Goal: Task Accomplishment & Management: Manage account settings

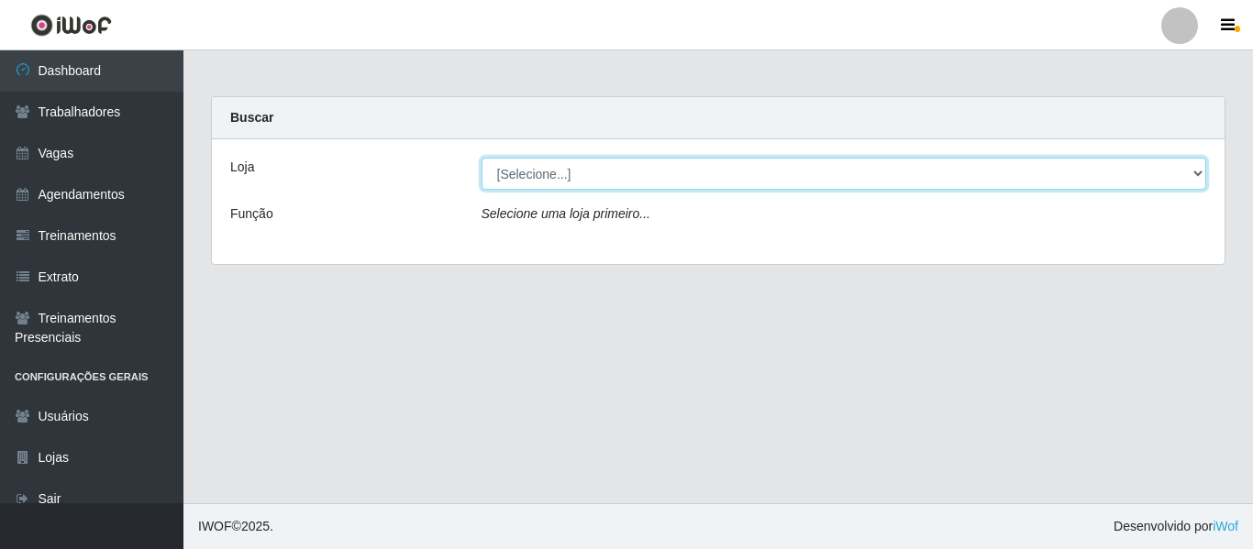
click at [558, 176] on select "[Selecione...] [GEOGRAPHIC_DATA] - Shopping [GEOGRAPHIC_DATA]" at bounding box center [845, 174] width 726 height 32
select select "424"
click at [482, 158] on select "[Selecione...] [GEOGRAPHIC_DATA] - Shopping [GEOGRAPHIC_DATA]" at bounding box center [845, 174] width 726 height 32
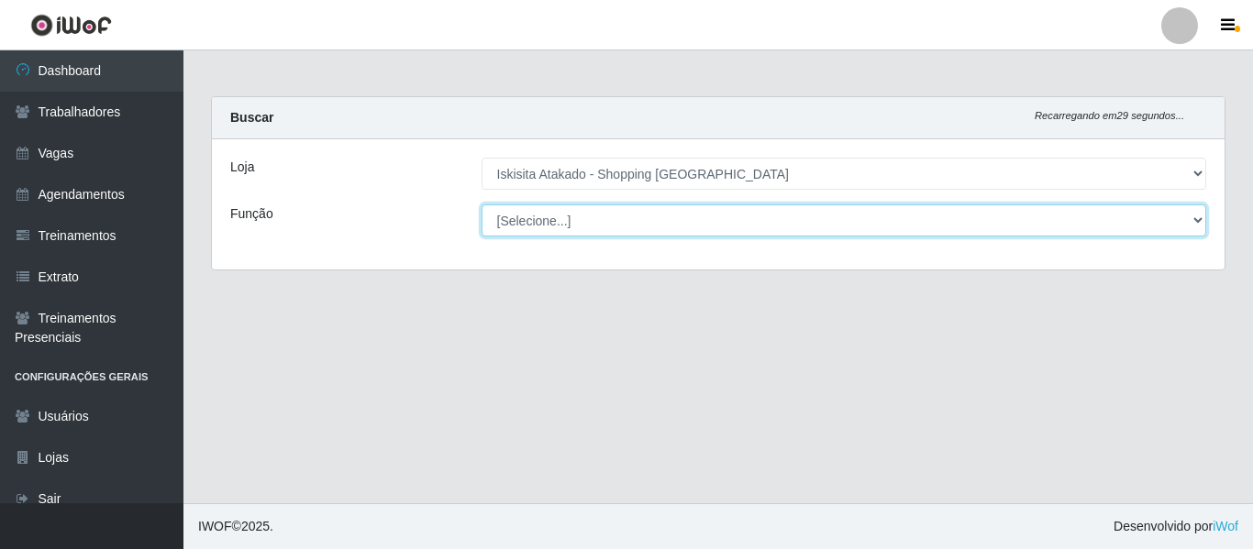
click at [582, 218] on select "[Selecione...] Auxiliar de Estacionamento Auxiliar de Estacionamento + Auxiliar…" at bounding box center [845, 221] width 726 height 32
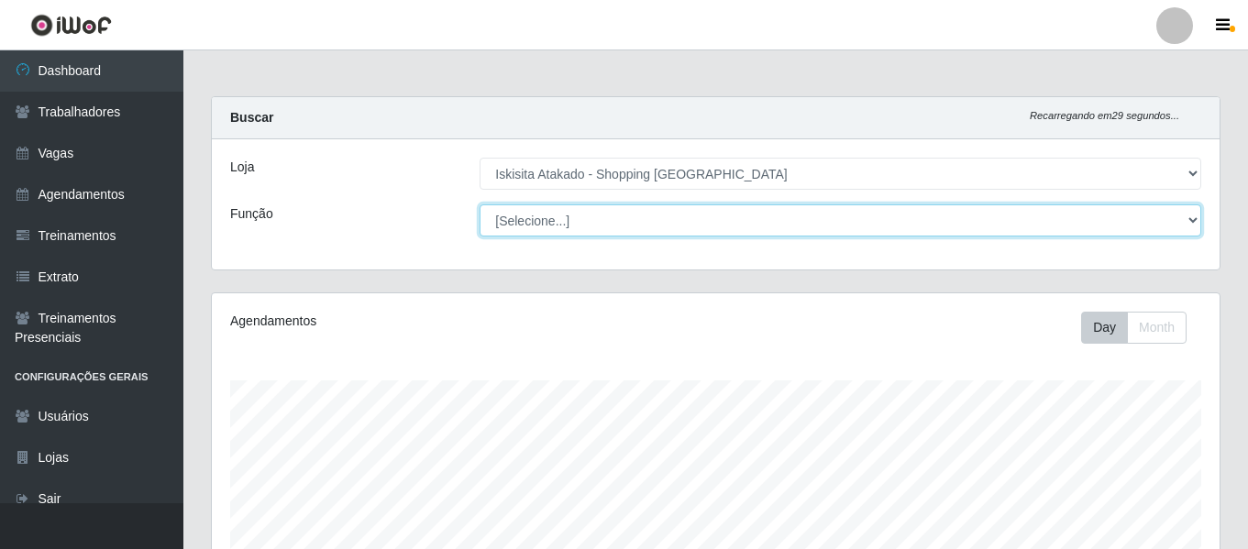
scroll to position [381, 1008]
select select "75"
click at [480, 205] on select "[Selecione...] Auxiliar de Estacionamento Auxiliar de Estacionamento + Auxiliar…" at bounding box center [841, 221] width 722 height 32
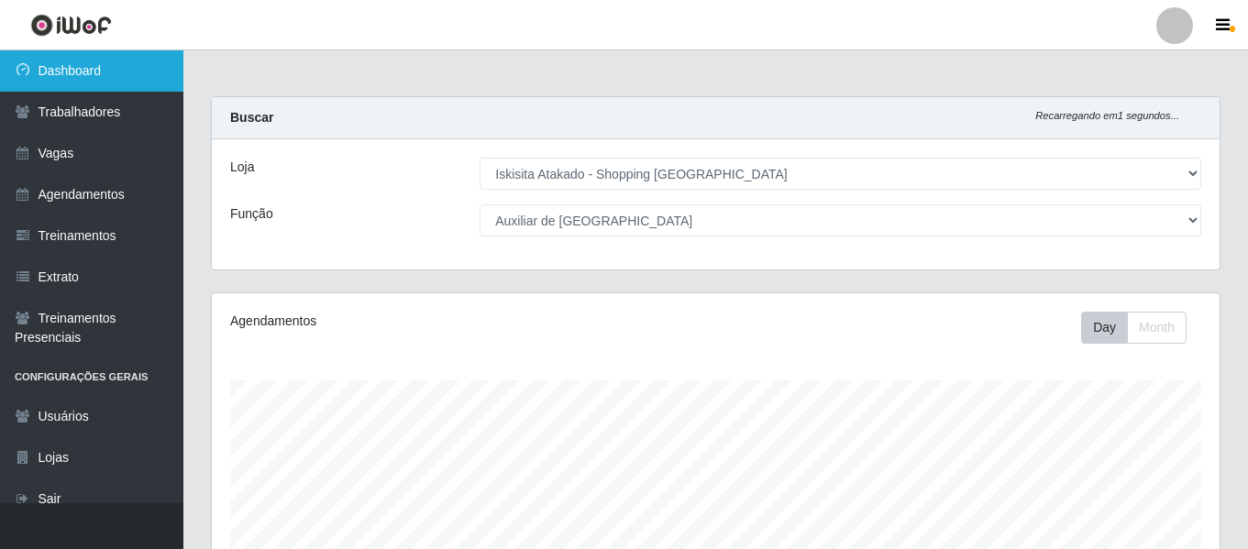
click at [47, 64] on link "Dashboard" at bounding box center [91, 70] width 183 height 41
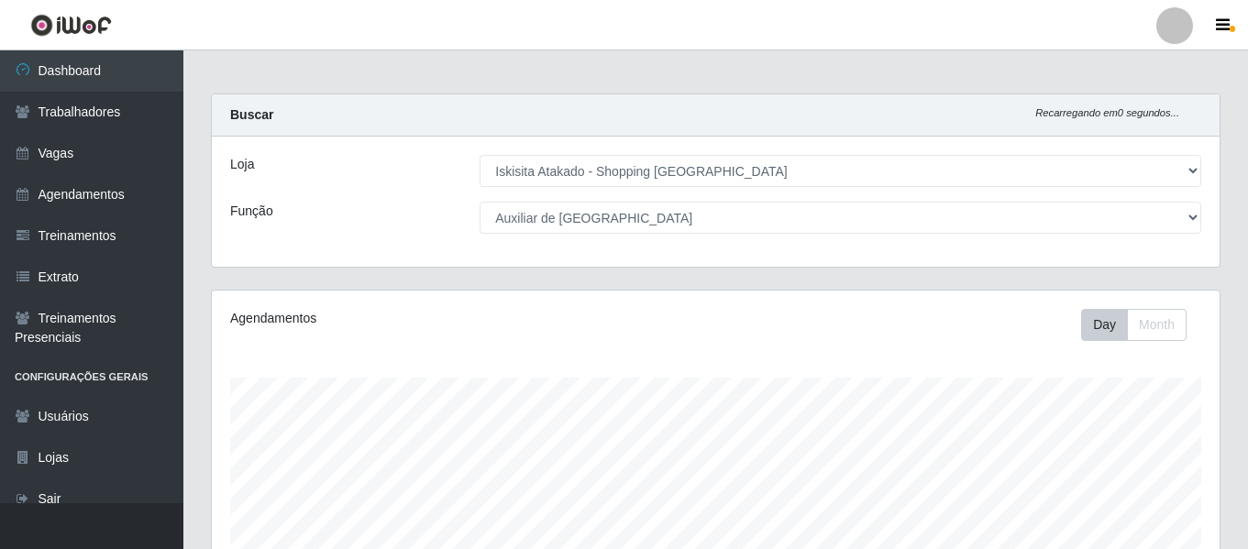
scroll to position [0, 0]
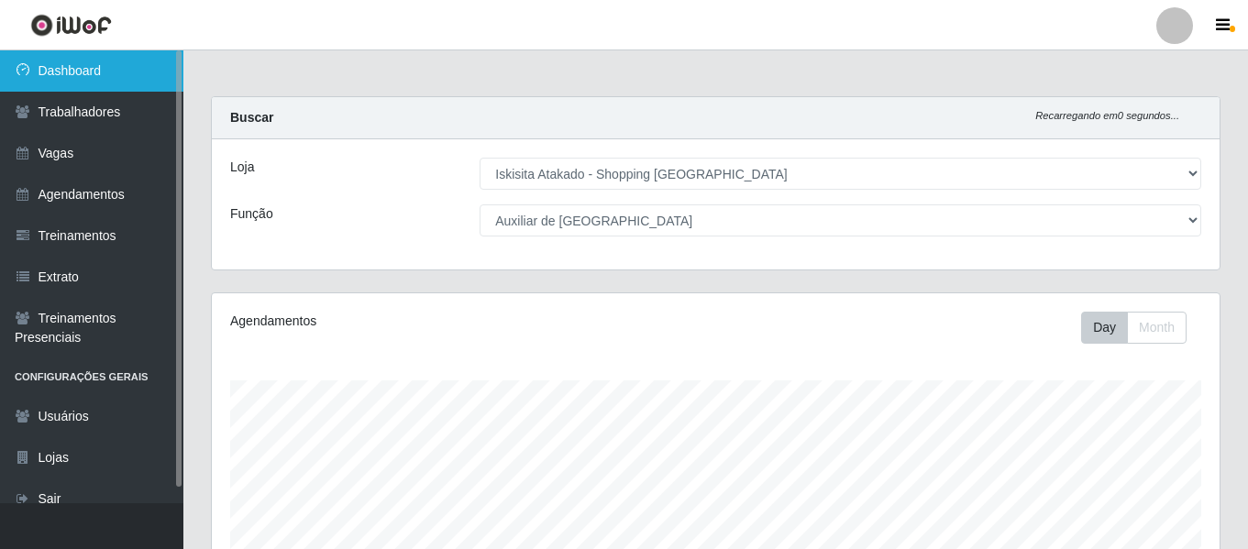
click at [61, 78] on link "Dashboard" at bounding box center [91, 70] width 183 height 41
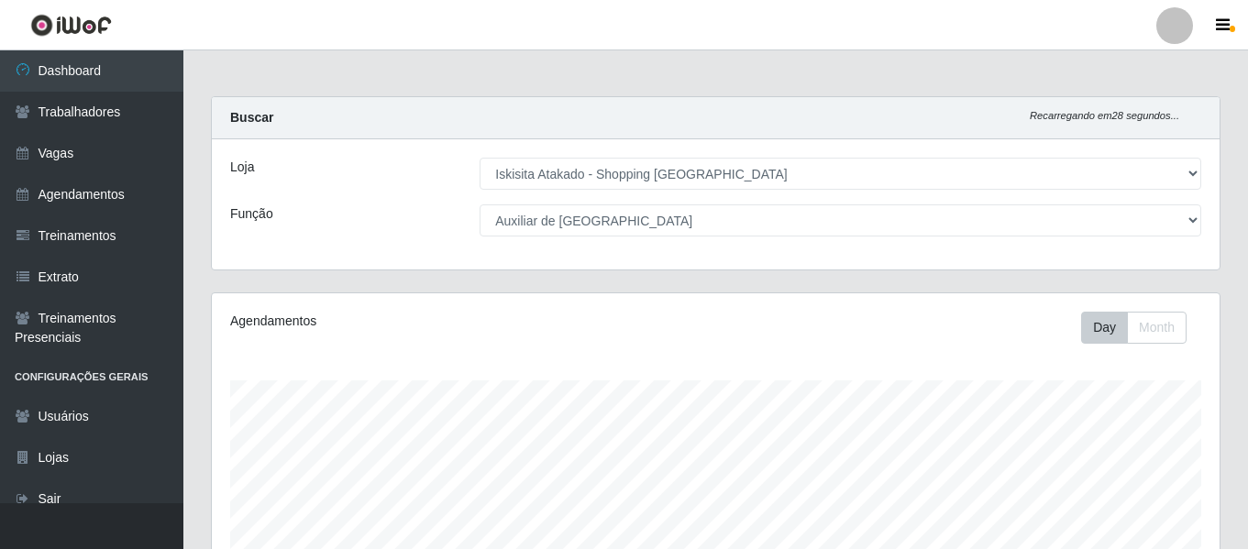
click at [636, 81] on main "Carregando... Buscar Recarregando em 28 segundos... Loja [Selecione...] Iskisit…" at bounding box center [715, 447] width 1065 height 795
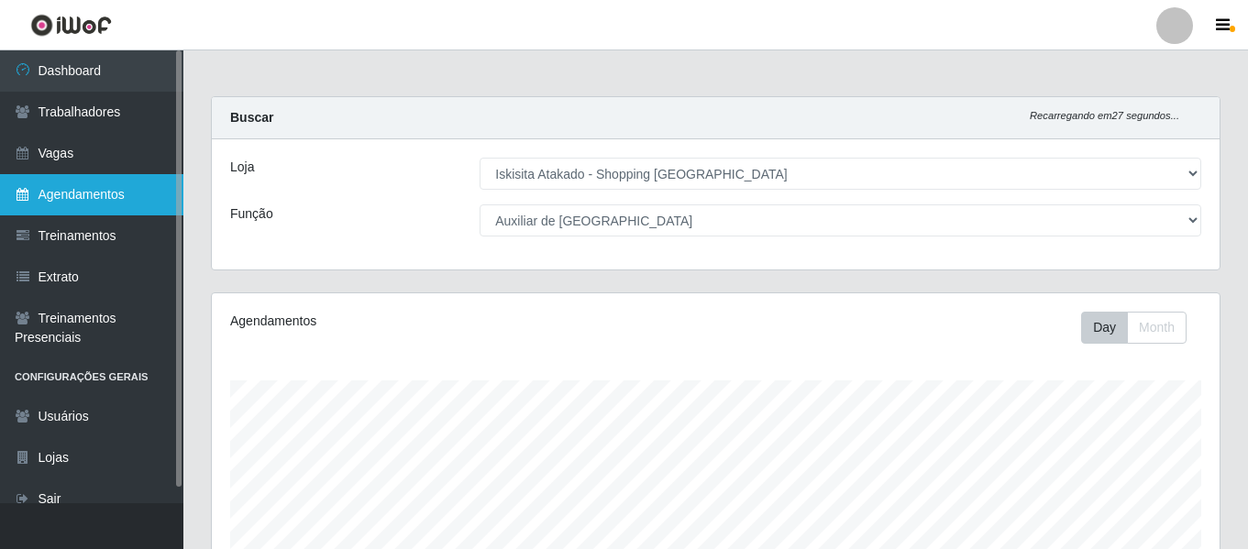
click at [73, 194] on link "Agendamentos" at bounding box center [91, 194] width 183 height 41
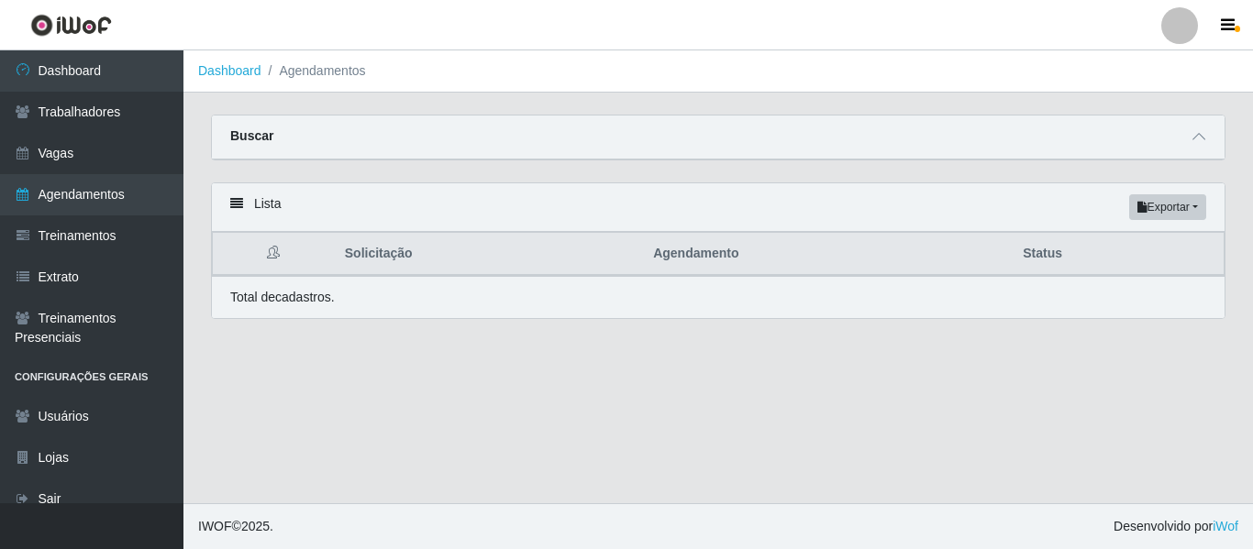
click at [734, 156] on div "Buscar" at bounding box center [718, 138] width 1013 height 44
click at [1192, 139] on span at bounding box center [1199, 137] width 22 height 21
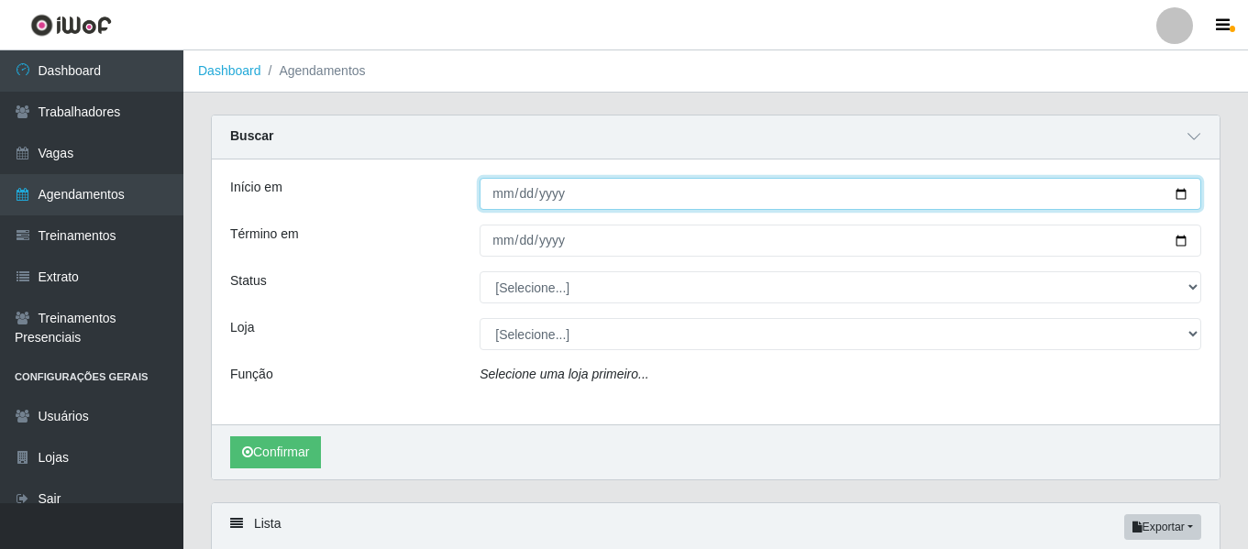
click at [1181, 193] on input "Início em" at bounding box center [841, 194] width 722 height 32
type input "[DATE]"
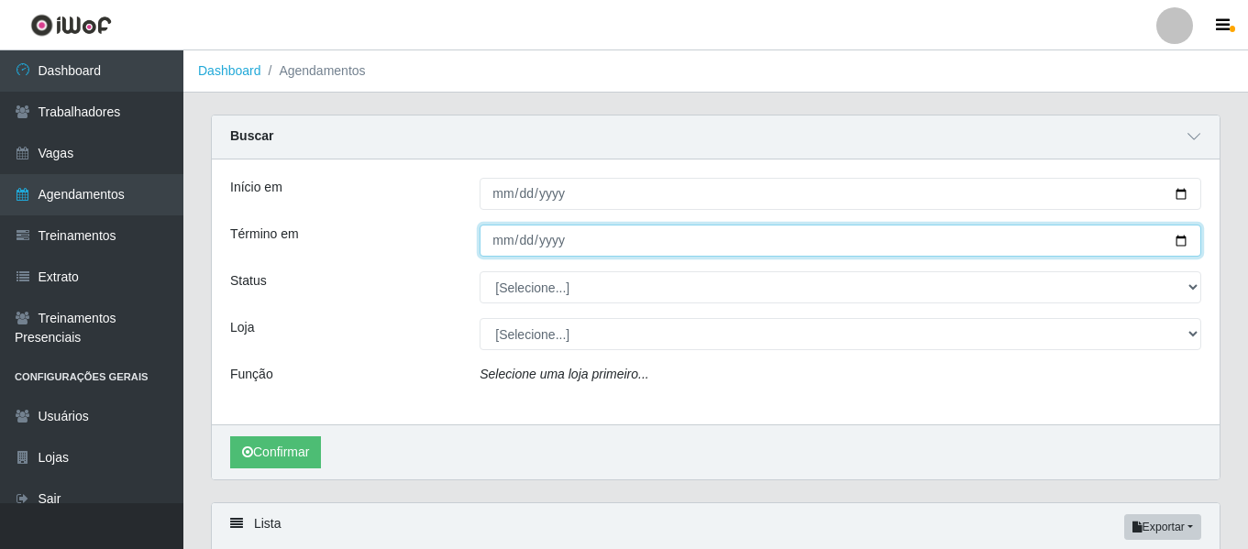
click at [1181, 244] on input "Término em" at bounding box center [841, 241] width 722 height 32
type input "[DATE]"
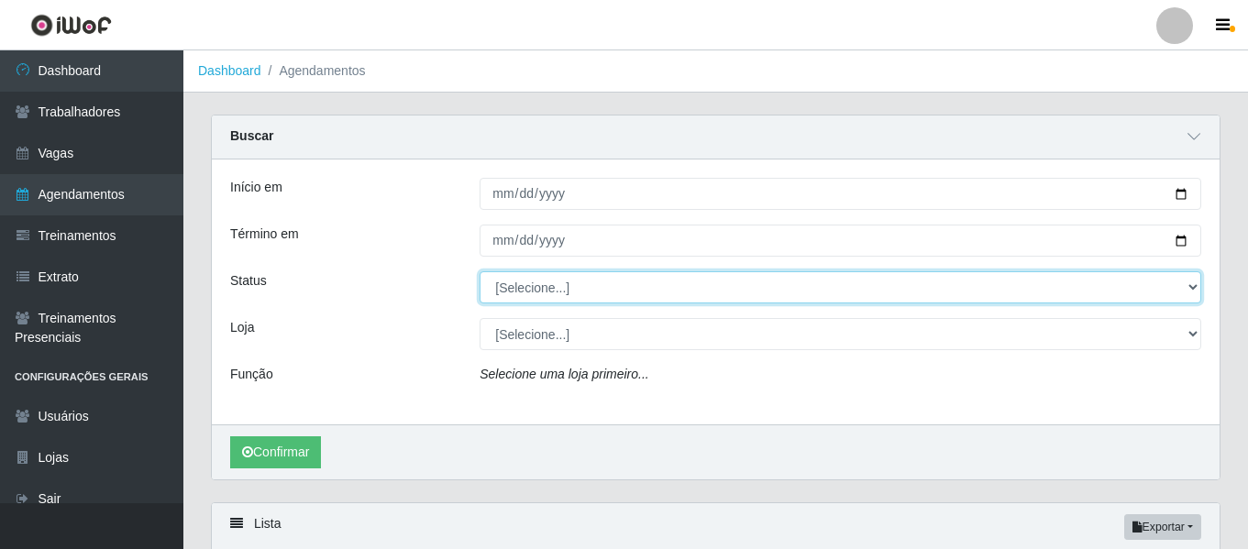
click at [1164, 286] on select "[Selecione...] AGENDADO AGUARDANDO LIBERAR EM ANDAMENTO EM REVISÃO FINALIZADO C…" at bounding box center [841, 288] width 722 height 32
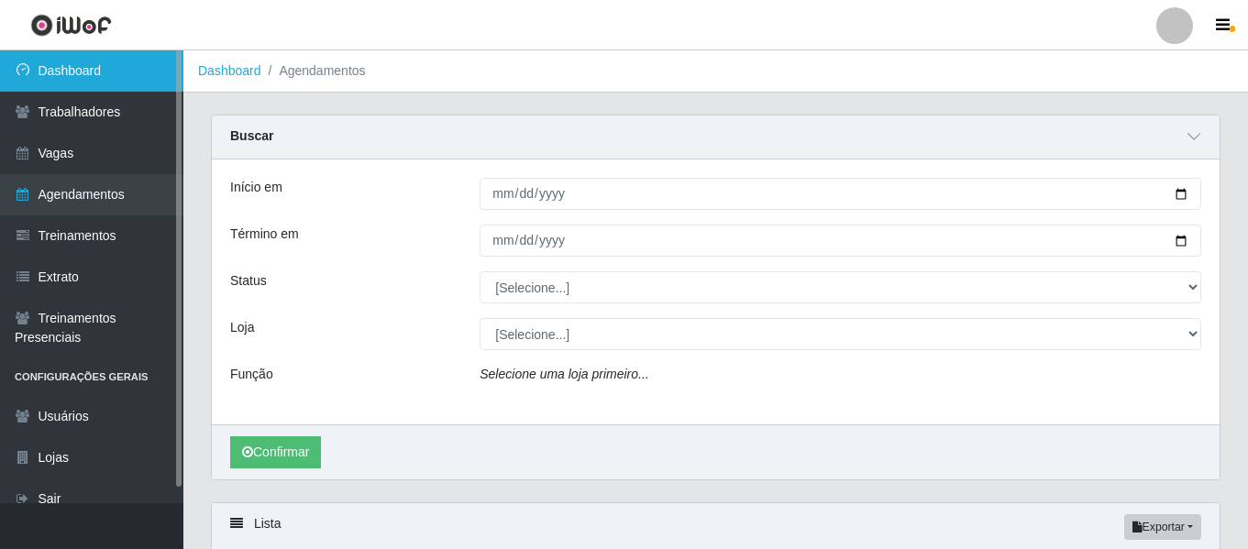
click at [90, 69] on link "Dashboard" at bounding box center [91, 70] width 183 height 41
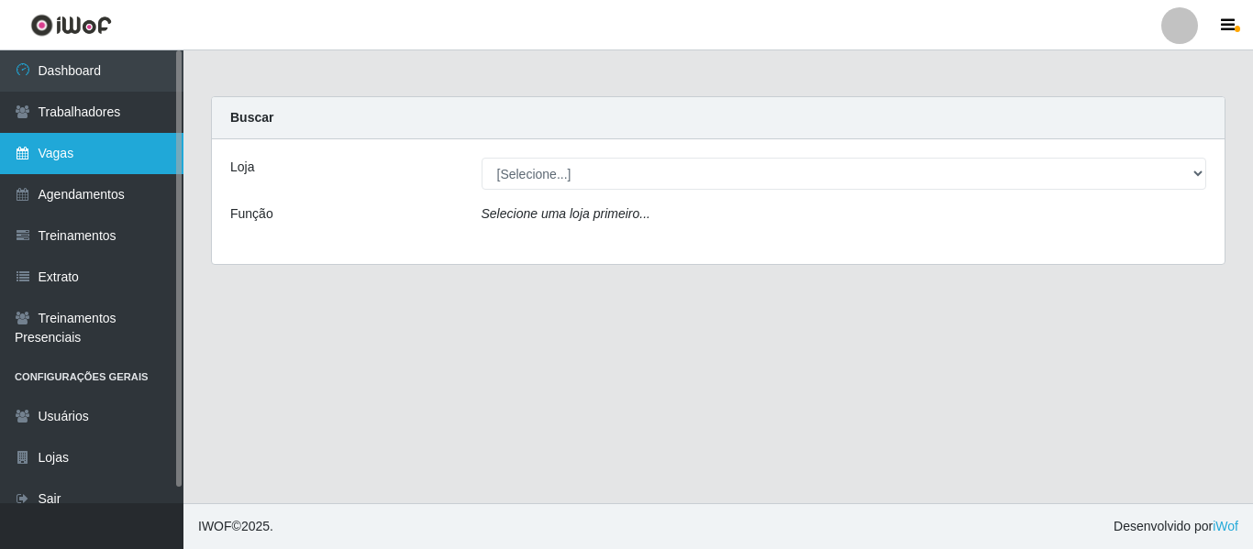
click at [92, 149] on link "Vagas" at bounding box center [91, 153] width 183 height 41
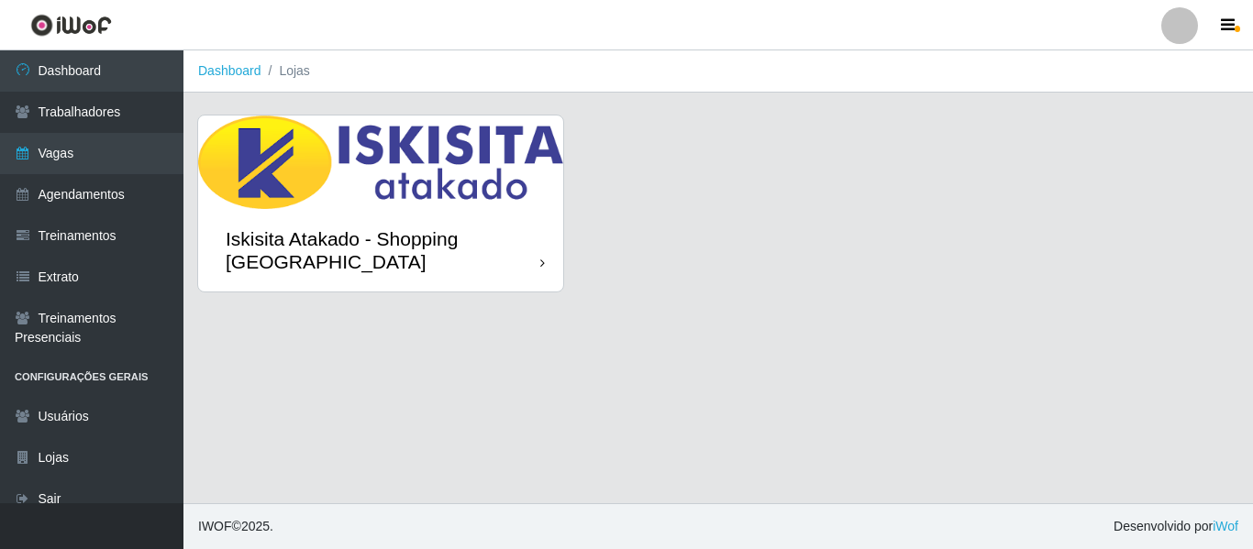
click at [438, 205] on img at bounding box center [380, 163] width 365 height 94
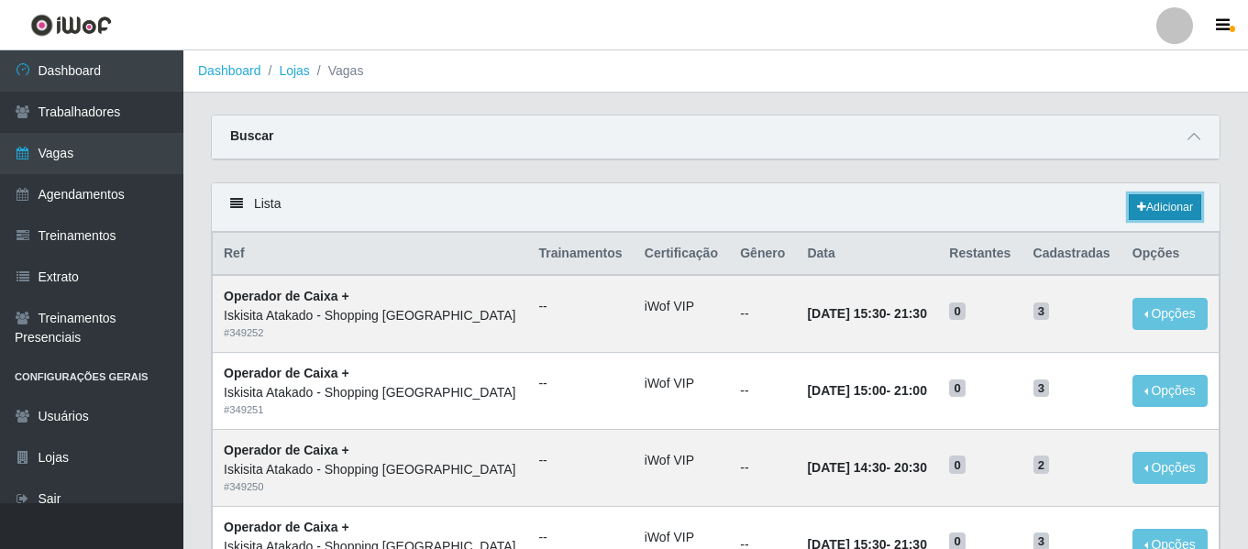
click at [1142, 208] on icon at bounding box center [1141, 207] width 9 height 11
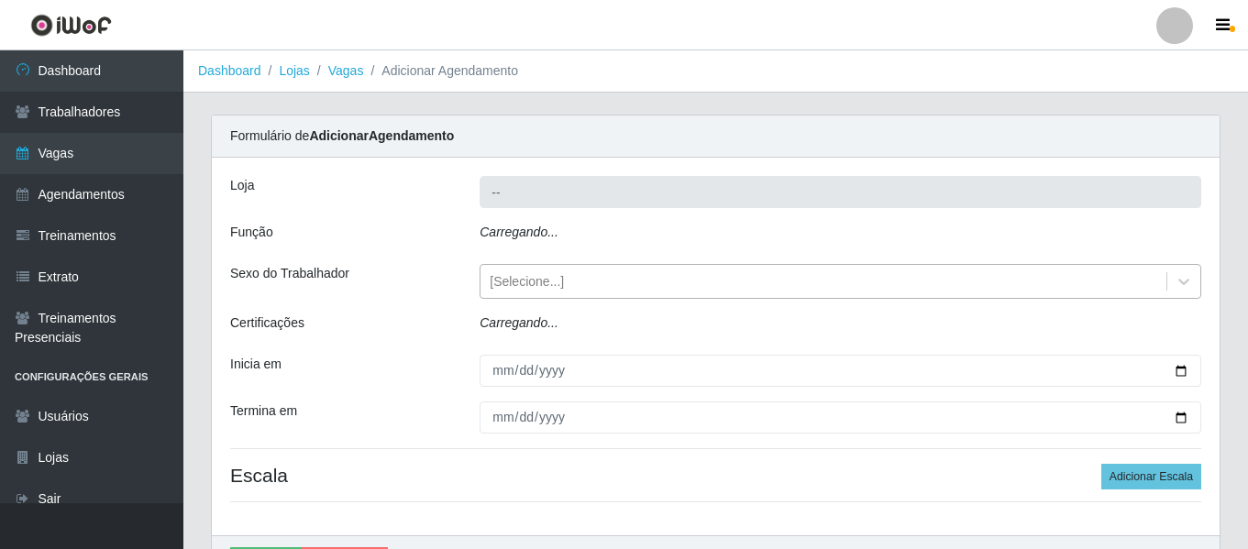
type input "Iskisita Atakado - Shopping [GEOGRAPHIC_DATA]"
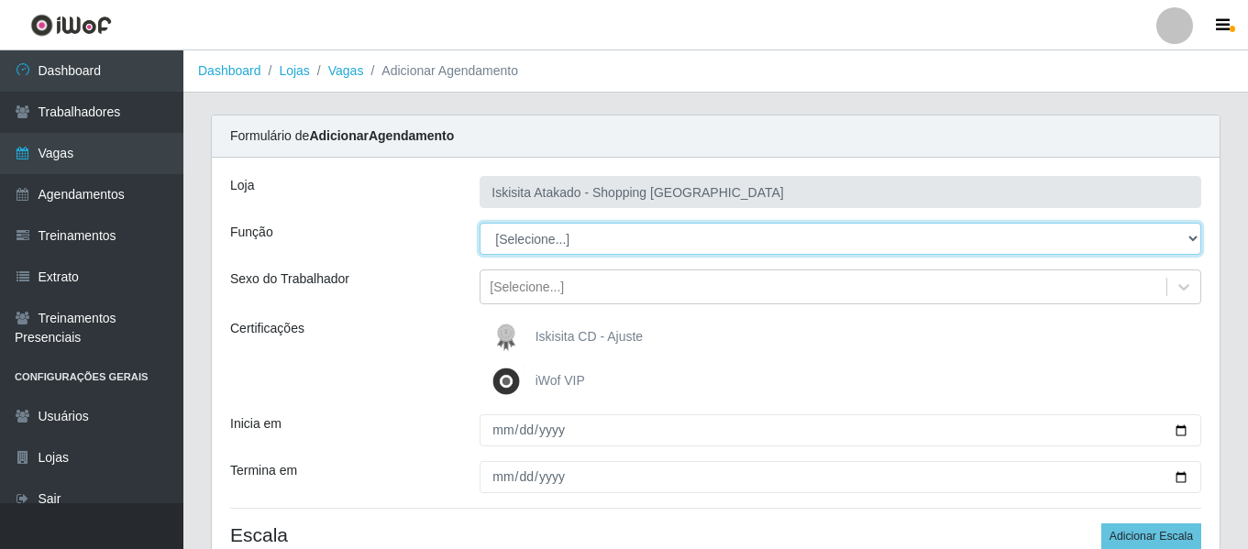
click at [612, 240] on select "[Selecione...] Auxiliar de Estacionamento Auxiliar de Estacionamento + Auxiliar…" at bounding box center [841, 239] width 722 height 32
click at [480, 223] on select "[Selecione...] Auxiliar de Estacionamento Auxiliar de Estacionamento + Auxiliar…" at bounding box center [841, 239] width 722 height 32
click at [595, 241] on select "[Selecione...] Auxiliar de Estacionamento Auxiliar de Estacionamento + Auxiliar…" at bounding box center [841, 239] width 722 height 32
select select "75"
click at [480, 223] on select "[Selecione...] Auxiliar de Estacionamento Auxiliar de Estacionamento + Auxiliar…" at bounding box center [841, 239] width 722 height 32
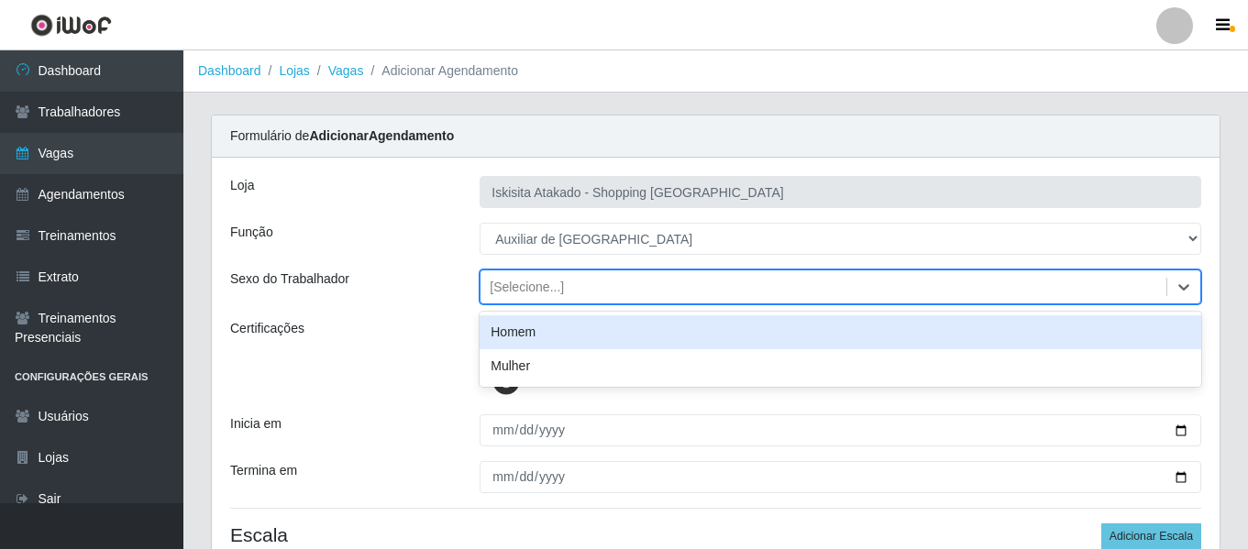
click at [657, 290] on div "[Selecione...]" at bounding box center [824, 287] width 686 height 30
click at [560, 338] on div "Homem" at bounding box center [841, 333] width 722 height 34
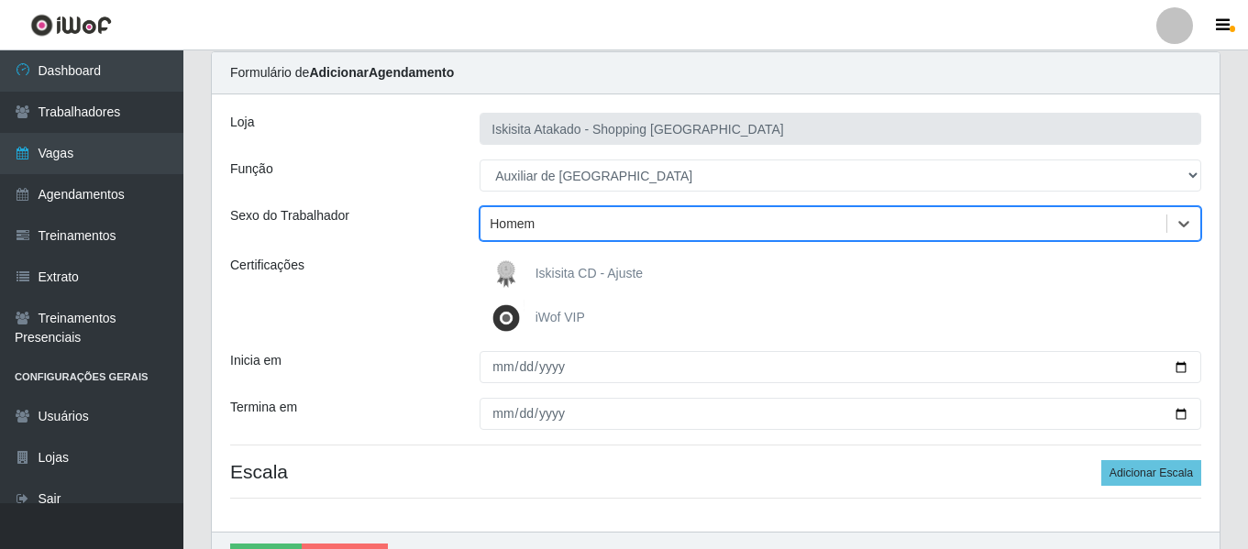
scroll to position [170, 0]
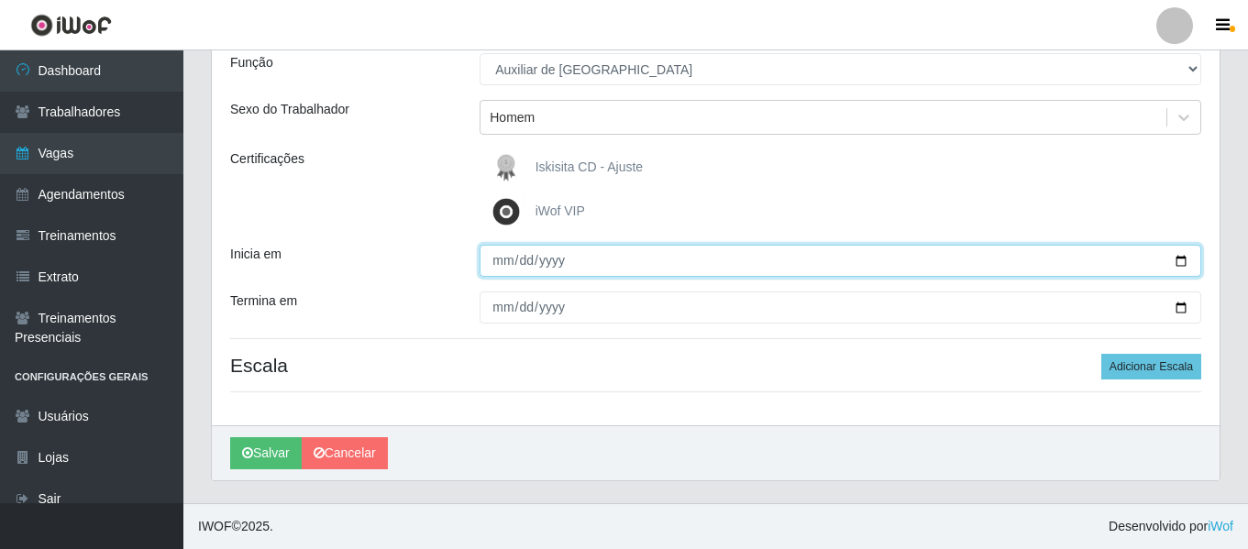
click at [1183, 262] on input "Inicia em" at bounding box center [841, 261] width 722 height 32
type input "[DATE]"
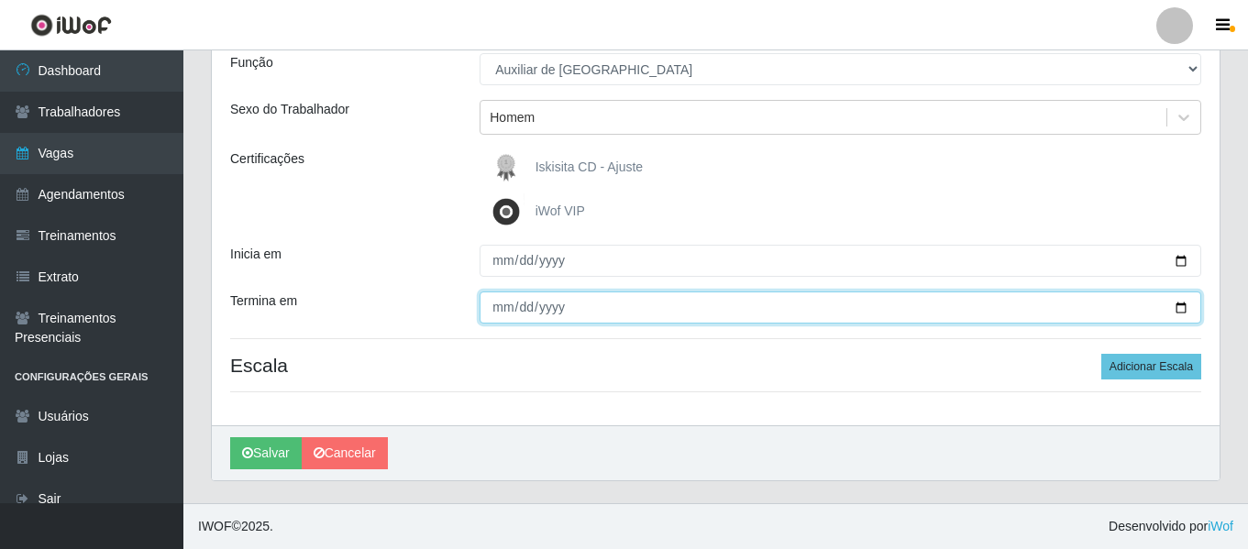
click at [1178, 305] on input "Termina em" at bounding box center [841, 308] width 722 height 32
type input "[DATE]"
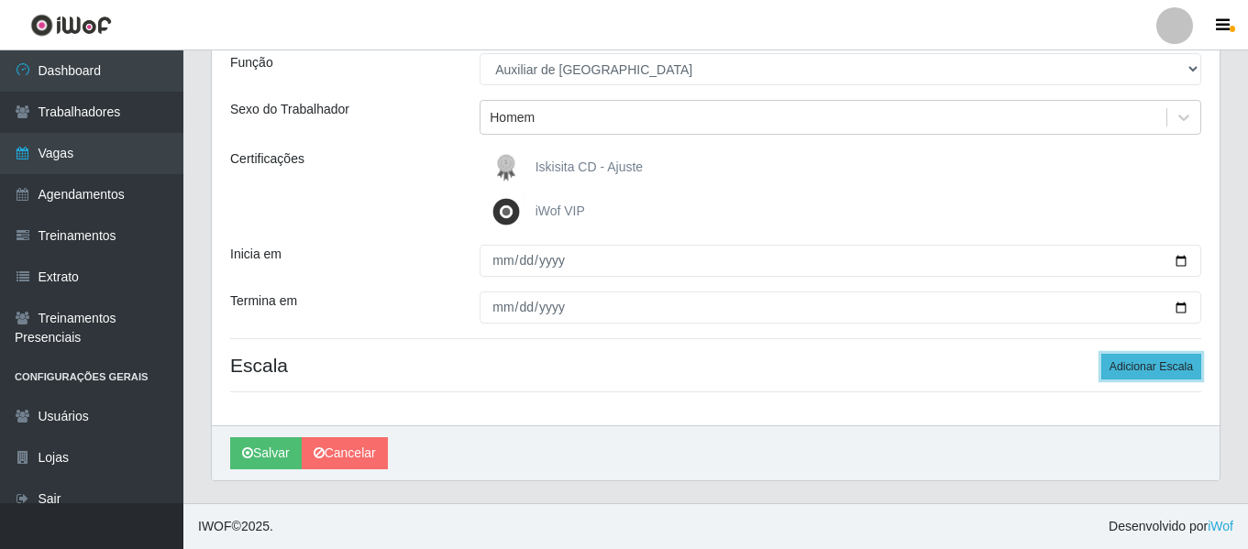
click at [1132, 364] on button "Adicionar Escala" at bounding box center [1152, 367] width 100 height 26
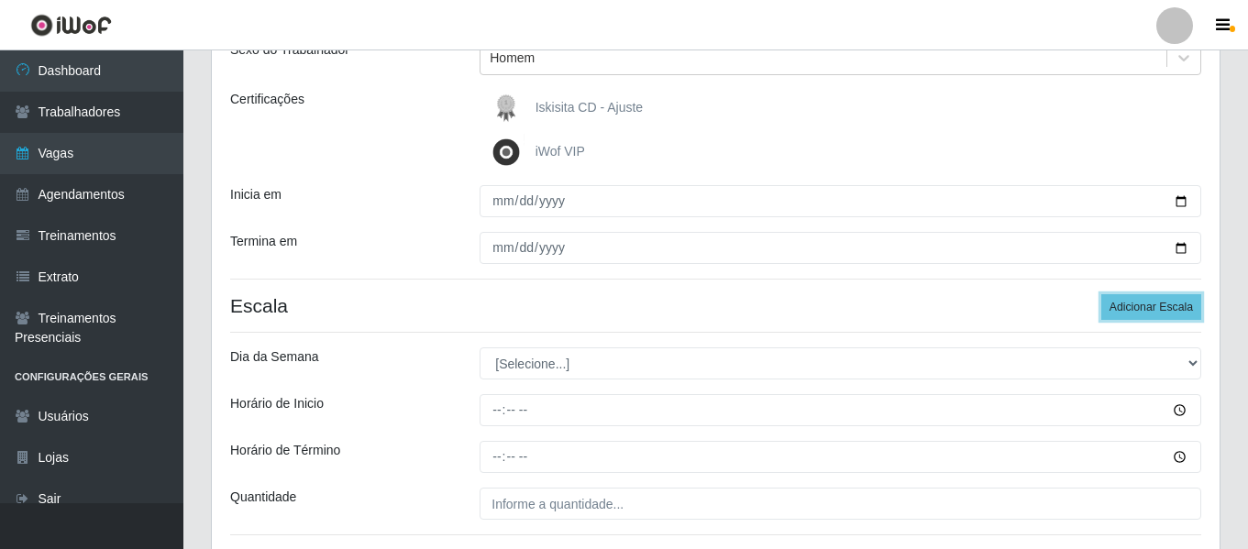
scroll to position [261, 0]
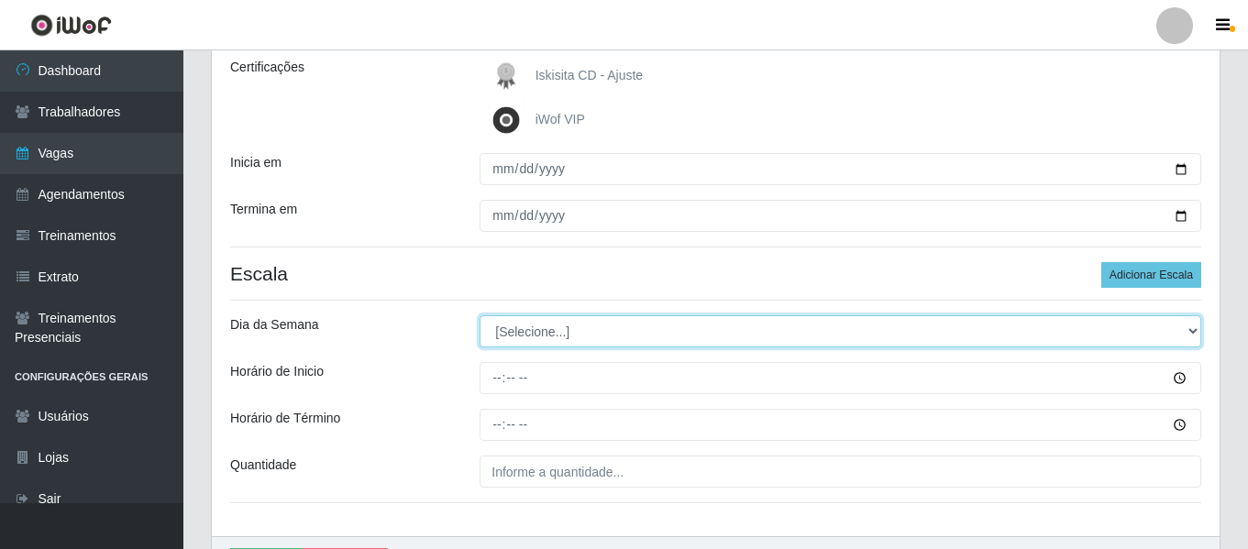
click at [560, 335] on select "[Selecione...] Segunda Terça Quarta Quinta Sexta Sábado Domingo" at bounding box center [841, 332] width 722 height 32
select select "3"
click at [480, 316] on select "[Selecione...] Segunda Terça Quarta Quinta Sexta Sábado Domingo" at bounding box center [841, 332] width 722 height 32
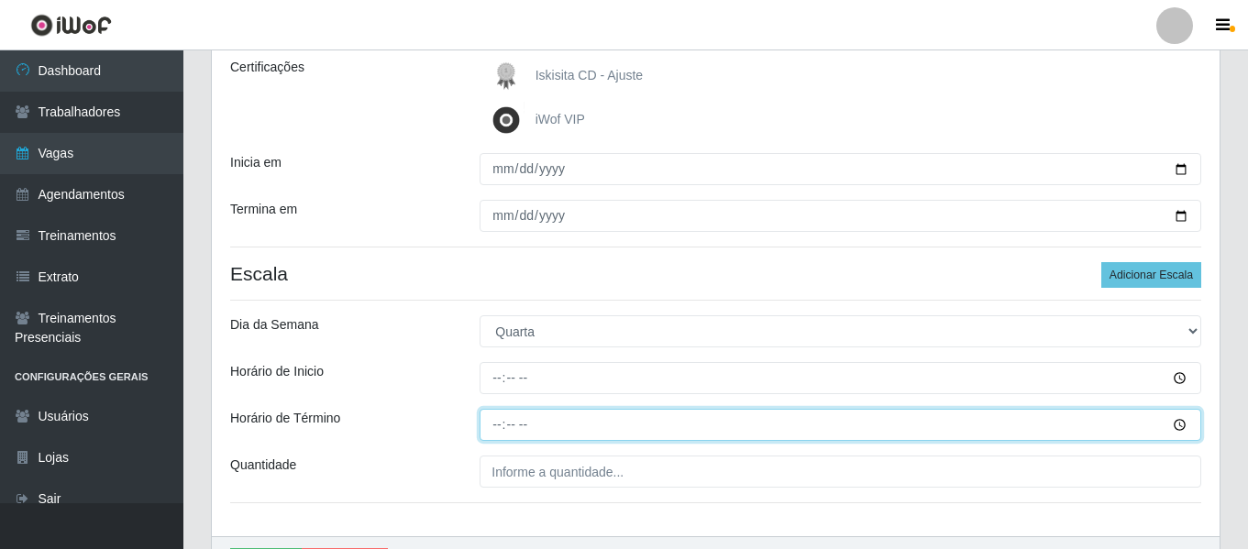
click at [548, 440] on input "Horário de Término" at bounding box center [841, 425] width 722 height 32
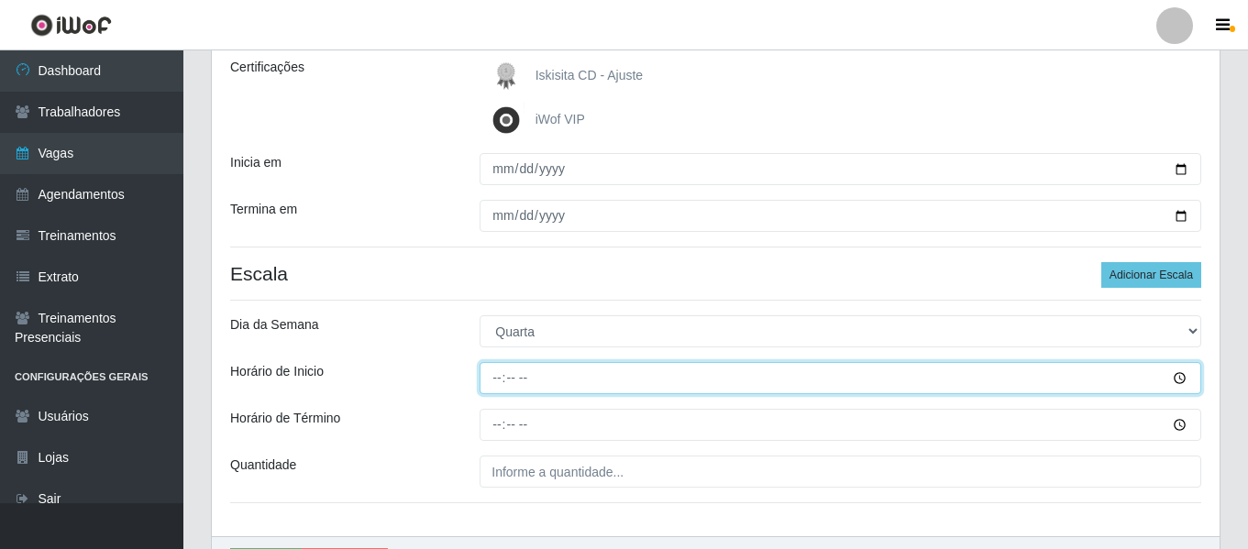
click at [503, 378] on input "Horário de Inicio" at bounding box center [841, 378] width 722 height 32
type input "10:00"
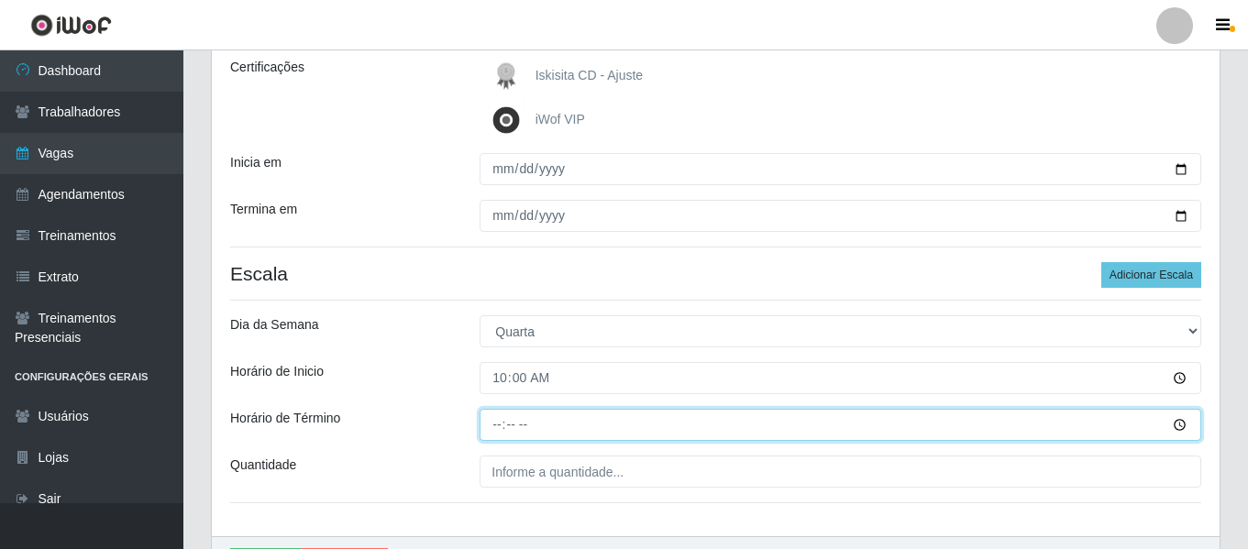
click at [504, 423] on input "Horário de Término" at bounding box center [841, 425] width 722 height 32
type input "16:00"
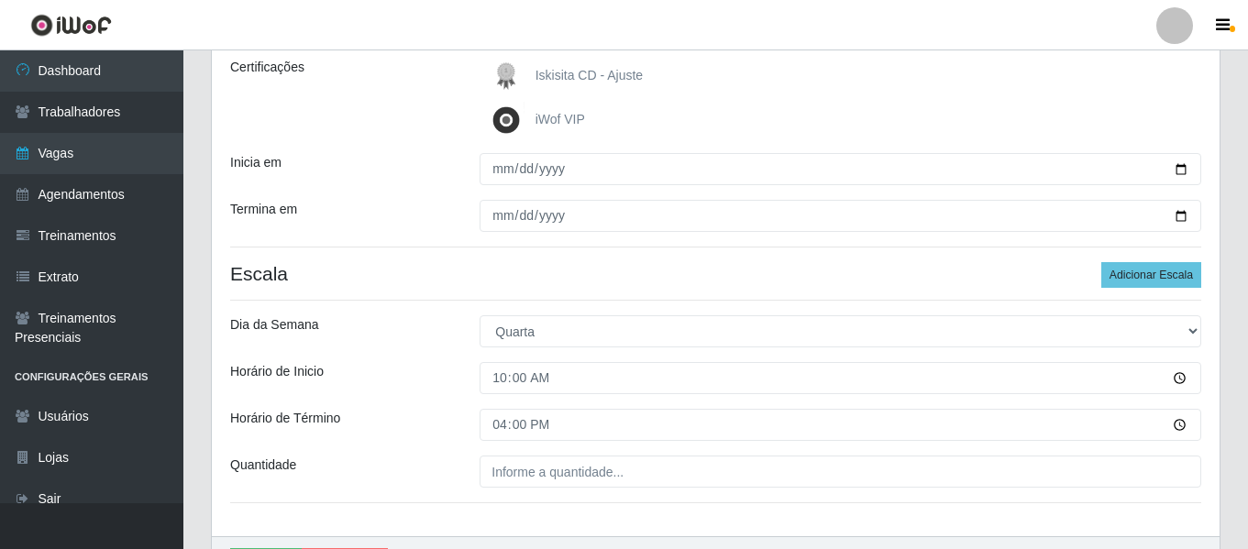
click at [410, 485] on div "Quantidade" at bounding box center [340, 472] width 249 height 32
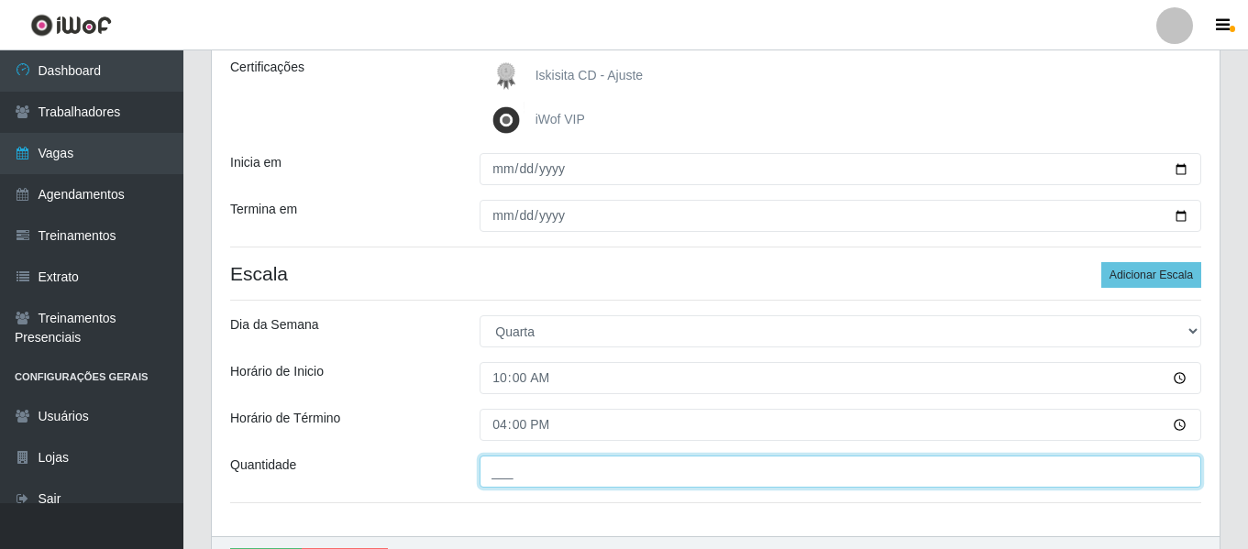
click at [583, 470] on input "___" at bounding box center [841, 472] width 722 height 32
type input "02_"
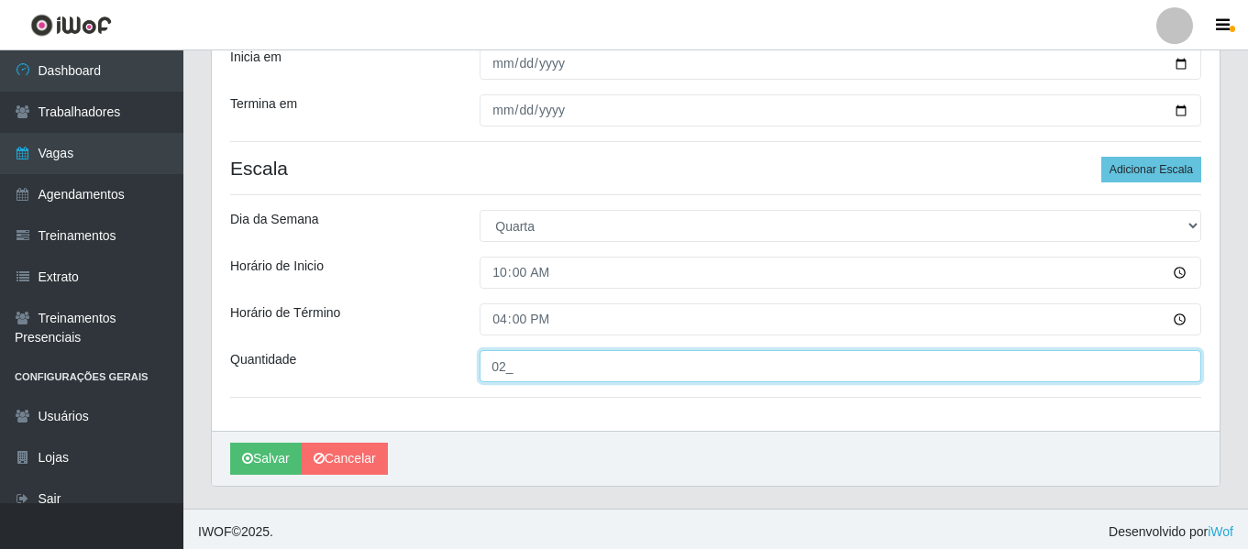
scroll to position [372, 0]
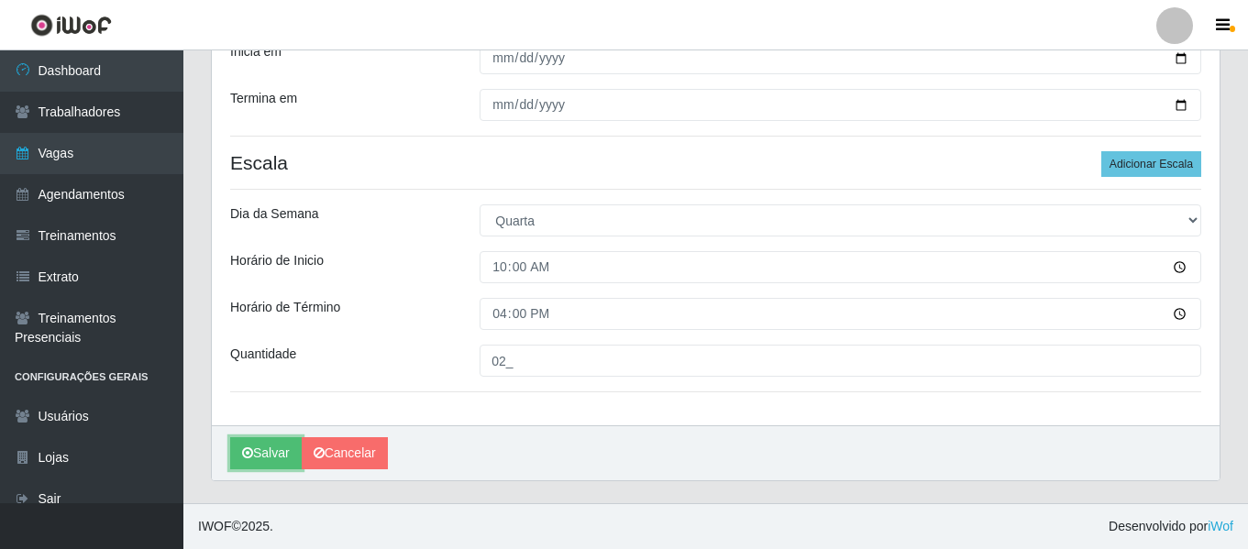
drag, startPoint x: 277, startPoint y: 461, endPoint x: 1069, endPoint y: 316, distance: 804.9
click at [1069, 316] on div "Loja Iskisita Atakado - Shopping [GEOGRAPHIC_DATA] Função [Selecione...] Auxili…" at bounding box center [716, 132] width 1008 height 695
drag, startPoint x: 263, startPoint y: 453, endPoint x: 285, endPoint y: 452, distance: 22.0
click at [285, 452] on button "Salvar" at bounding box center [266, 454] width 72 height 32
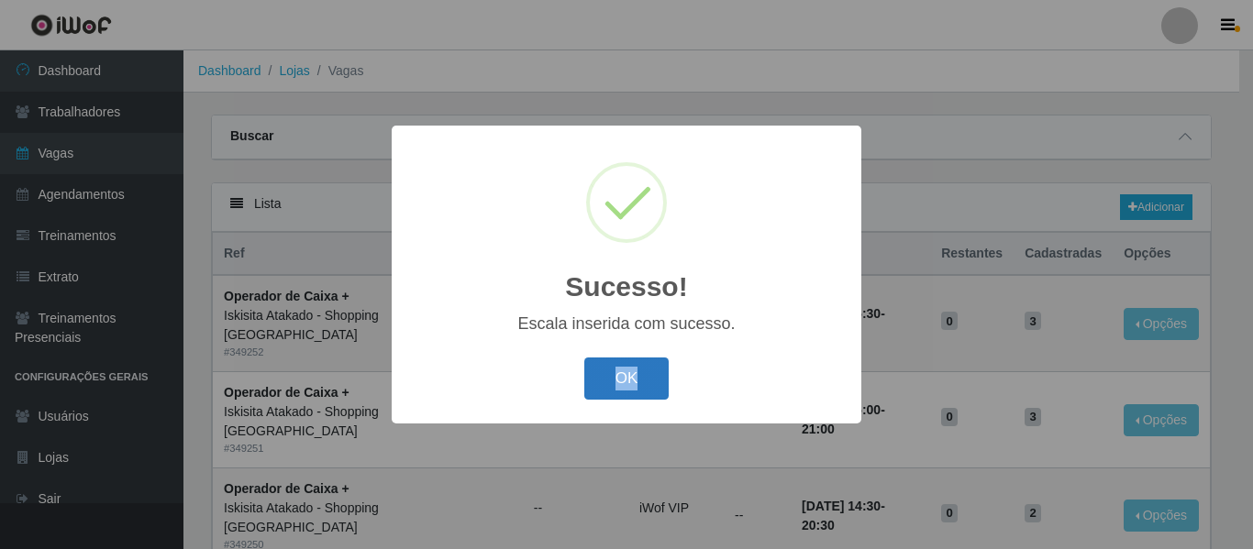
drag, startPoint x: 276, startPoint y: 460, endPoint x: 638, endPoint y: 394, distance: 368.3
click at [638, 394] on div "Sucesso! × Escala inserida com sucesso. OK Cancel" at bounding box center [626, 274] width 1253 height 549
click at [642, 379] on button "OK" at bounding box center [626, 379] width 85 height 43
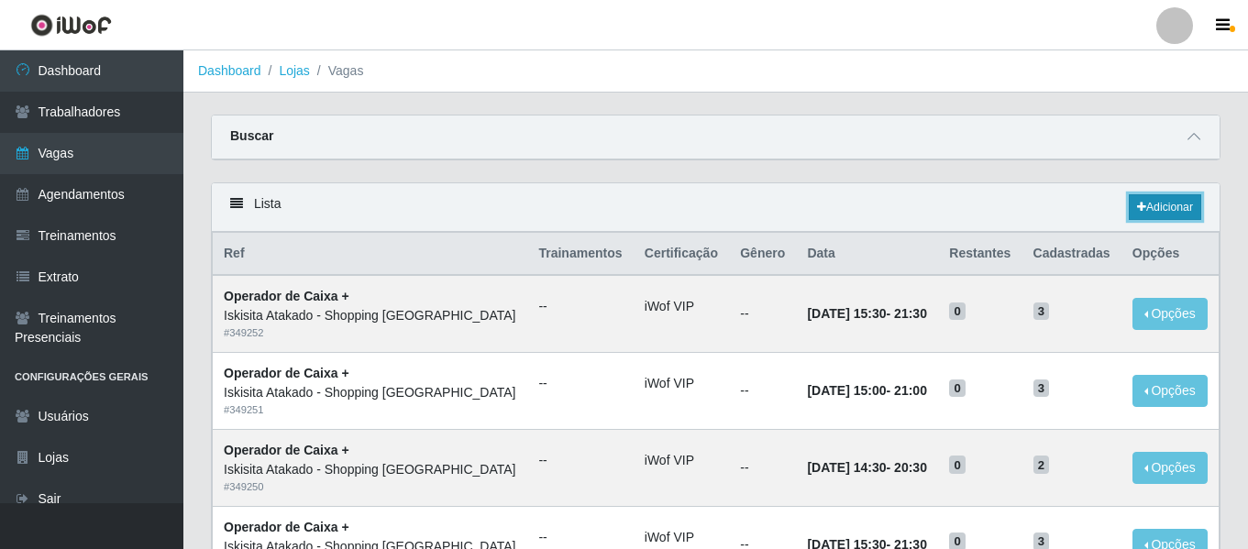
click at [1159, 207] on link "Adicionar" at bounding box center [1165, 207] width 72 height 26
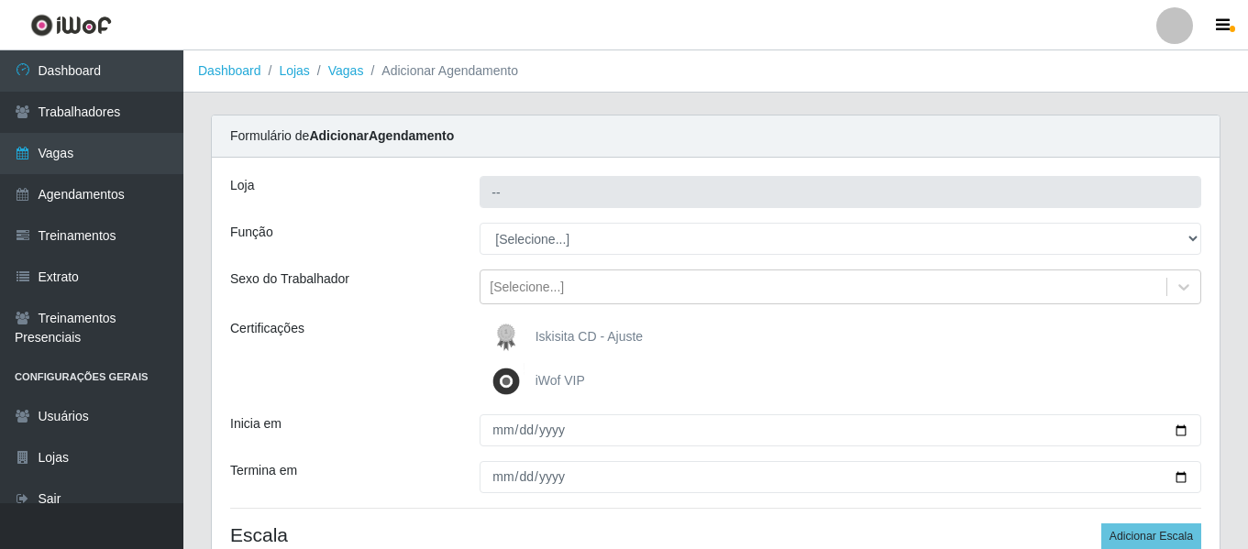
type input "Iskisita Atakado - Shopping [GEOGRAPHIC_DATA]"
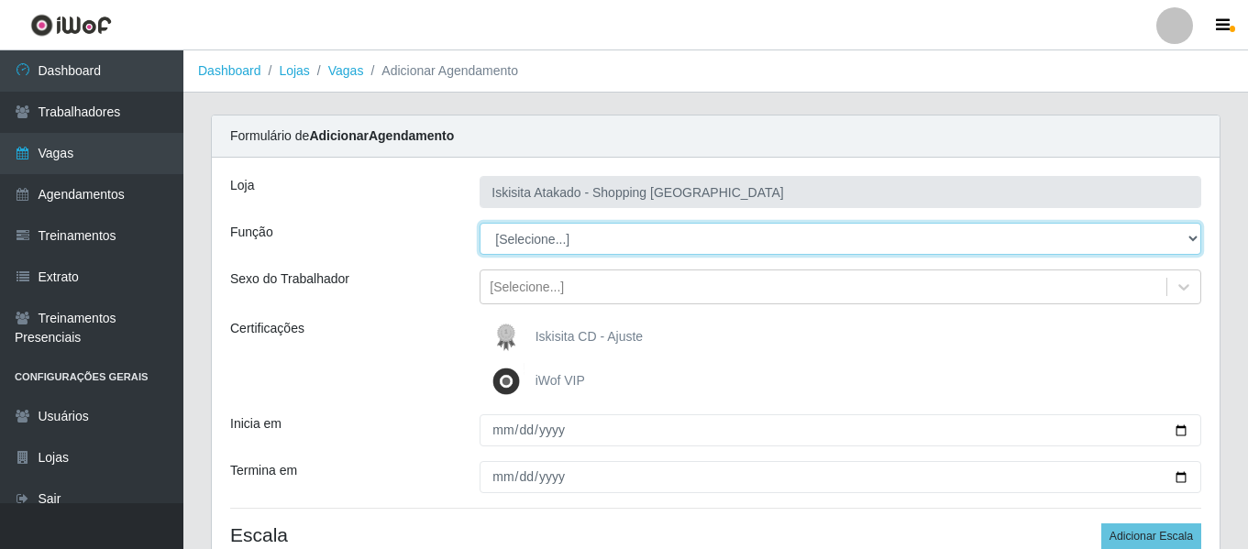
click at [622, 250] on select "[Selecione...] Auxiliar de Estacionamento Auxiliar de Estacionamento + Auxiliar…" at bounding box center [841, 239] width 722 height 32
select select "75"
click at [480, 223] on select "[Selecione...] Auxiliar de Estacionamento Auxiliar de Estacionamento + Auxiliar…" at bounding box center [841, 239] width 722 height 32
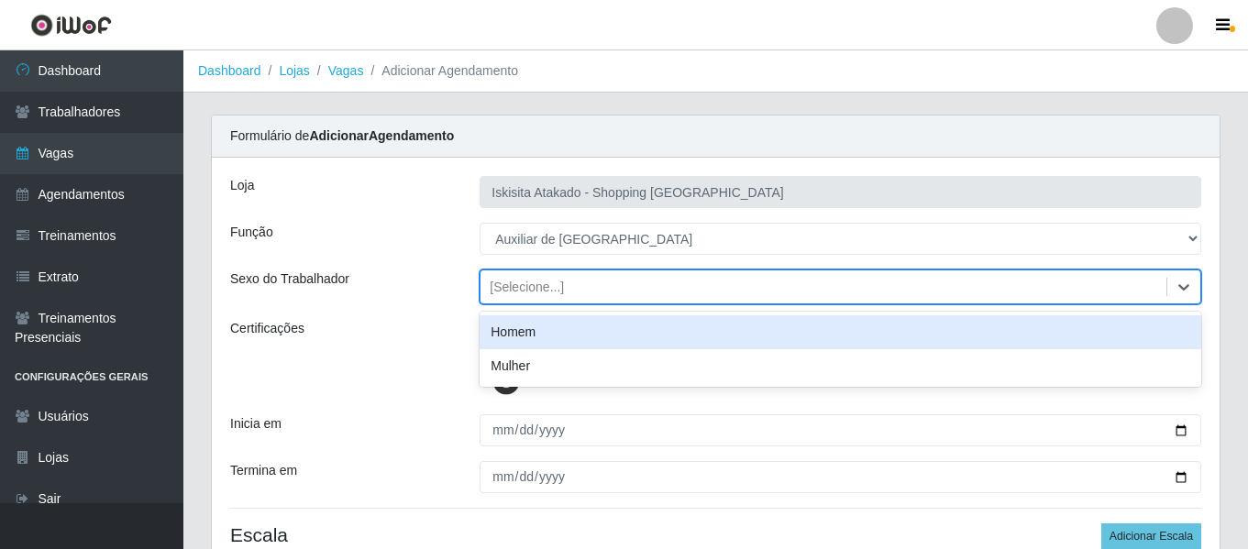
click at [626, 291] on div "[Selecione...]" at bounding box center [824, 287] width 686 height 30
click at [556, 338] on div "Homem" at bounding box center [841, 333] width 722 height 34
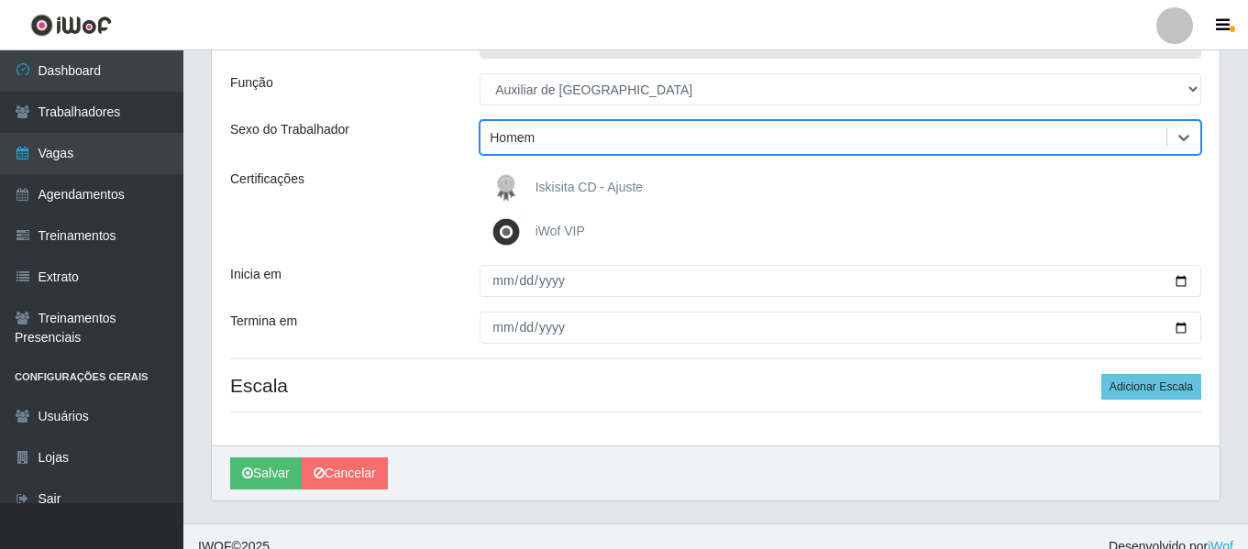
scroll to position [170, 0]
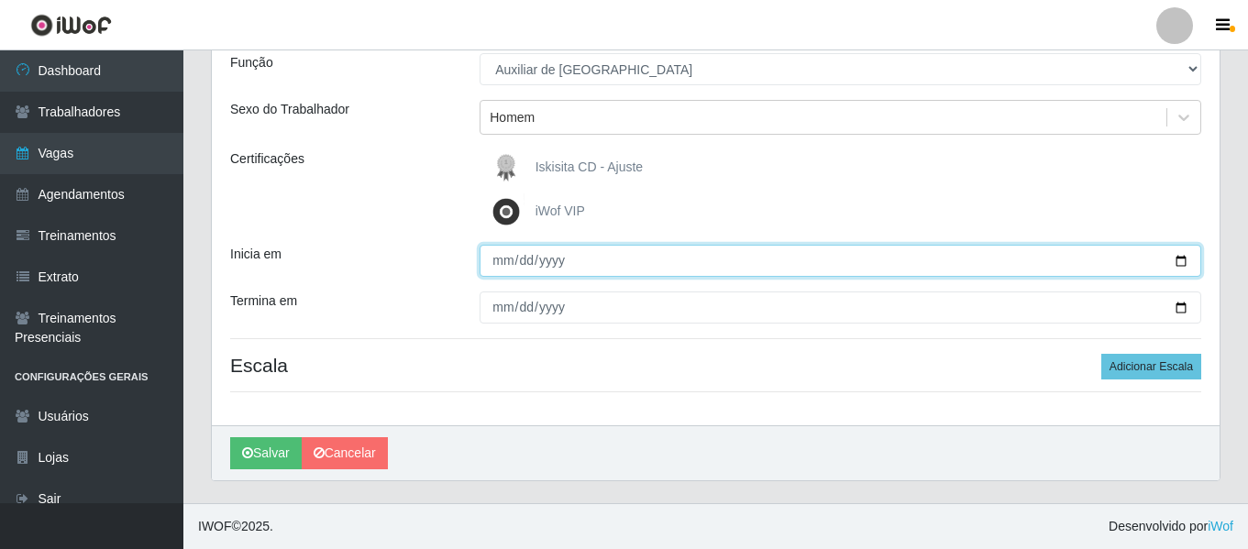
click at [1181, 261] on input "Inicia em" at bounding box center [841, 261] width 722 height 32
type input "[DATE]"
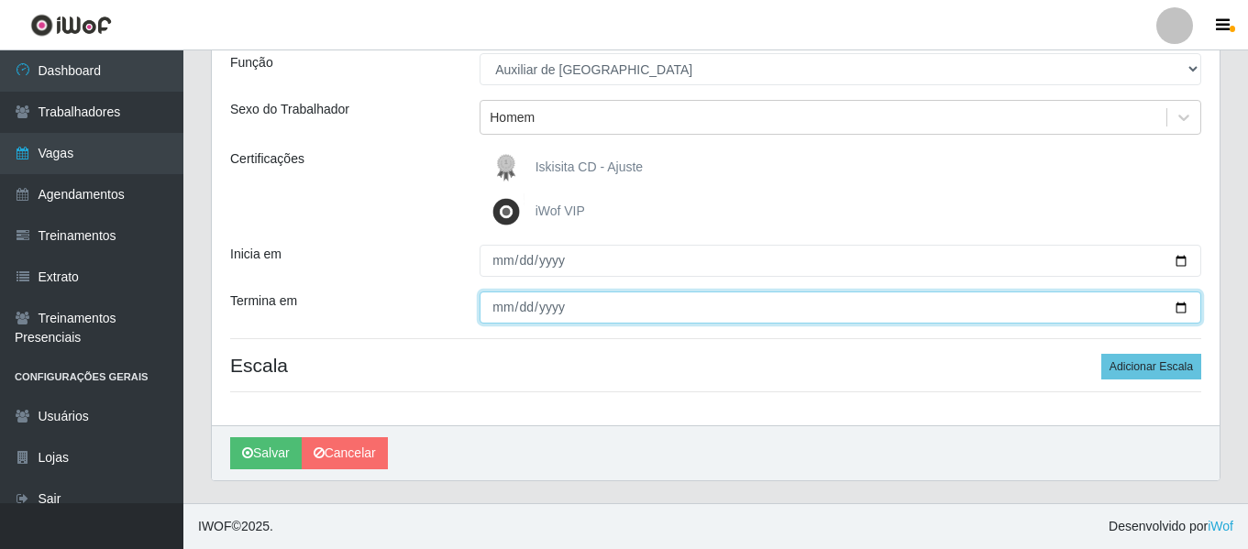
click at [1177, 309] on input "Termina em" at bounding box center [841, 308] width 722 height 32
type input "[DATE]"
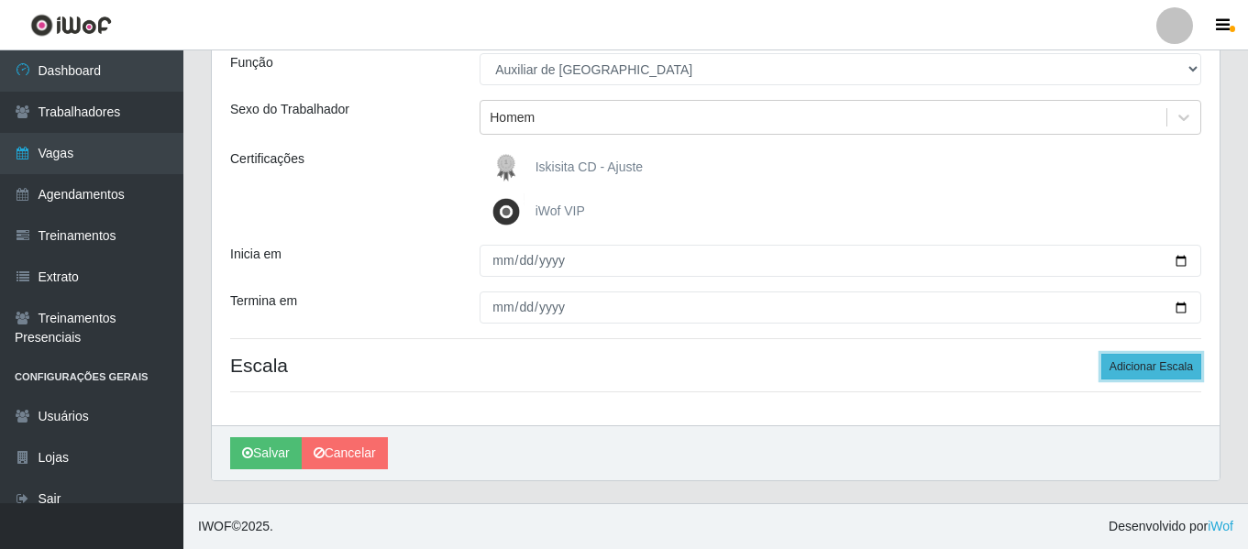
click at [1136, 363] on button "Adicionar Escala" at bounding box center [1152, 367] width 100 height 26
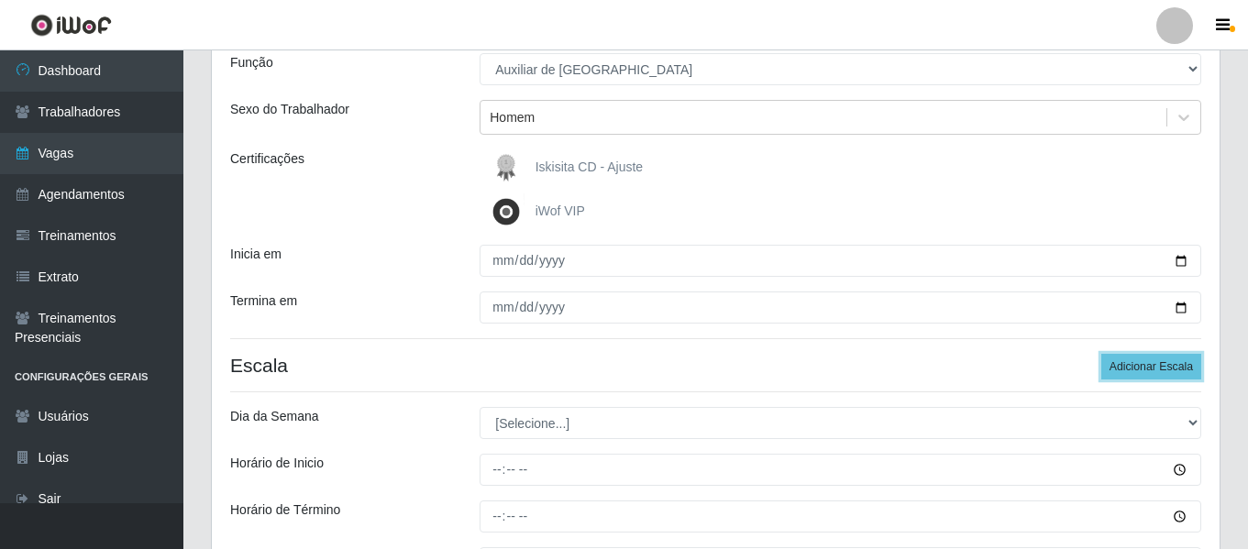
scroll to position [261, 0]
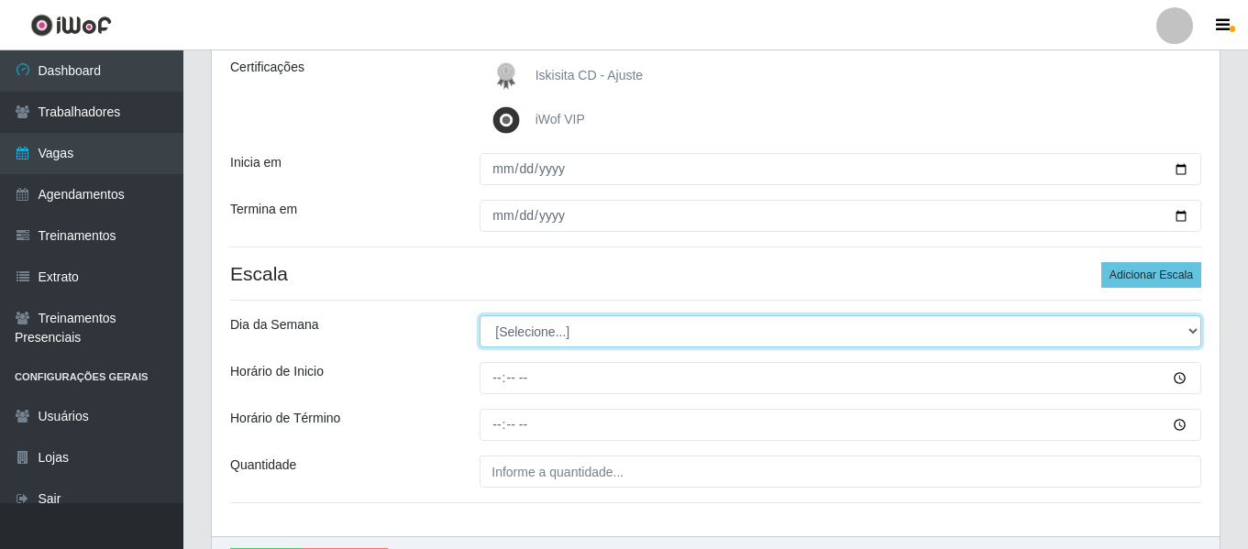
click at [604, 332] on select "[Selecione...] Segunda Terça Quarta Quinta Sexta Sábado Domingo" at bounding box center [841, 332] width 722 height 32
select select "4"
click at [480, 316] on select "[Selecione...] Segunda Terça Quarta Quinta Sexta Sábado Domingo" at bounding box center [841, 332] width 722 height 32
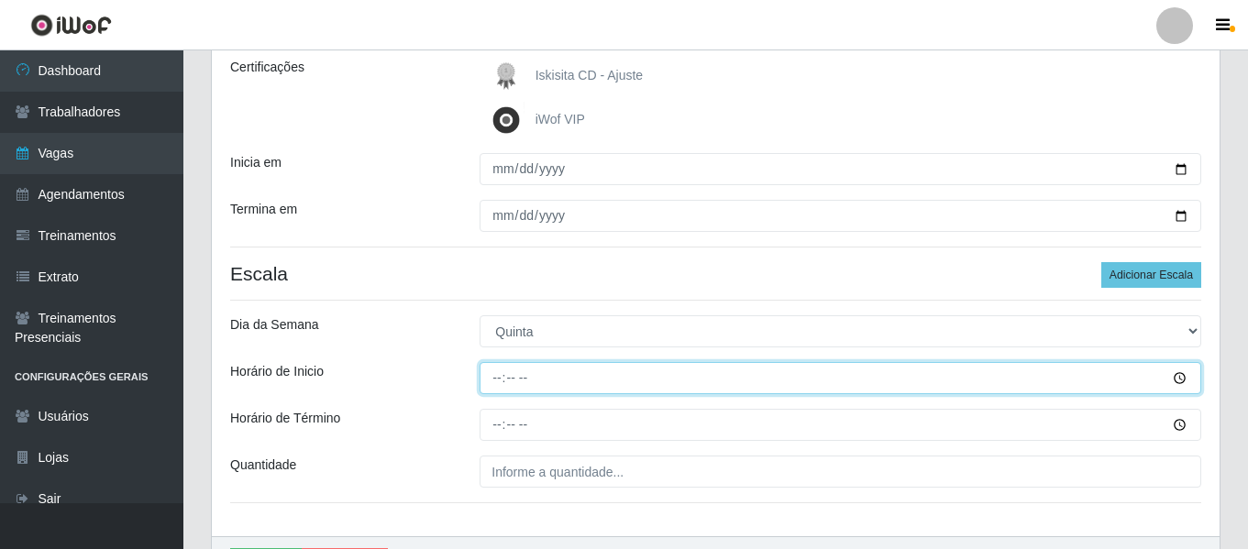
click at [691, 383] on input "Horário de Inicio" at bounding box center [841, 378] width 722 height 32
type input "10:00"
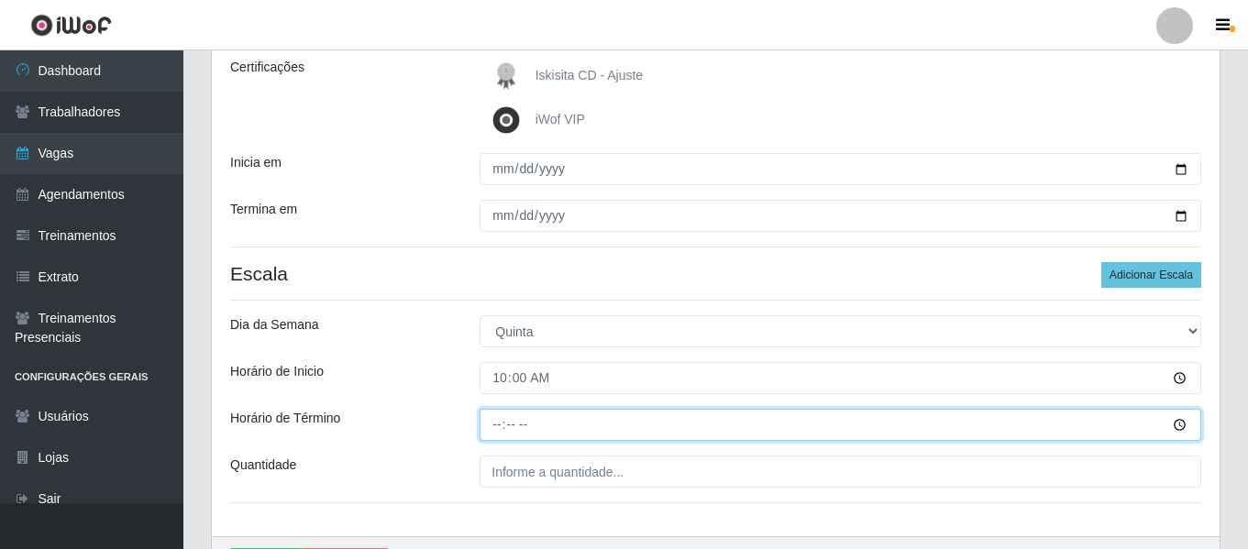
click at [508, 427] on input "Horário de Término" at bounding box center [841, 425] width 722 height 32
click at [503, 426] on input "Horário de Término" at bounding box center [841, 425] width 722 height 32
click at [501, 425] on input "Horário de Término" at bounding box center [841, 425] width 722 height 32
click at [501, 424] on input "Horário de Término" at bounding box center [841, 425] width 722 height 32
type input "16:00"
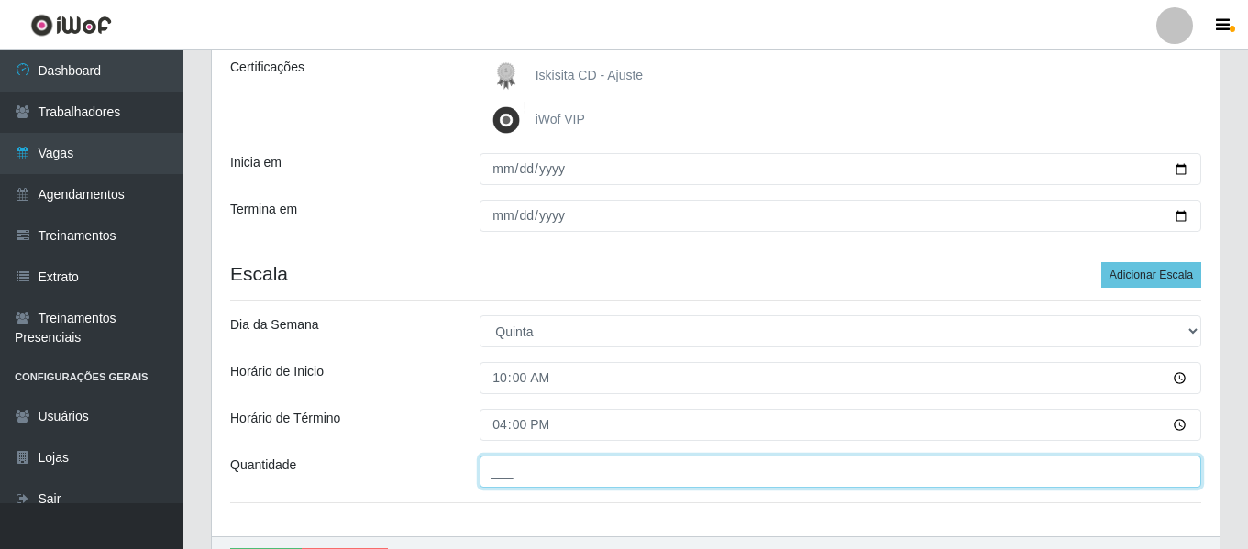
click at [636, 482] on input "___" at bounding box center [841, 472] width 722 height 32
type input "02_"
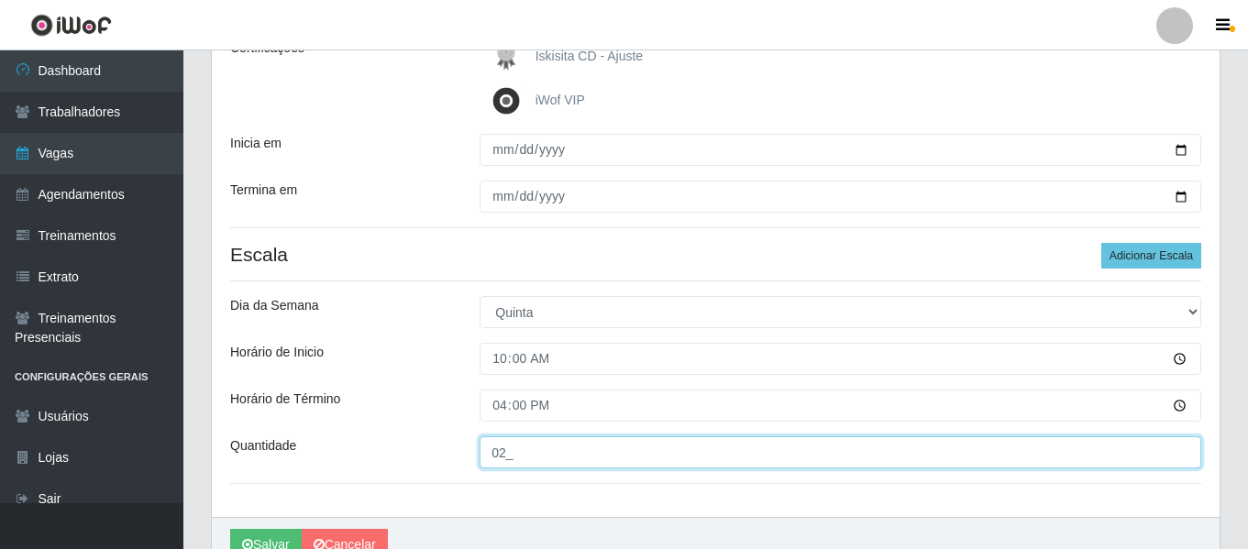
scroll to position [372, 0]
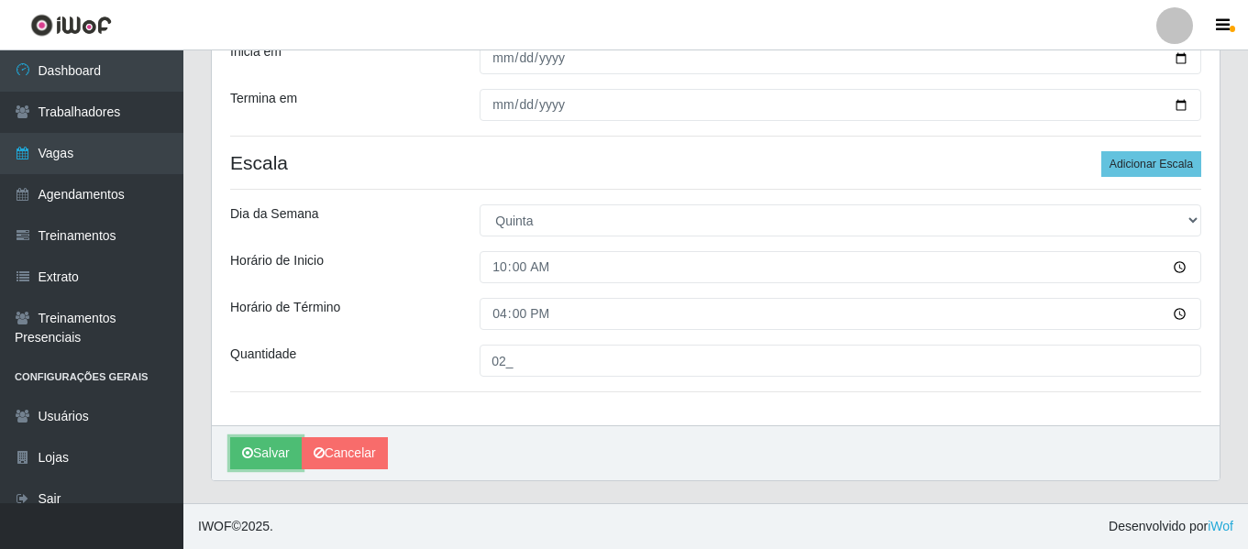
click at [282, 462] on button "Salvar" at bounding box center [266, 454] width 72 height 32
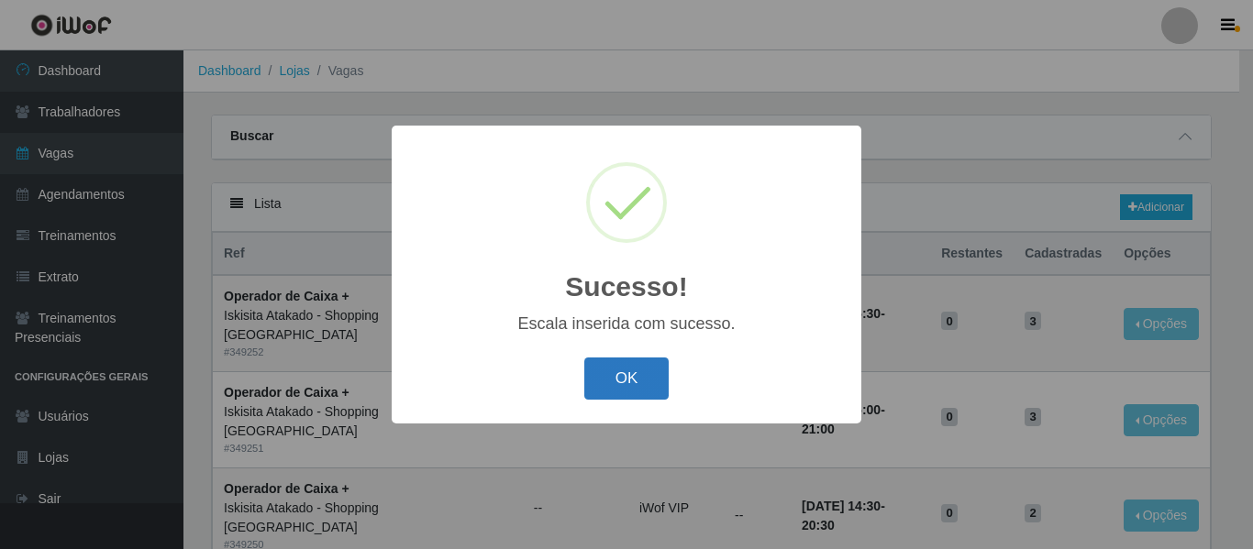
click at [643, 388] on button "OK" at bounding box center [626, 379] width 85 height 43
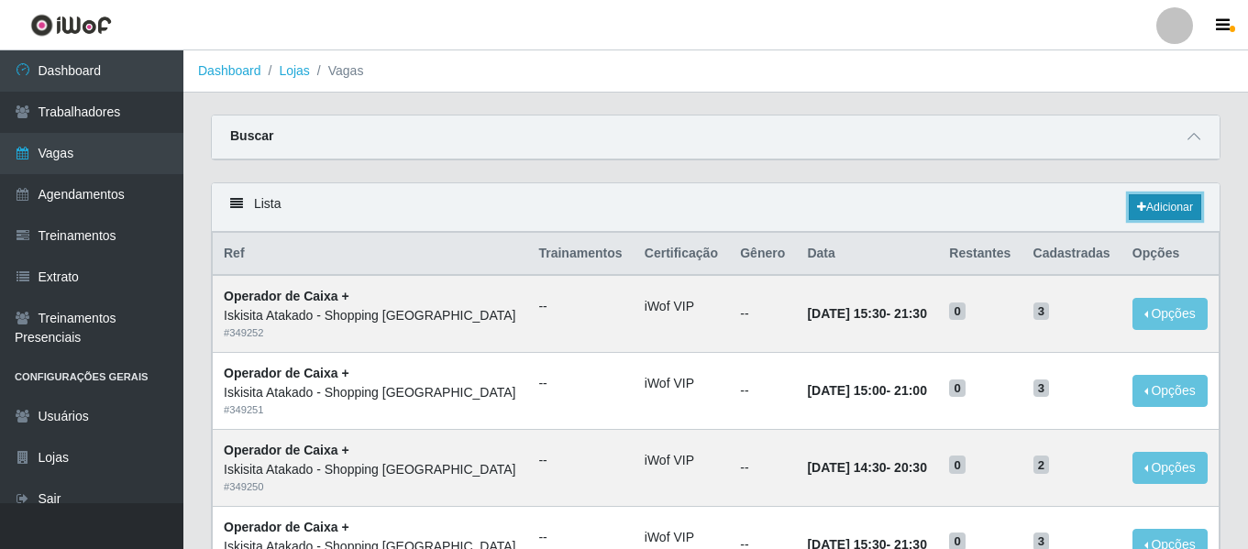
click at [1176, 214] on link "Adicionar" at bounding box center [1165, 207] width 72 height 26
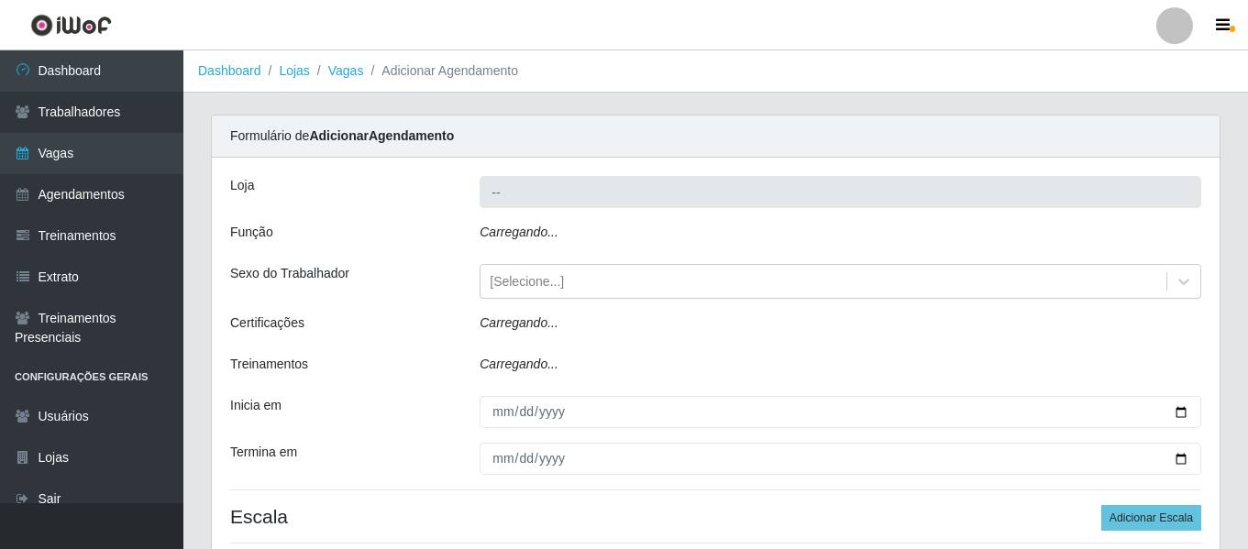
type input "Iskisita Atakado - Shopping [GEOGRAPHIC_DATA]"
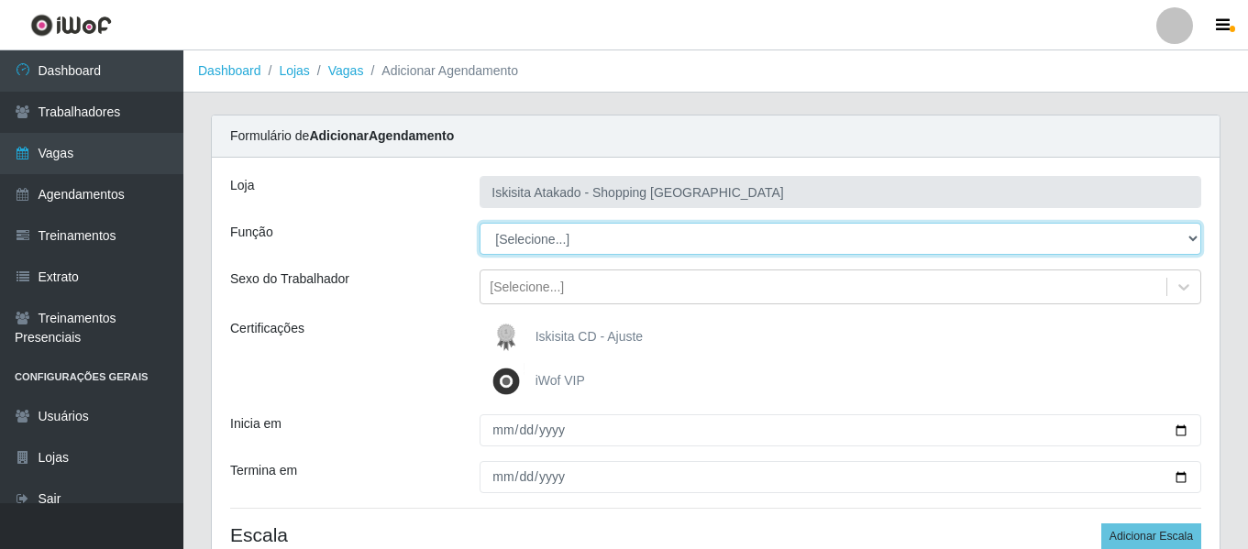
click at [594, 246] on select "[Selecione...] Auxiliar de Estacionamento Auxiliar de Estacionamento + Auxiliar…" at bounding box center [841, 239] width 722 height 32
select select "22"
click at [480, 223] on select "[Selecione...] Auxiliar de Estacionamento Auxiliar de Estacionamento + Auxiliar…" at bounding box center [841, 239] width 722 height 32
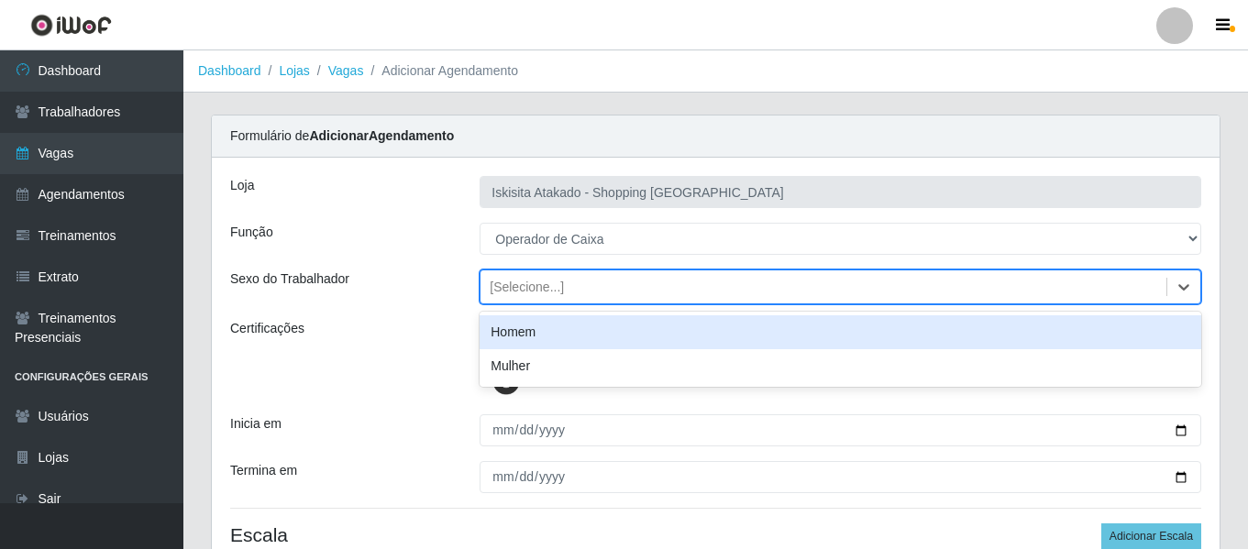
click at [593, 287] on div "[Selecione...]" at bounding box center [824, 287] width 686 height 30
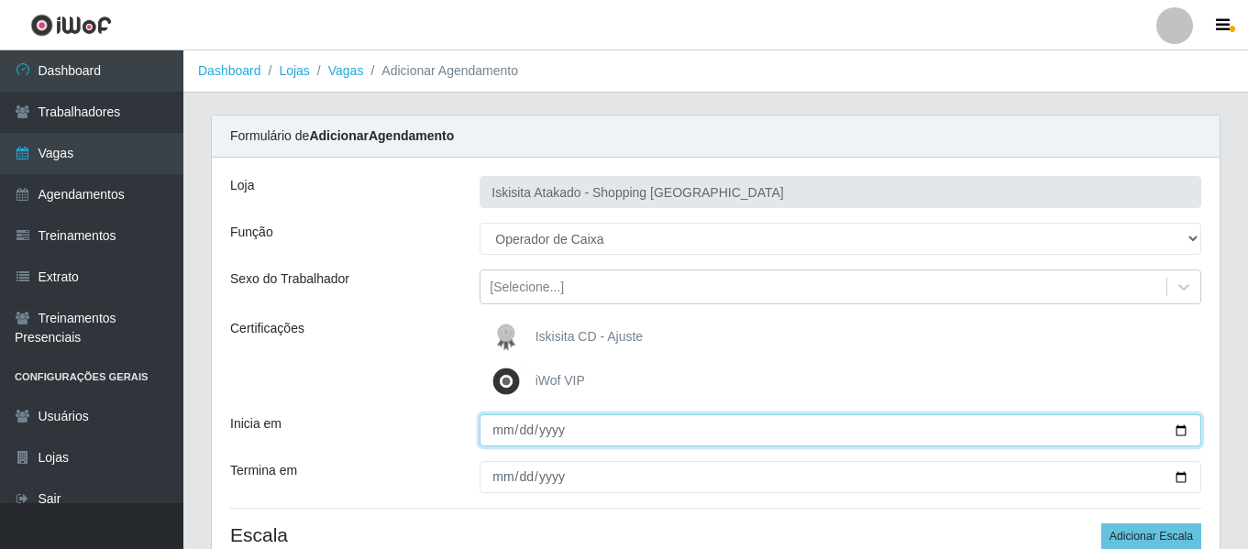
click at [627, 436] on input "Inicia em" at bounding box center [841, 431] width 722 height 32
click at [1188, 429] on input "Inicia em" at bounding box center [841, 431] width 722 height 32
type input "[DATE]"
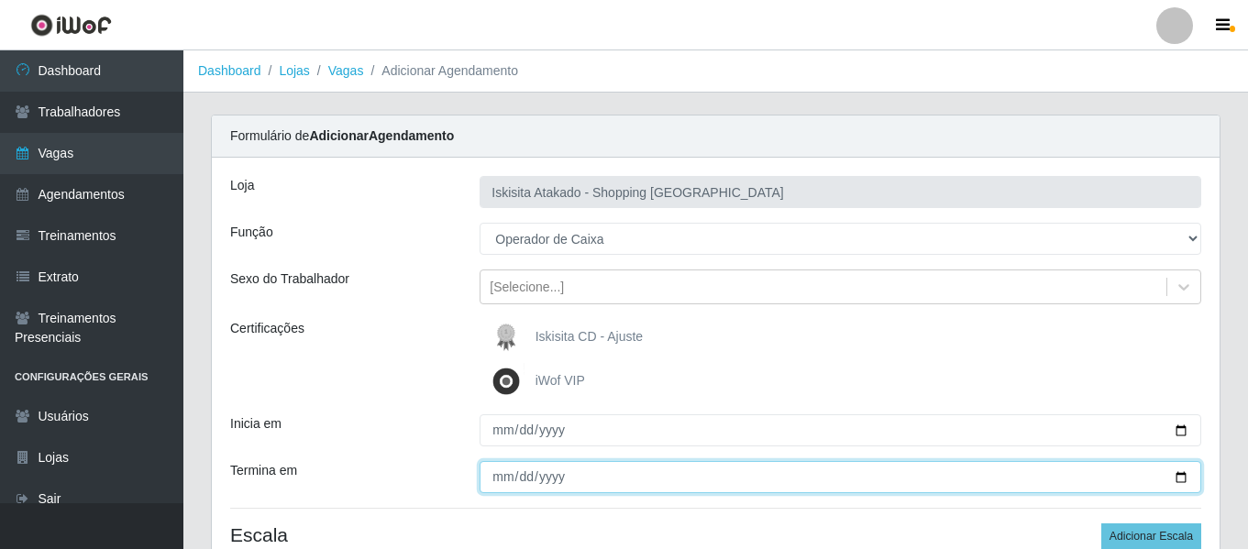
click at [1182, 482] on input "Termina em" at bounding box center [841, 477] width 722 height 32
type input "[DATE]"
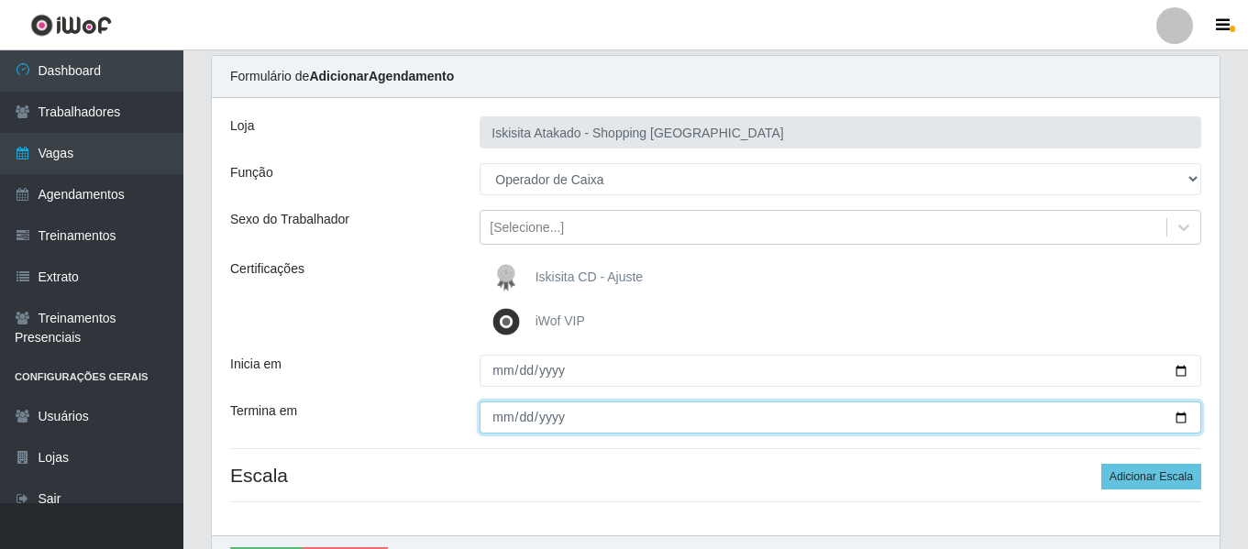
scroll to position [92, 0]
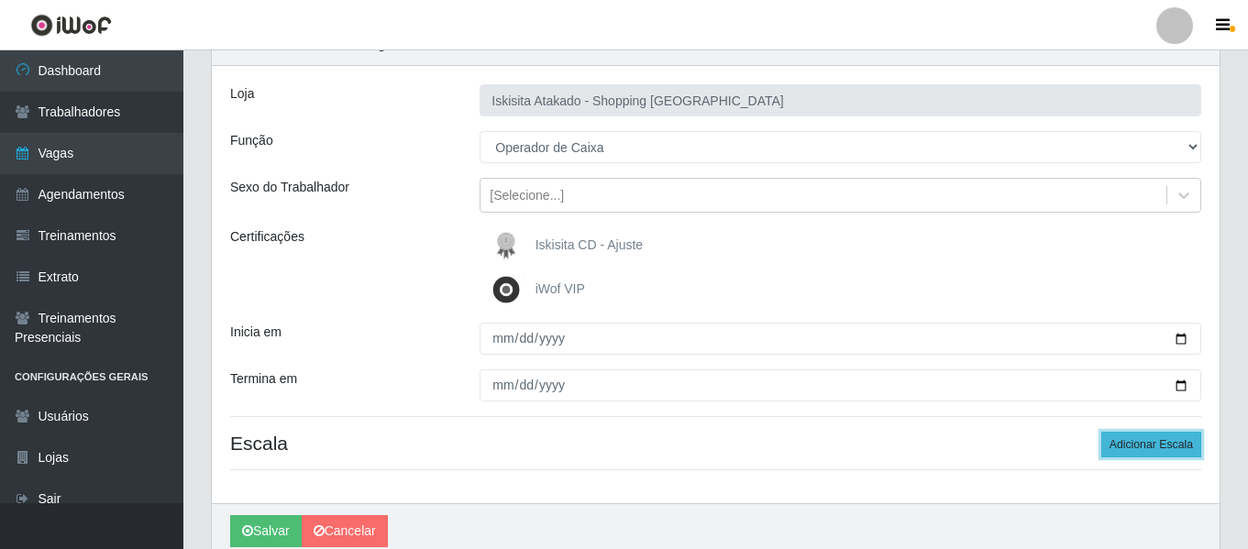
click at [1169, 447] on button "Adicionar Escala" at bounding box center [1152, 445] width 100 height 26
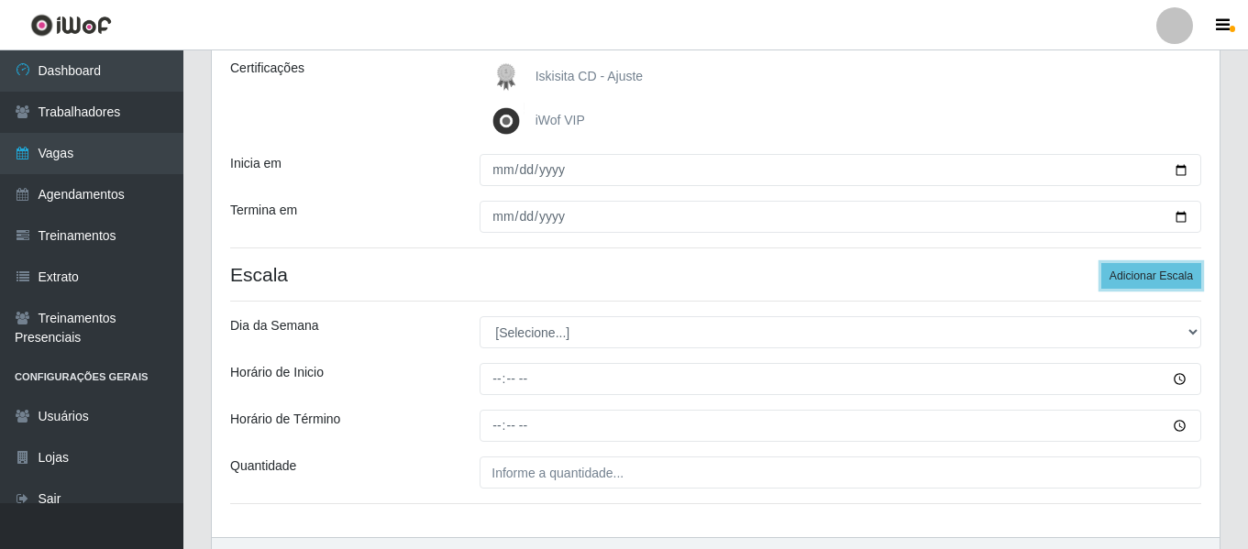
scroll to position [275, 0]
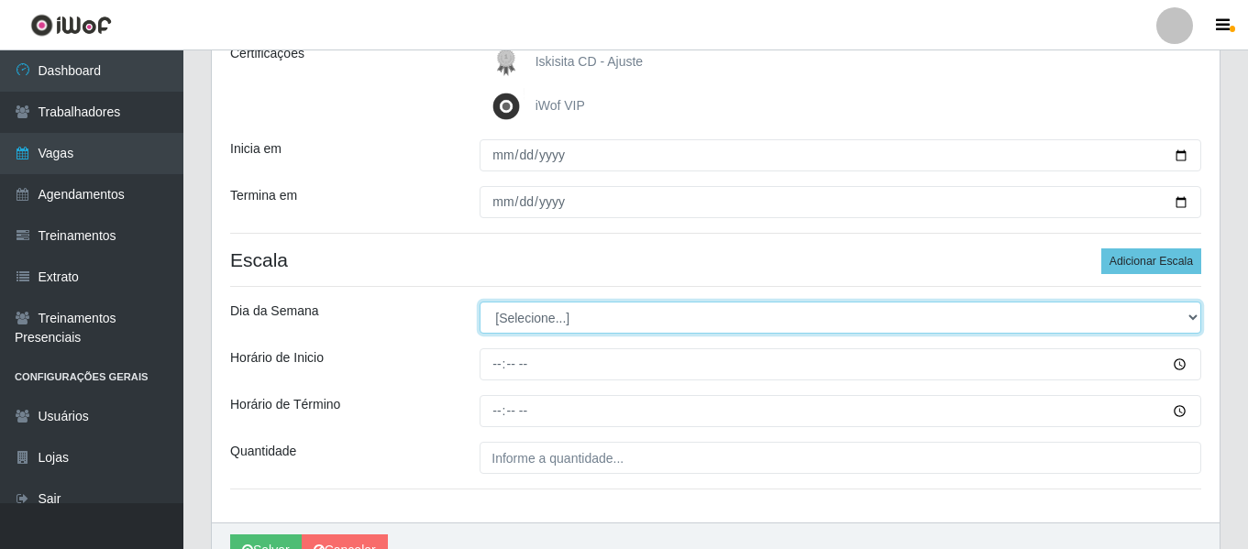
click at [524, 326] on select "[Selecione...] Segunda Terça Quarta Quinta Sexta Sábado Domingo" at bounding box center [841, 318] width 722 height 32
select select "3"
click at [480, 302] on select "[Selecione...] Segunda Terça Quarta Quinta Sexta Sábado Domingo" at bounding box center [841, 318] width 722 height 32
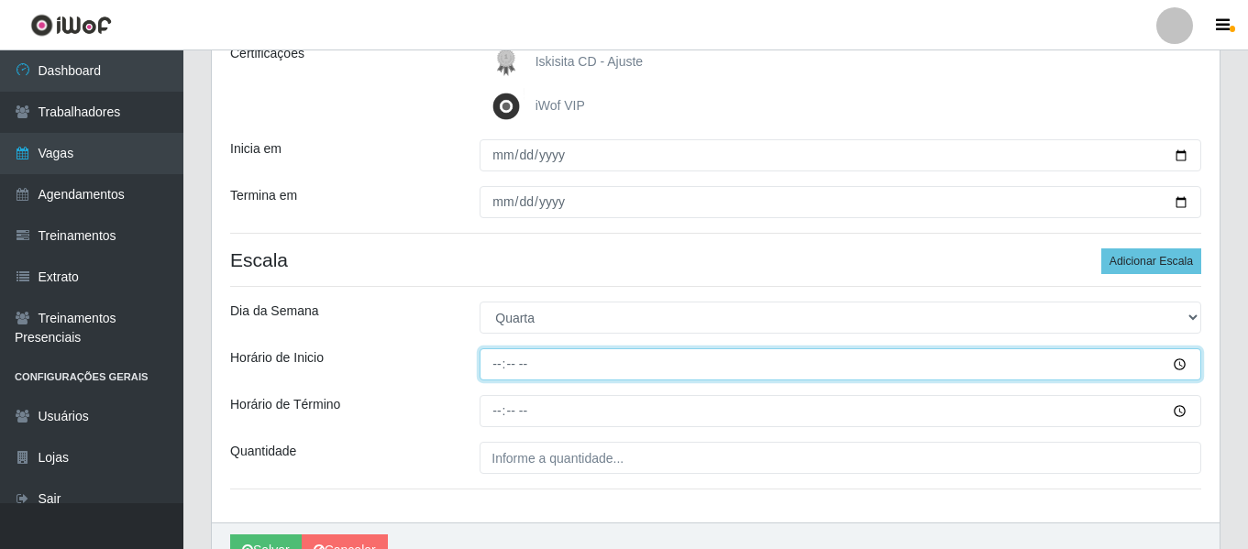
click at [1178, 373] on input "Horário de Inicio" at bounding box center [841, 365] width 722 height 32
click at [501, 375] on input "Horário de Inicio" at bounding box center [841, 365] width 722 height 32
type input "11:00"
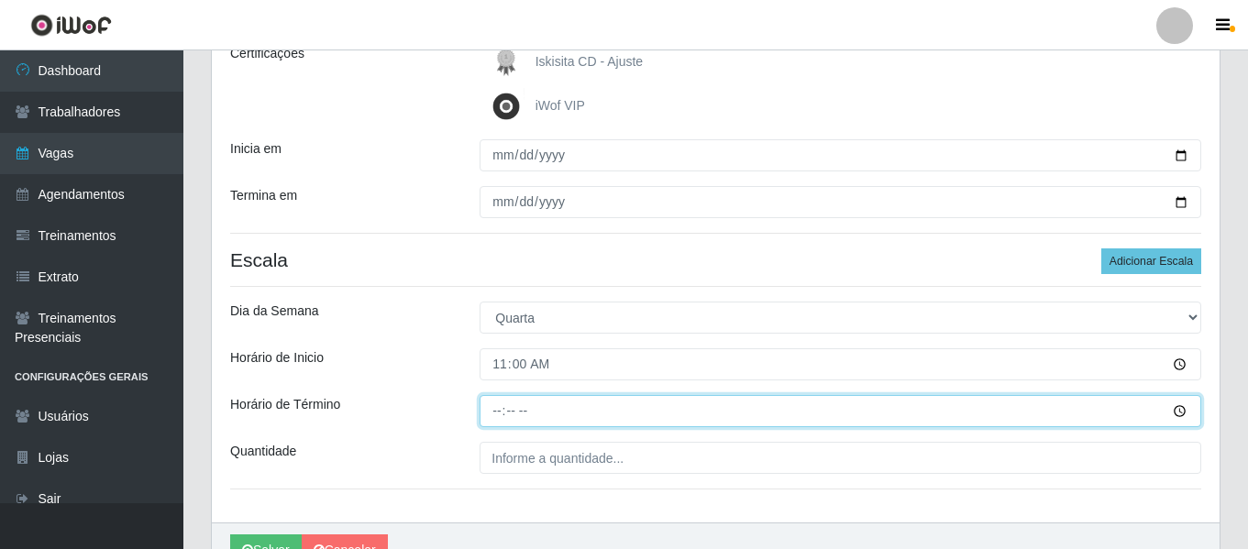
click at [501, 419] on input "Horário de Término" at bounding box center [841, 411] width 722 height 32
type input "17:00"
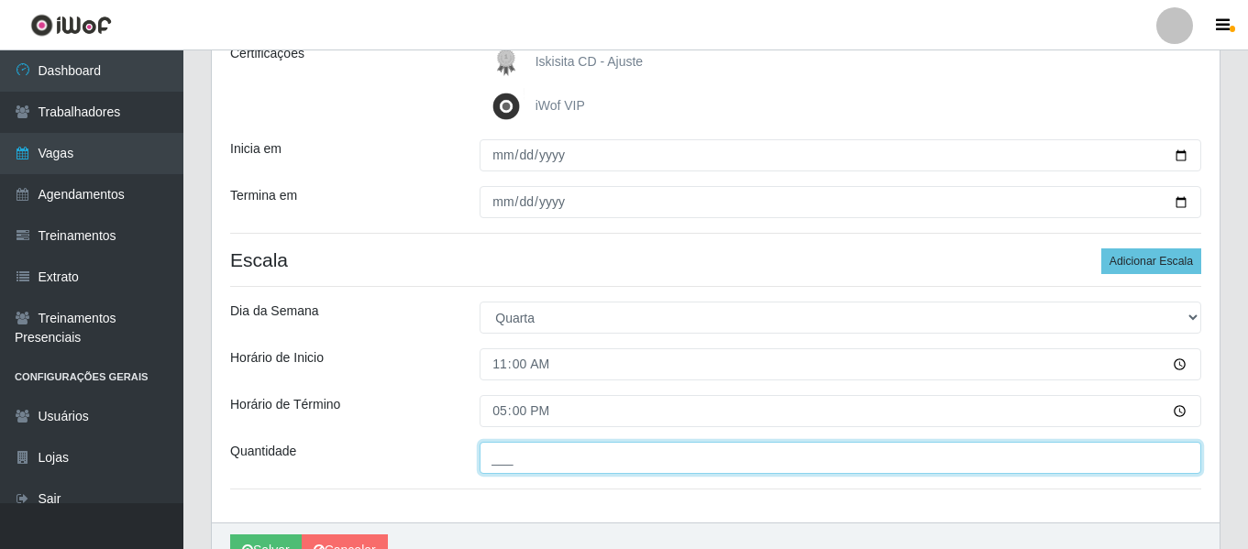
click at [643, 460] on input "___" at bounding box center [841, 458] width 722 height 32
type input "02_"
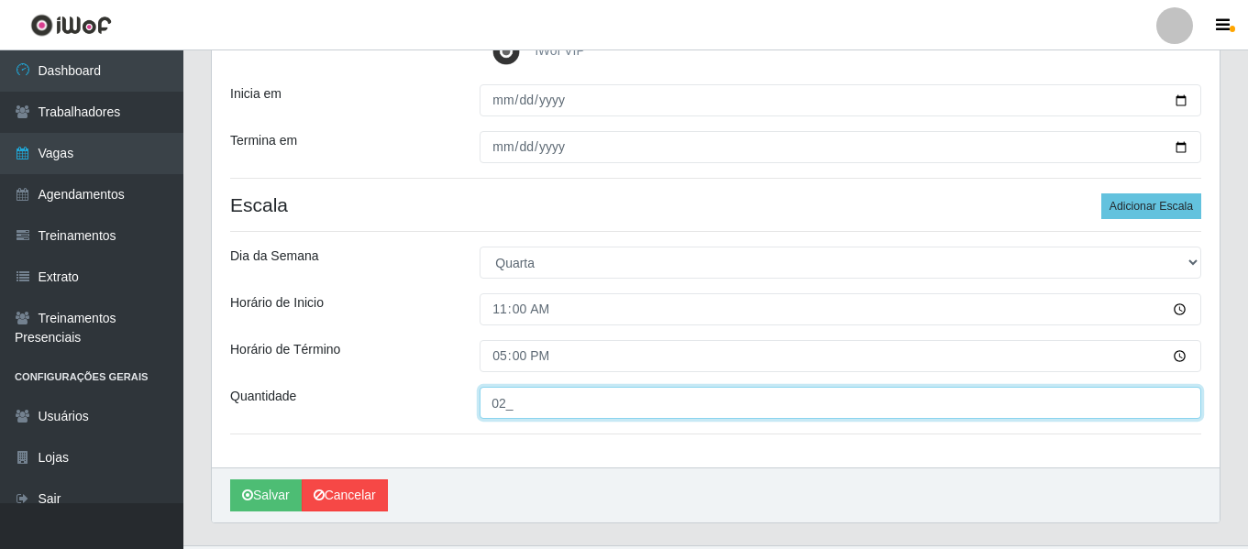
scroll to position [372, 0]
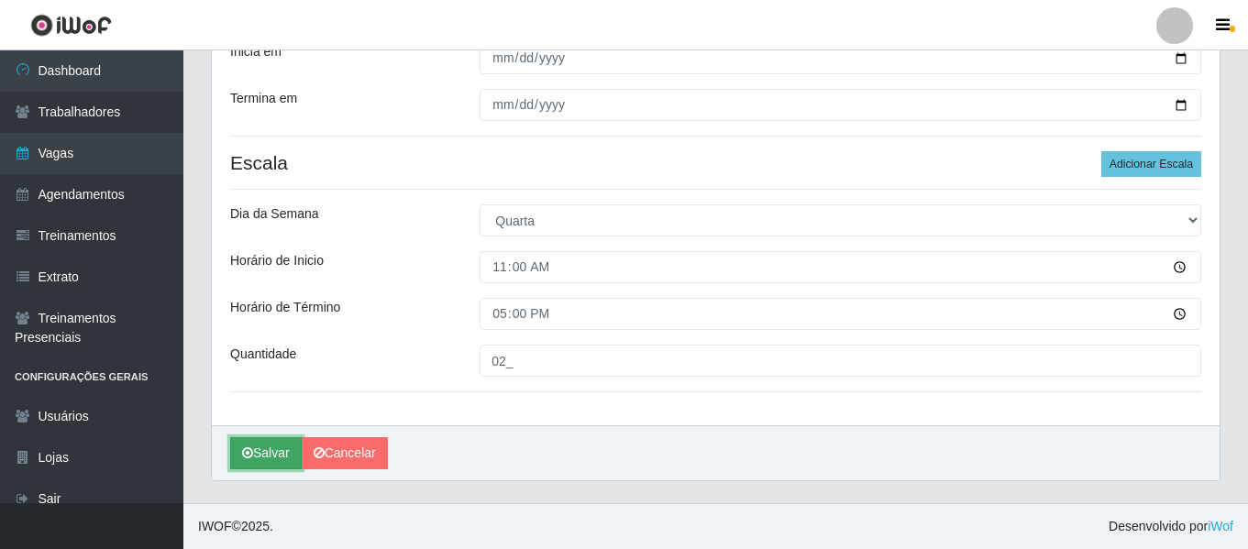
click at [285, 449] on button "Salvar" at bounding box center [266, 454] width 72 height 32
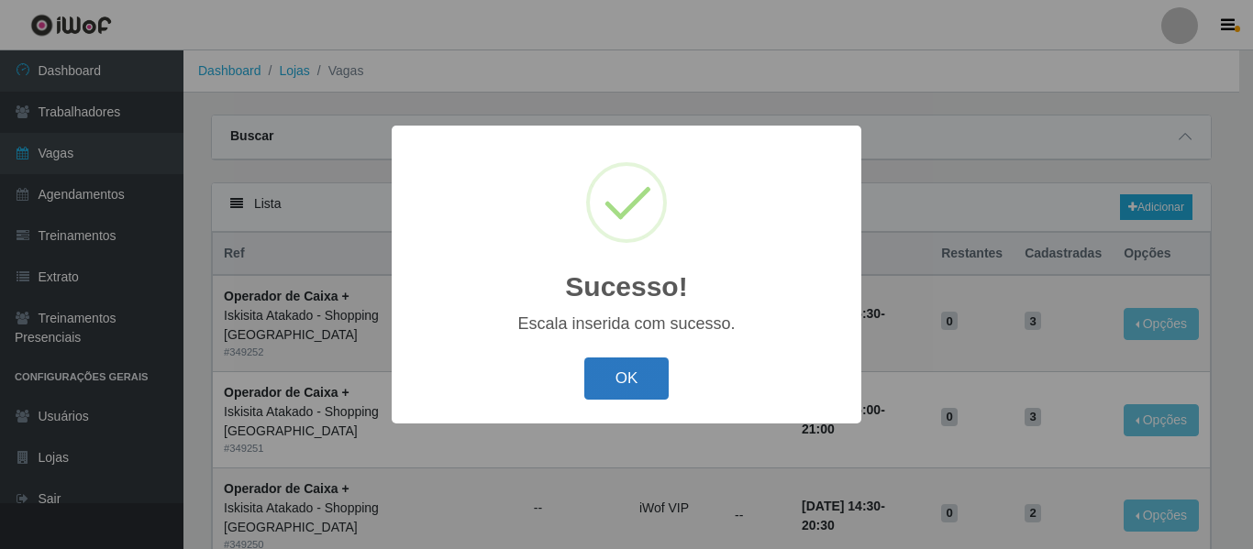
click at [599, 381] on button "OK" at bounding box center [626, 379] width 85 height 43
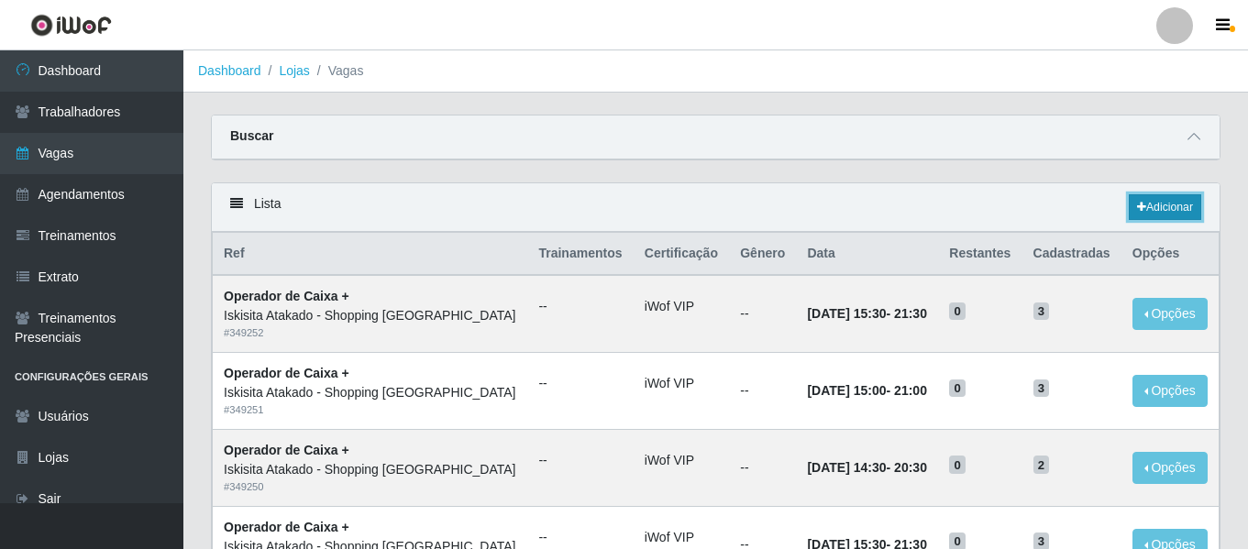
click at [1143, 205] on link "Adicionar" at bounding box center [1165, 207] width 72 height 26
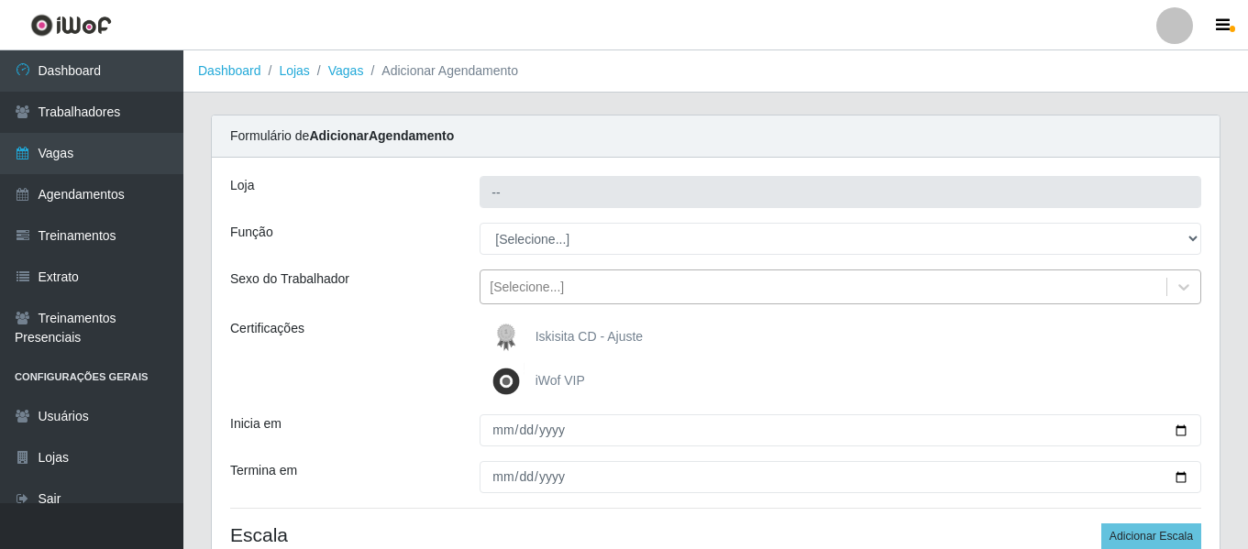
type input "Iskisita Atakado - Shopping [GEOGRAPHIC_DATA]"
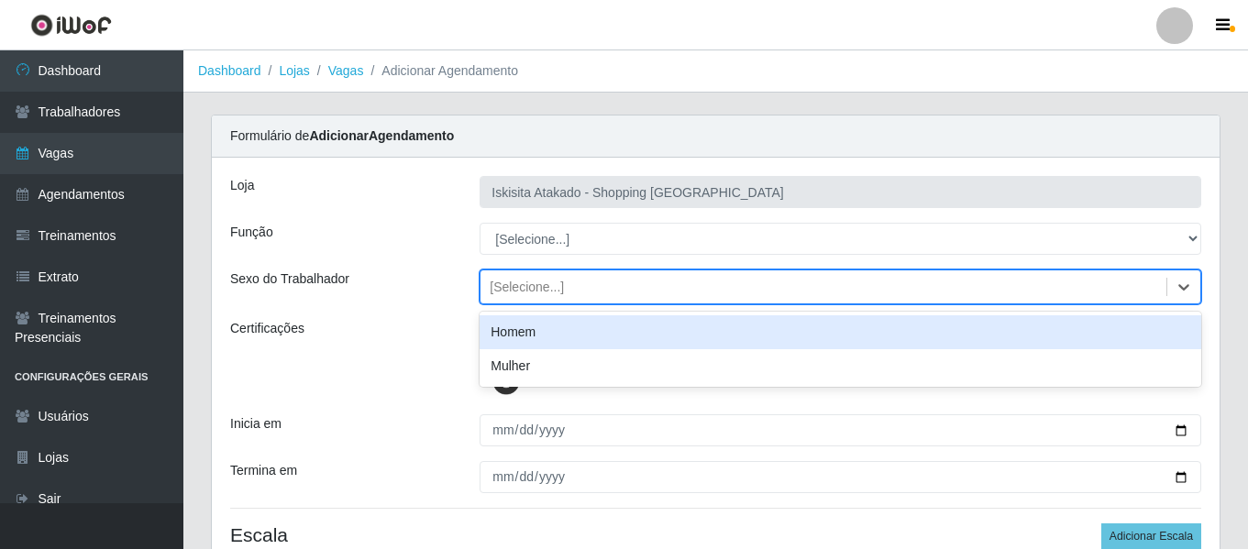
click at [596, 283] on div "[Selecione...]" at bounding box center [824, 287] width 686 height 30
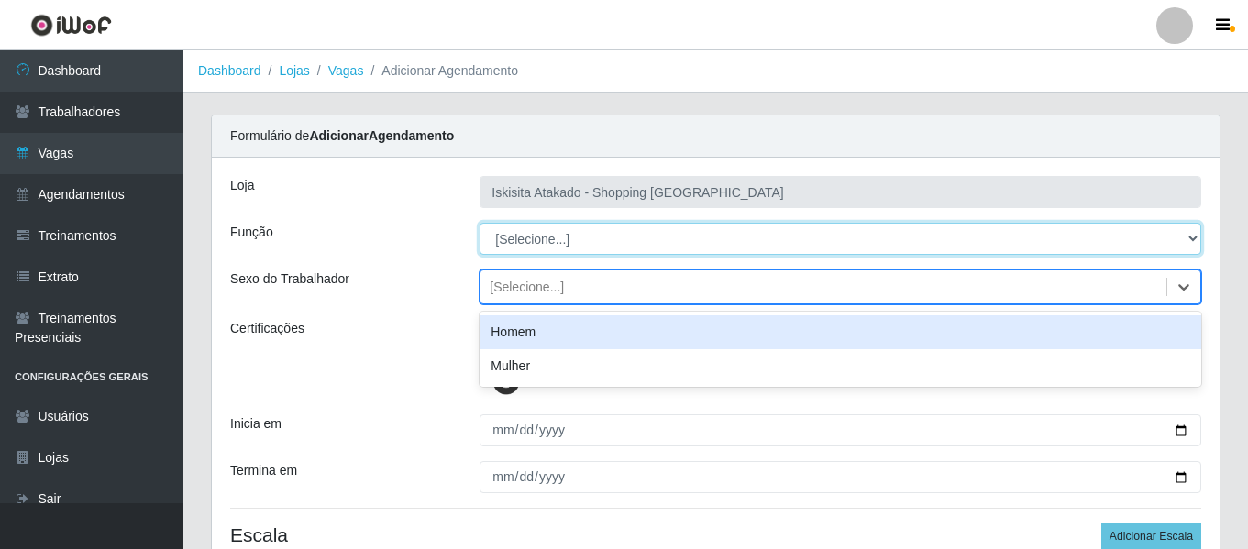
click at [606, 236] on select "[Selecione...] Auxiliar de Estacionamento Auxiliar de Estacionamento + Auxiliar…" at bounding box center [841, 239] width 722 height 32
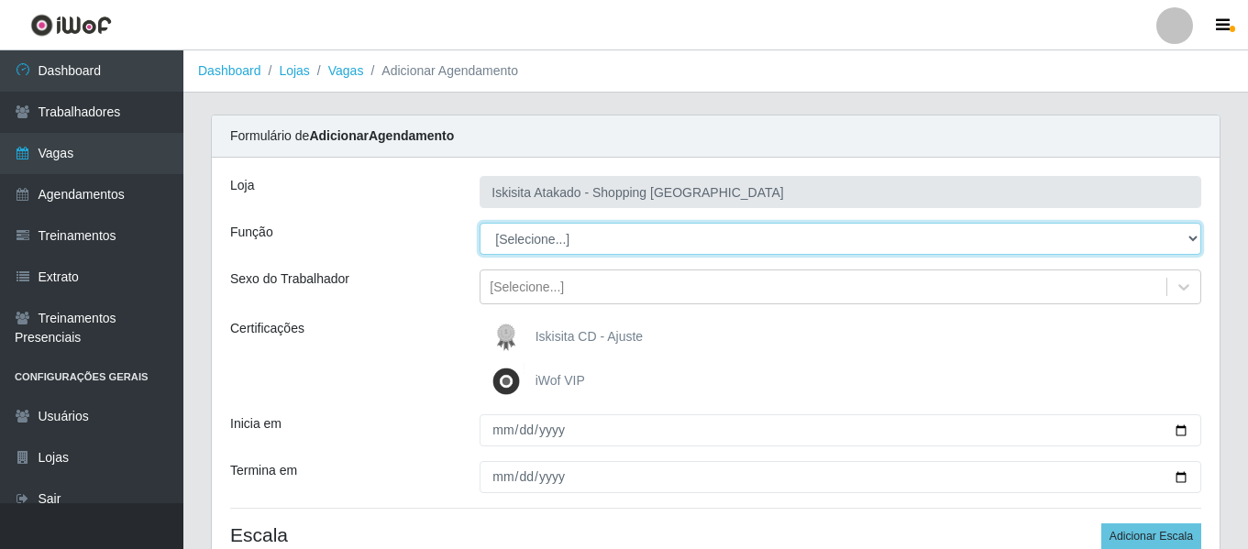
select select "22"
click at [480, 223] on select "[Selecione...] Auxiliar de Estacionamento Auxiliar de Estacionamento + Auxiliar…" at bounding box center [841, 239] width 722 height 32
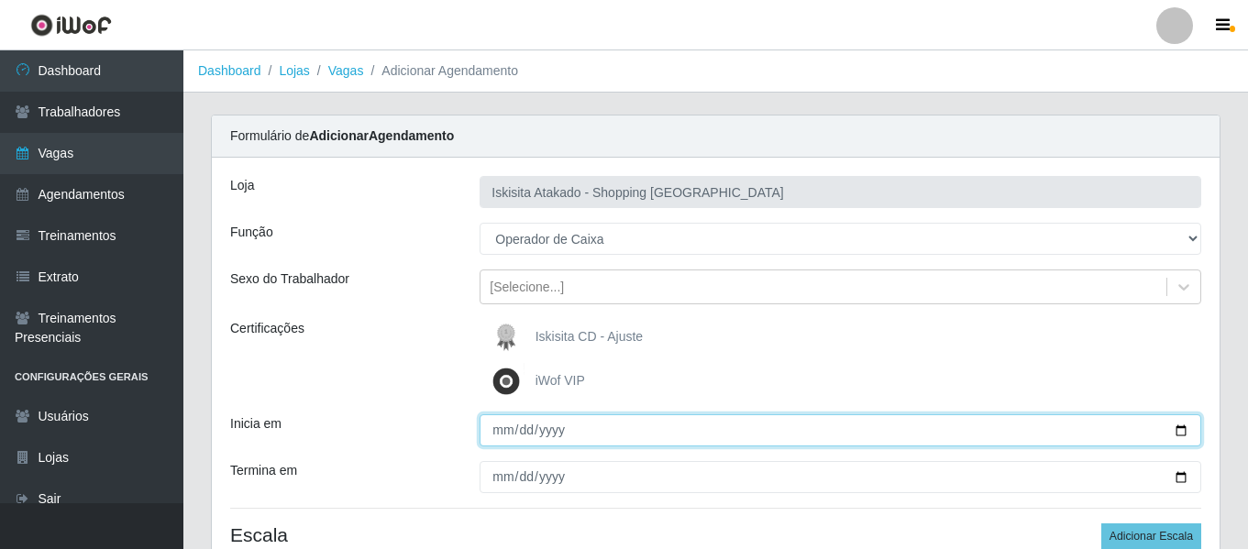
drag, startPoint x: 1175, startPoint y: 427, endPoint x: 1151, endPoint y: 432, distance: 24.3
click at [1176, 427] on input "Inicia em" at bounding box center [841, 431] width 722 height 32
type input "[DATE]"
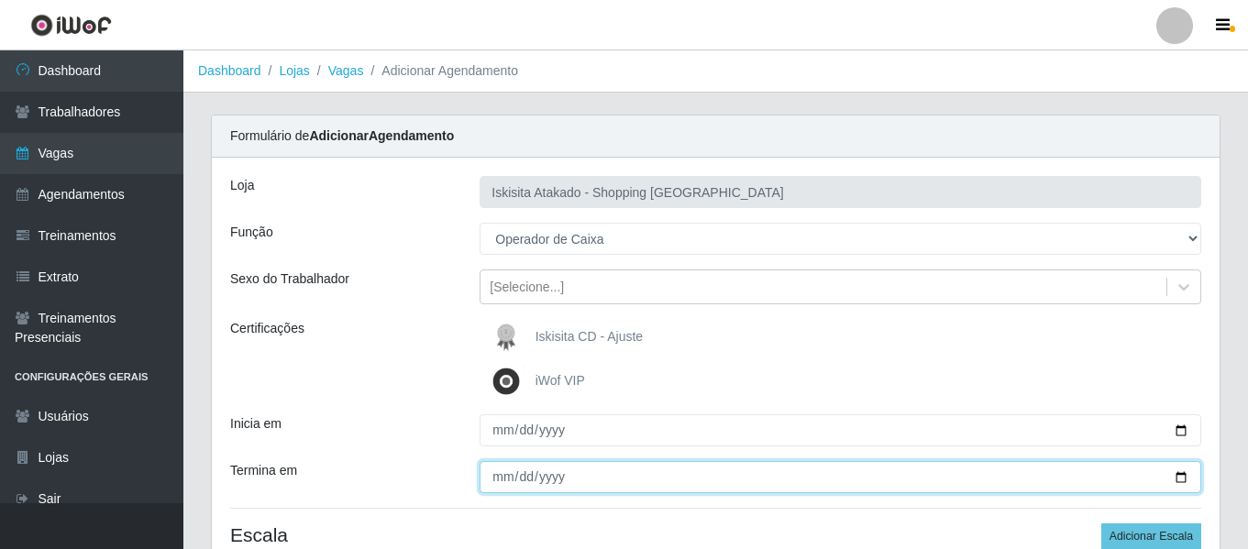
click at [1169, 474] on input "Termina em" at bounding box center [841, 477] width 722 height 32
click at [1177, 475] on input "Termina em" at bounding box center [841, 477] width 722 height 32
type input "[DATE]"
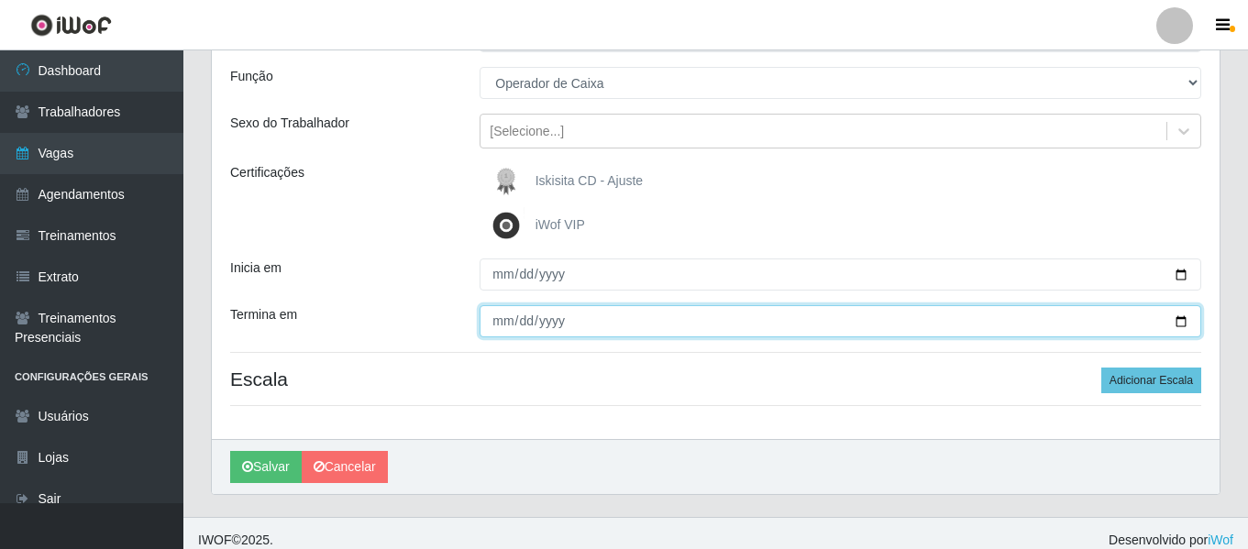
scroll to position [170, 0]
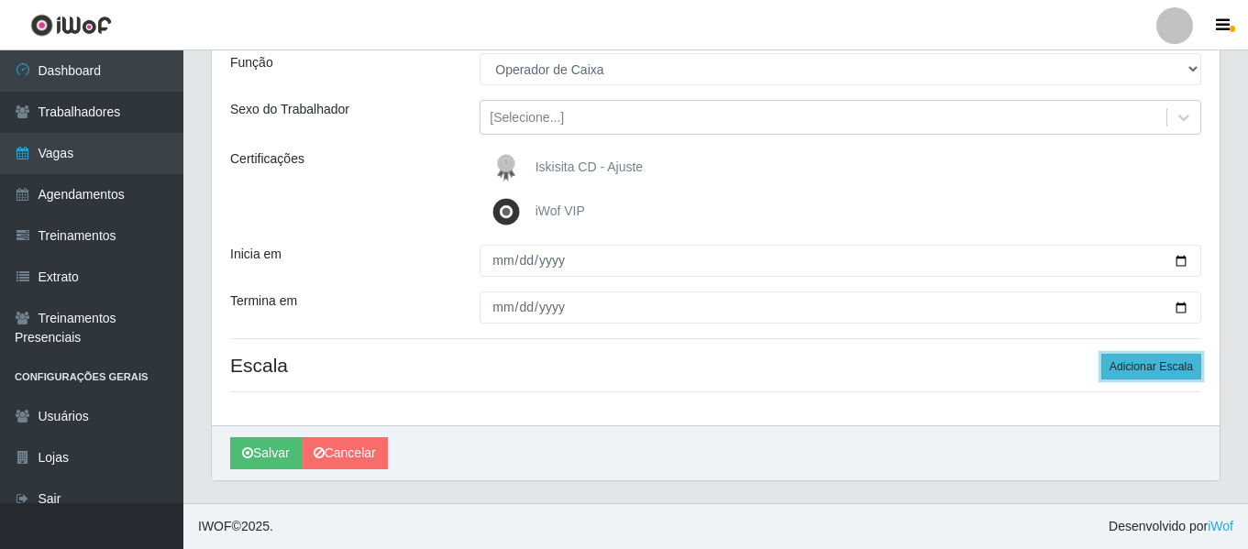
click at [1127, 367] on button "Adicionar Escala" at bounding box center [1152, 367] width 100 height 26
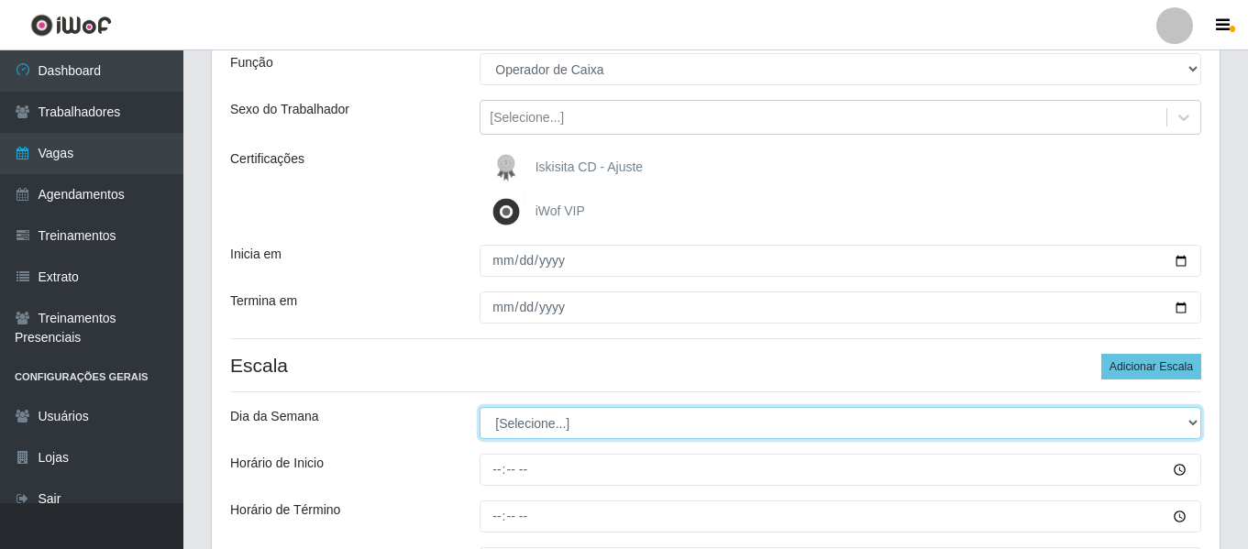
click at [530, 431] on select "[Selecione...] Segunda Terça Quarta Quinta Sexta Sábado Domingo" at bounding box center [841, 423] width 722 height 32
select select "4"
click at [480, 407] on select "[Selecione...] Segunda Terça Quarta Quinta Sexta Sábado Domingo" at bounding box center [841, 423] width 722 height 32
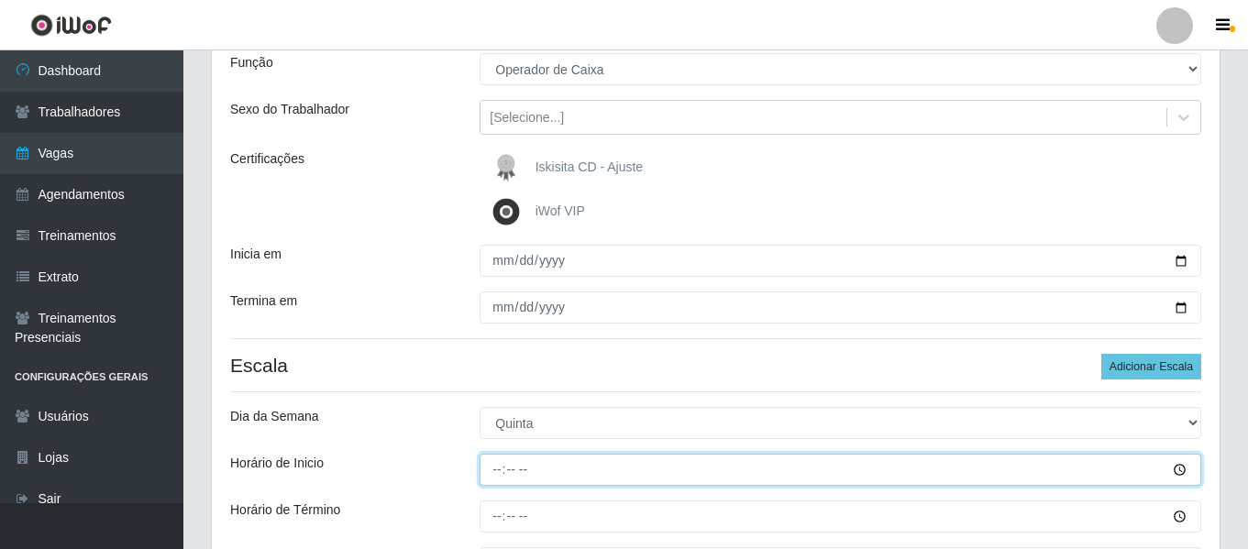
click at [537, 474] on input "Horário de Inicio" at bounding box center [841, 470] width 722 height 32
type input "11:00"
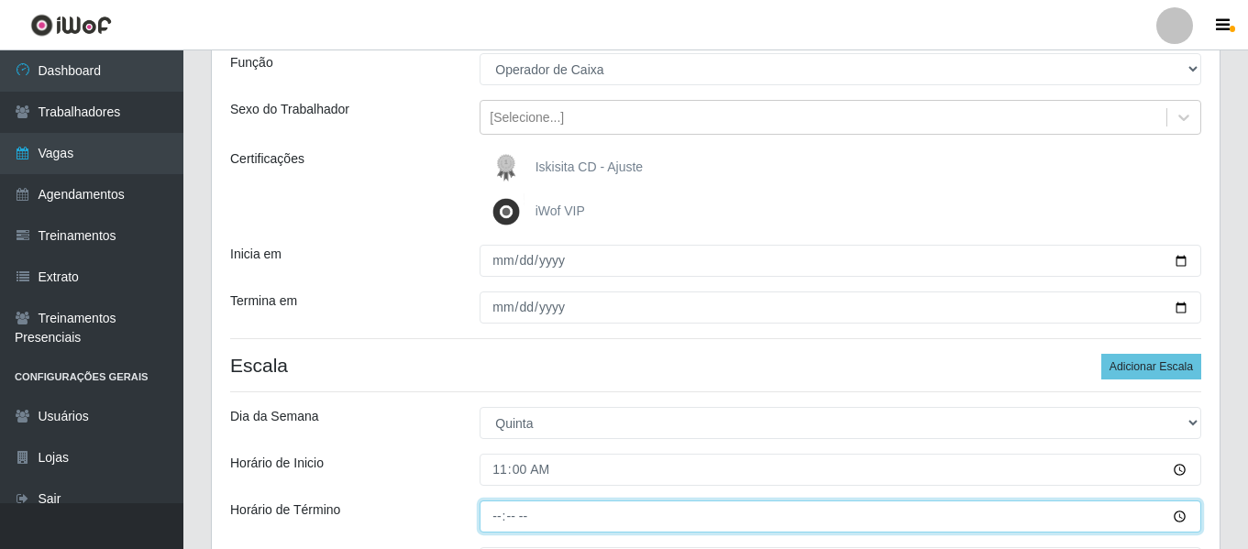
click at [502, 518] on input "Horário de Término" at bounding box center [841, 517] width 722 height 32
type input "17:00"
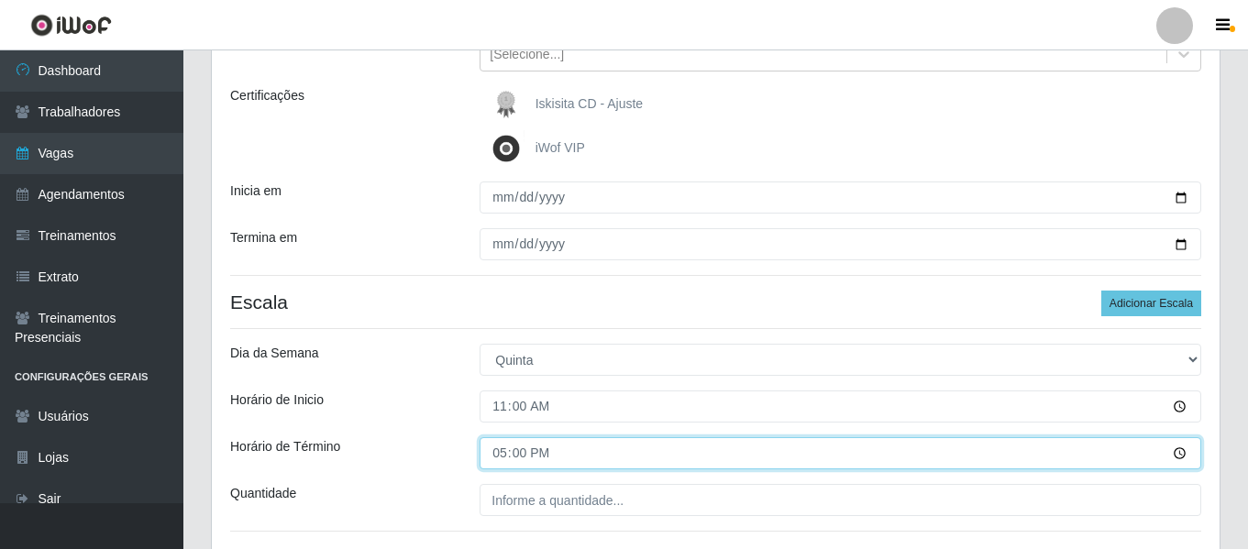
scroll to position [372, 0]
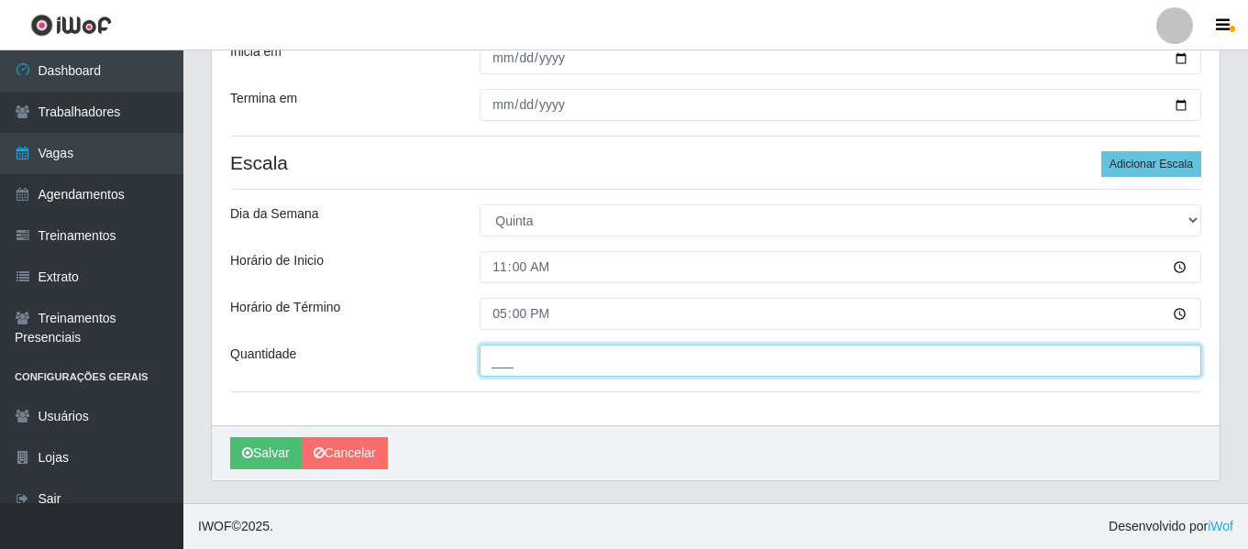
click at [541, 361] on input "___" at bounding box center [841, 361] width 722 height 32
type input "02_"
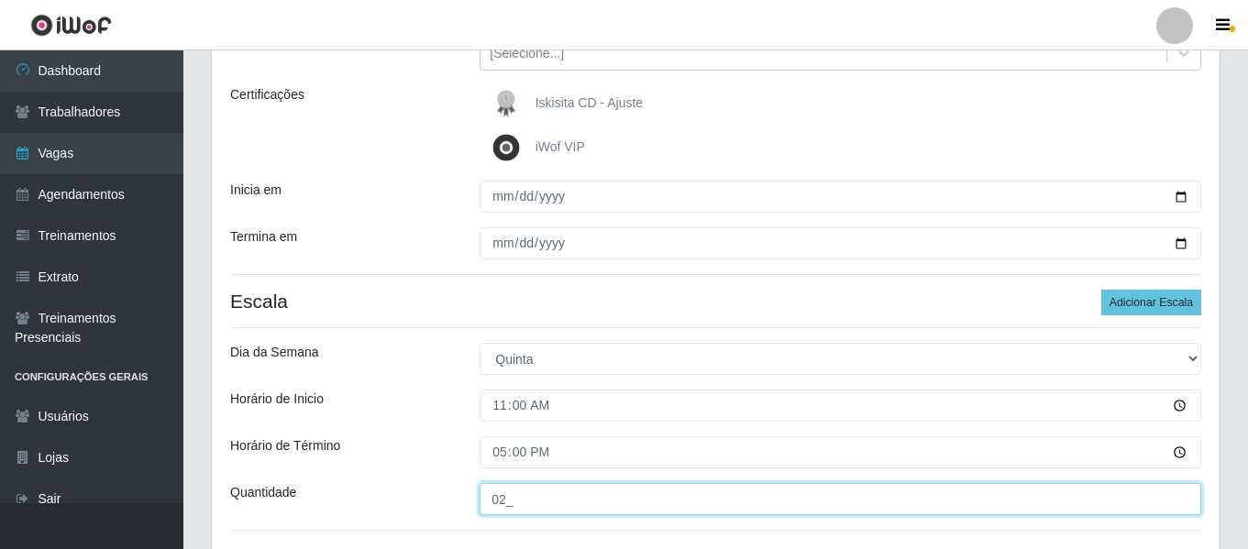
scroll to position [281, 0]
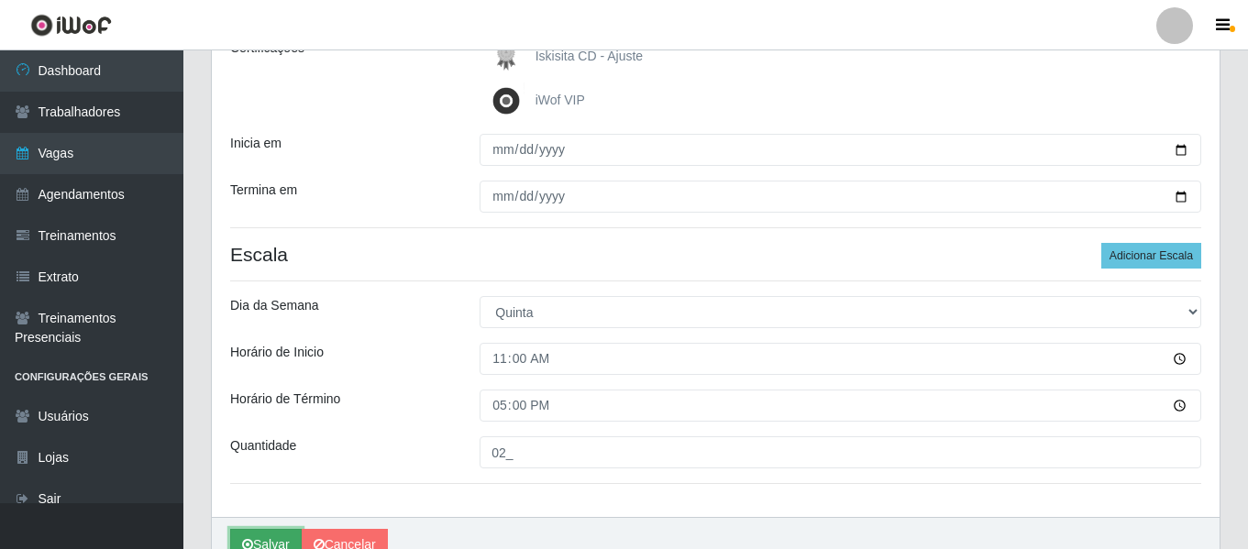
click at [282, 542] on button "Salvar" at bounding box center [266, 545] width 72 height 32
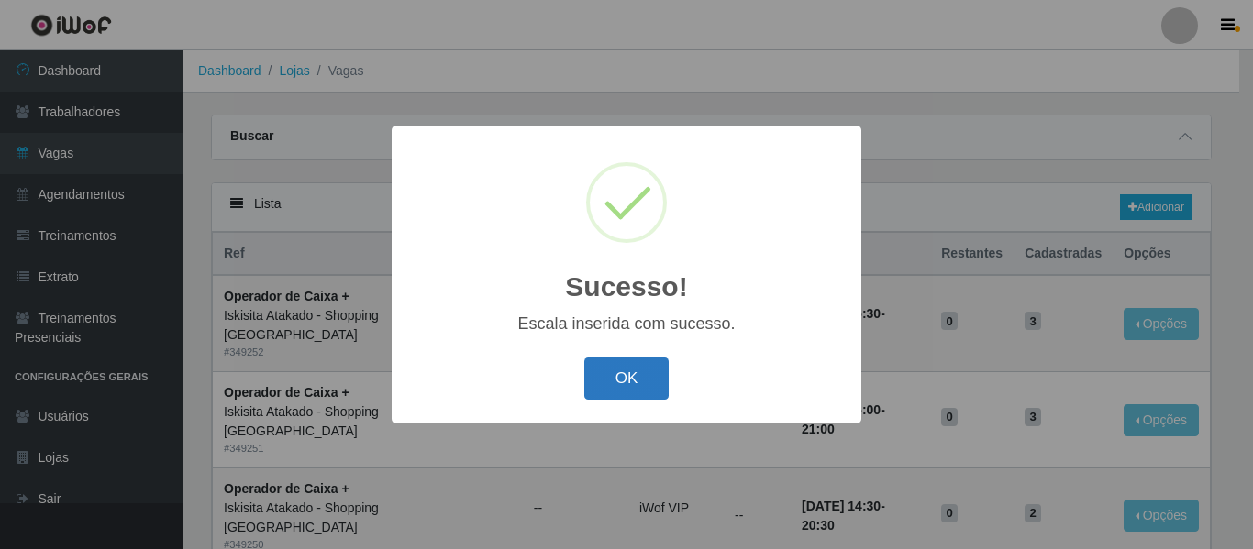
click at [652, 369] on button "OK" at bounding box center [626, 379] width 85 height 43
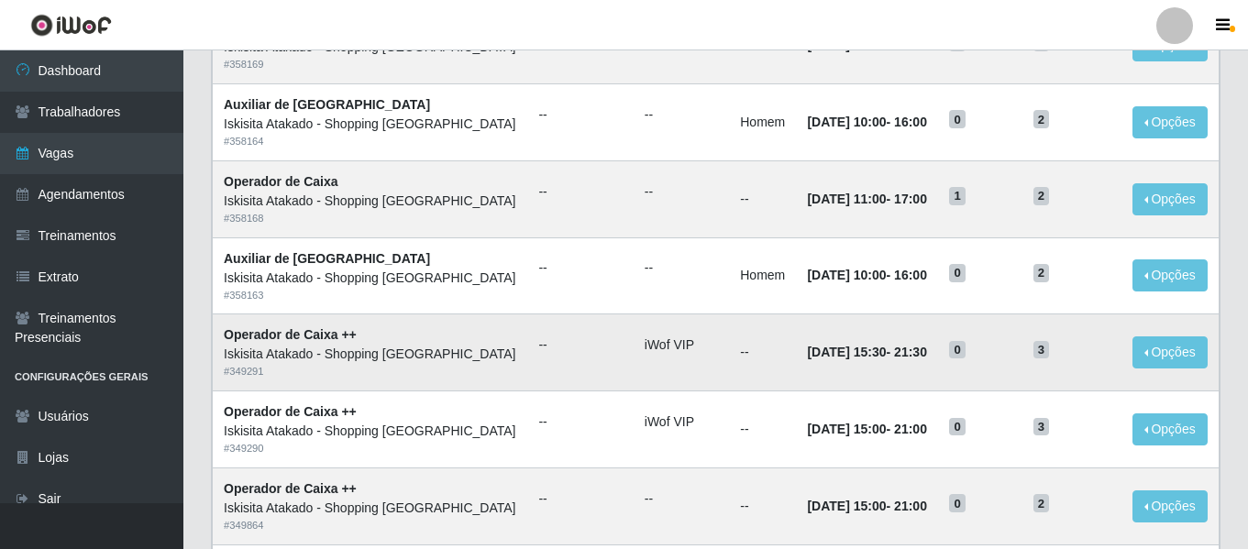
scroll to position [642, 0]
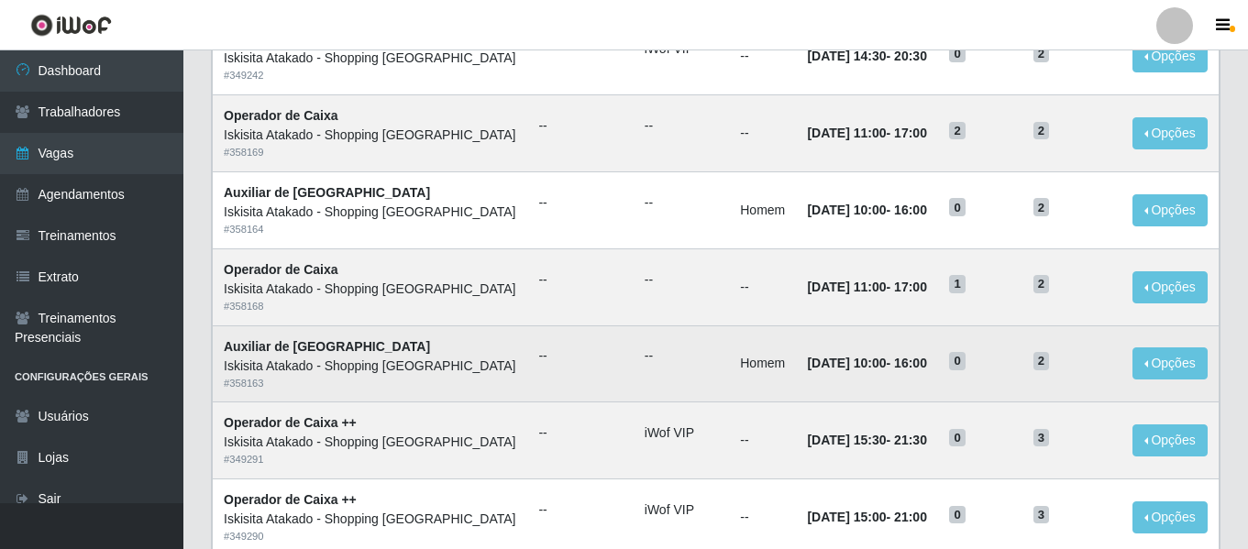
click at [306, 364] on div "Iskisita Atakado - Shopping [GEOGRAPHIC_DATA]" at bounding box center [370, 366] width 293 height 19
click at [322, 351] on strong "Auxiliar de [GEOGRAPHIC_DATA]" at bounding box center [327, 346] width 206 height 15
click at [422, 344] on td "Auxiliar de Estoque Iskisita Atakado - Shopping [GEOGRAPHIC_DATA] # 358163" at bounding box center [371, 364] width 316 height 77
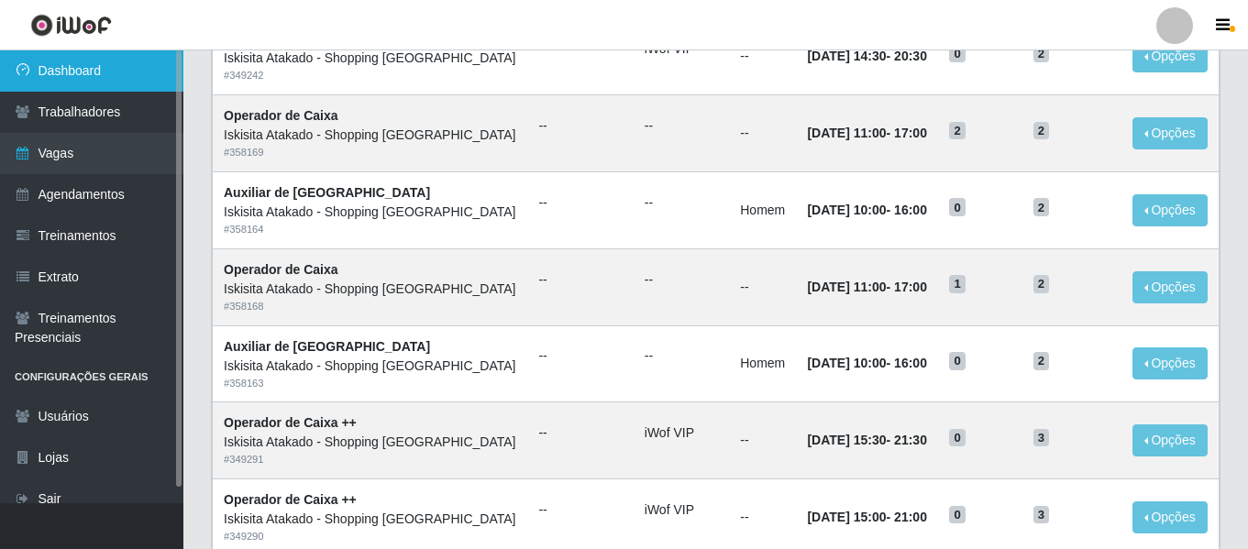
click at [51, 67] on link "Dashboard" at bounding box center [91, 70] width 183 height 41
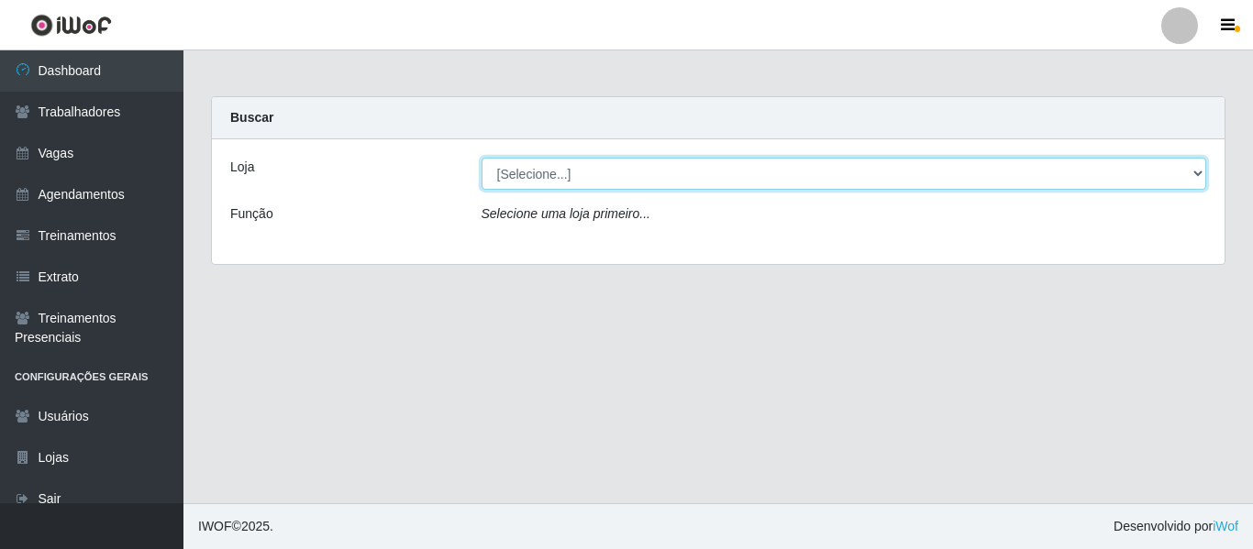
click at [574, 172] on select "[Selecione...] [GEOGRAPHIC_DATA] - Shopping [GEOGRAPHIC_DATA]" at bounding box center [845, 174] width 726 height 32
select select "424"
click at [482, 158] on select "[Selecione...] [GEOGRAPHIC_DATA] - Shopping [GEOGRAPHIC_DATA]" at bounding box center [845, 174] width 726 height 32
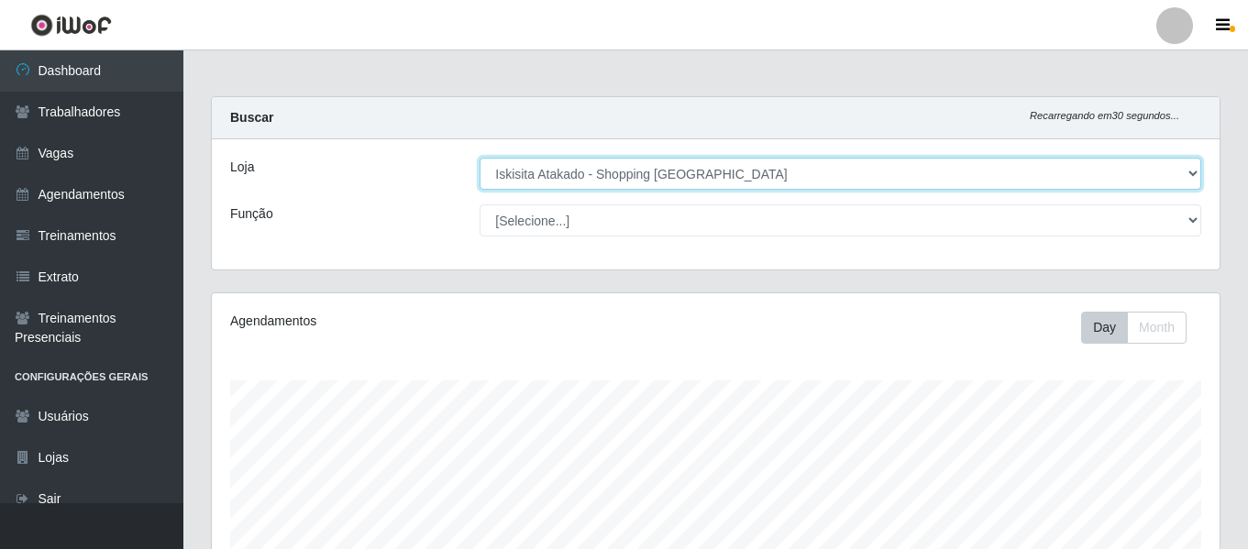
scroll to position [381, 1008]
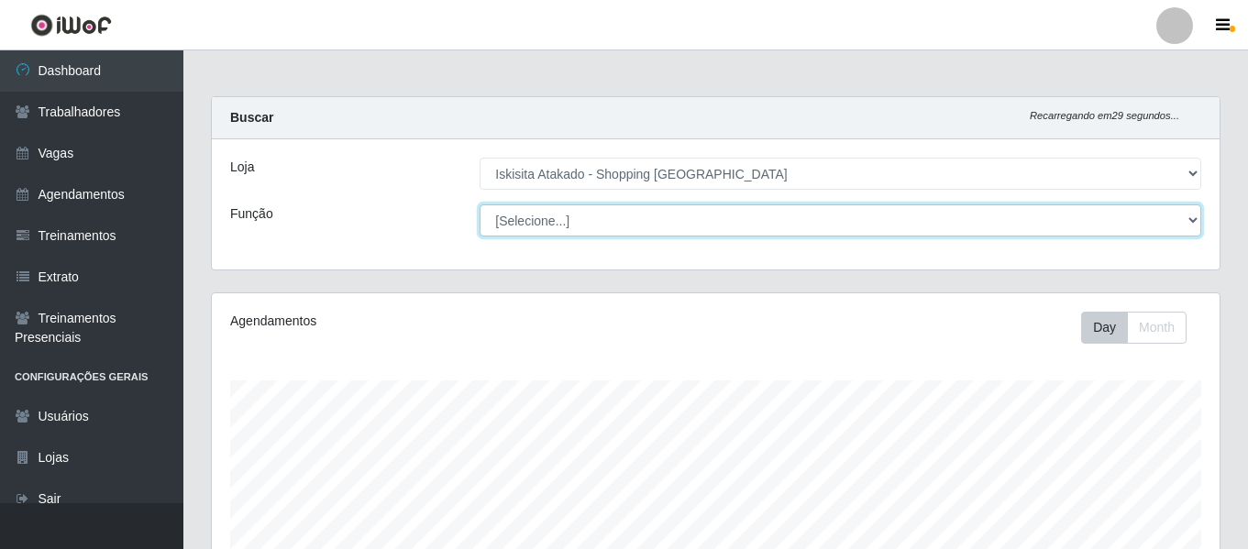
click at [595, 221] on select "[Selecione...] Auxiliar de Estacionamento Auxiliar de Estacionamento + Auxiliar…" at bounding box center [841, 221] width 722 height 32
select select "75"
click at [480, 205] on select "[Selecione...] Auxiliar de Estacionamento Auxiliar de Estacionamento + Auxiliar…" at bounding box center [841, 221] width 722 height 32
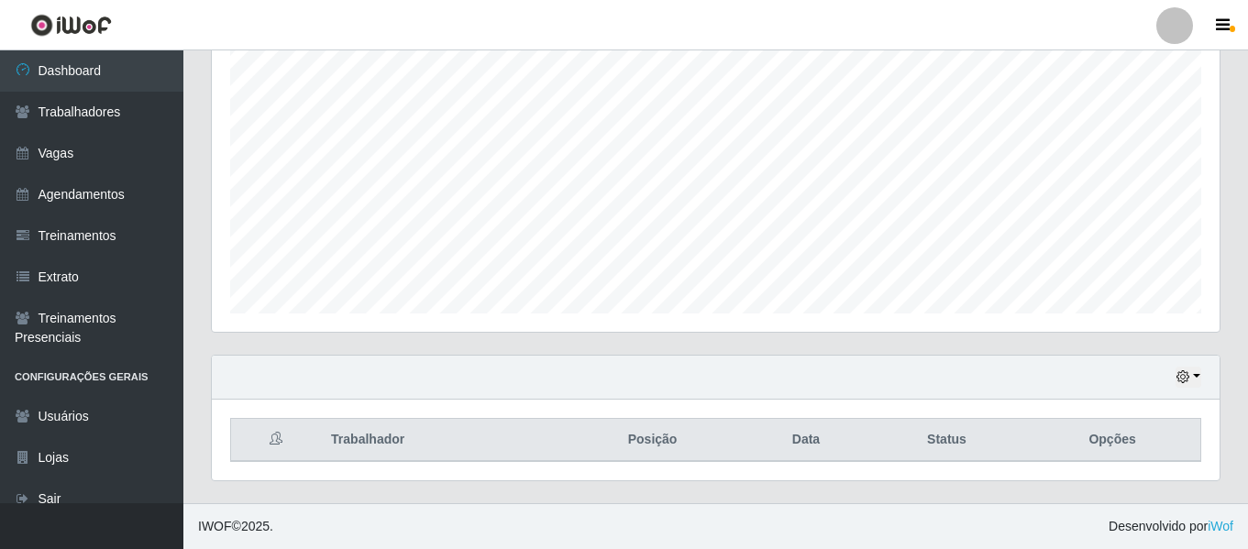
scroll to position [0, 0]
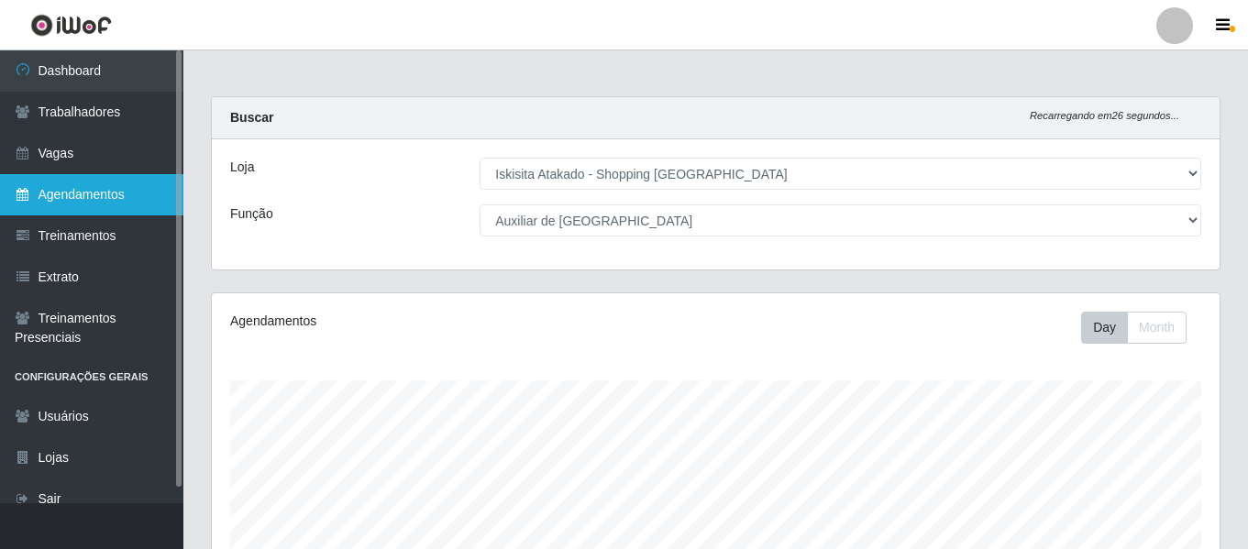
click at [49, 194] on link "Agendamentos" at bounding box center [91, 194] width 183 height 41
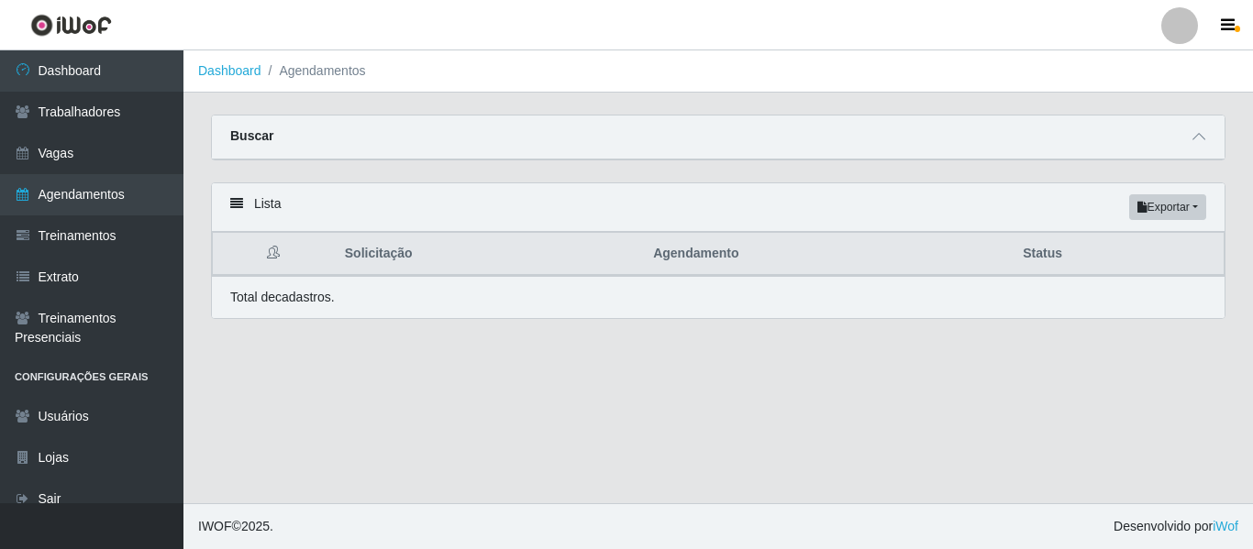
click at [1022, 143] on div "Buscar" at bounding box center [718, 138] width 1013 height 44
click at [1136, 139] on div "Buscar" at bounding box center [718, 138] width 1013 height 44
click at [1199, 138] on icon at bounding box center [1198, 136] width 13 height 13
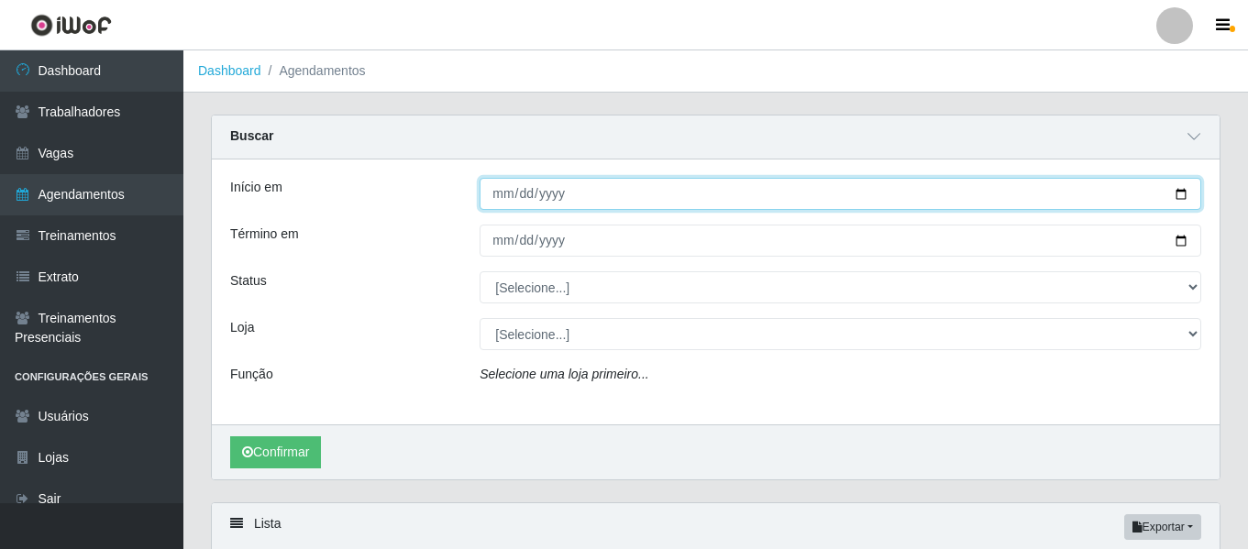
click at [1182, 198] on input "Início em" at bounding box center [841, 194] width 722 height 32
type input "[DATE]"
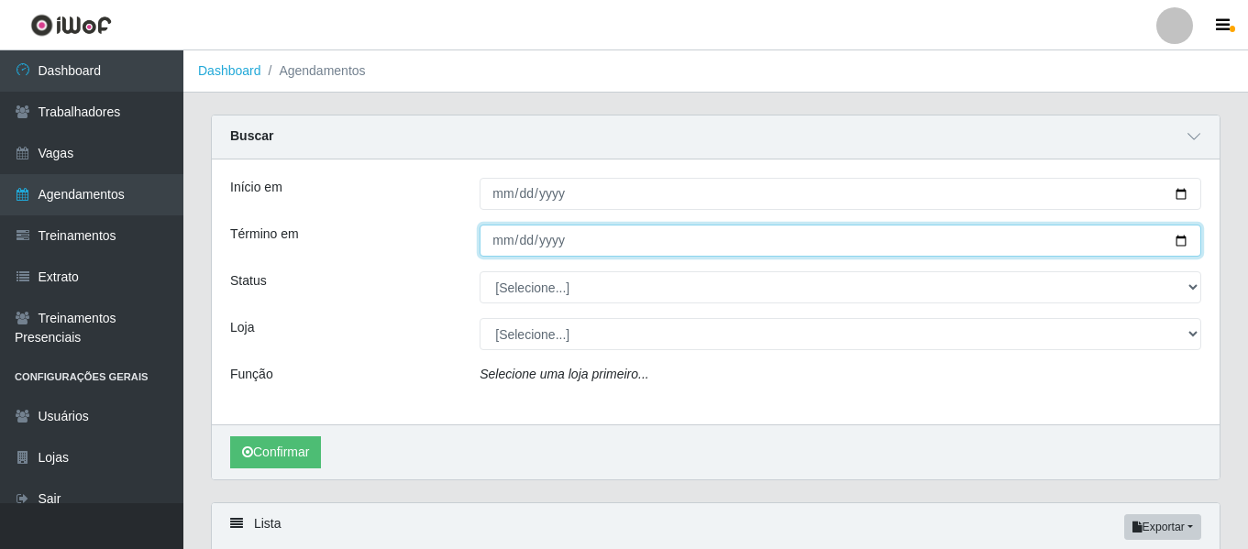
click at [1188, 241] on input "Término em" at bounding box center [841, 241] width 722 height 32
type input "[DATE]"
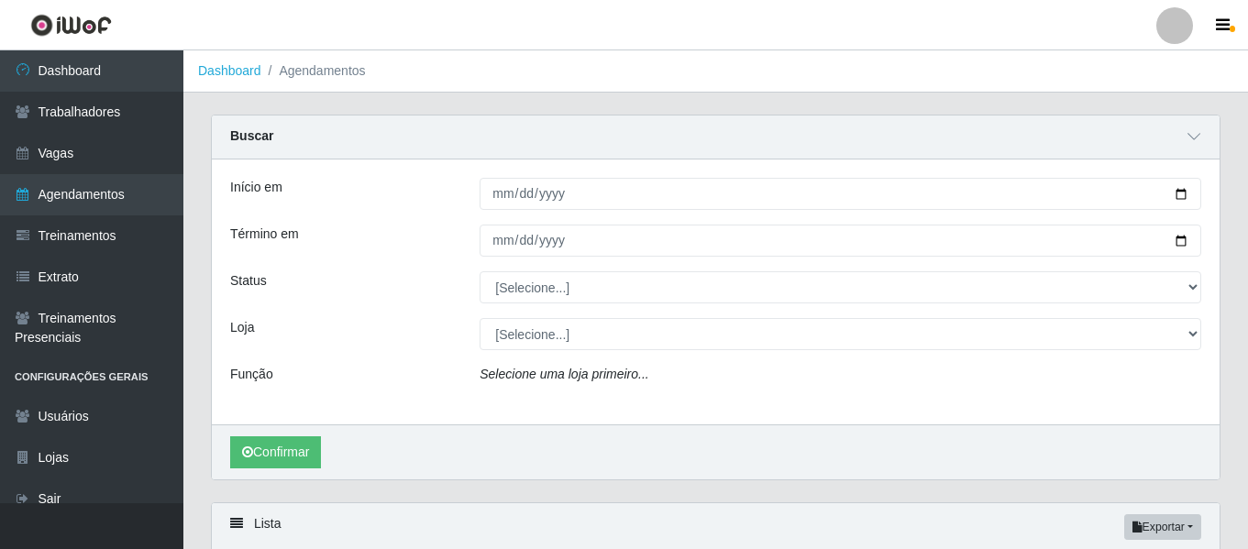
click at [1203, 291] on div "[Selecione...] AGENDADO AGUARDANDO LIBERAR EM ANDAMENTO EM REVISÃO FINALIZADO C…" at bounding box center [840, 288] width 749 height 32
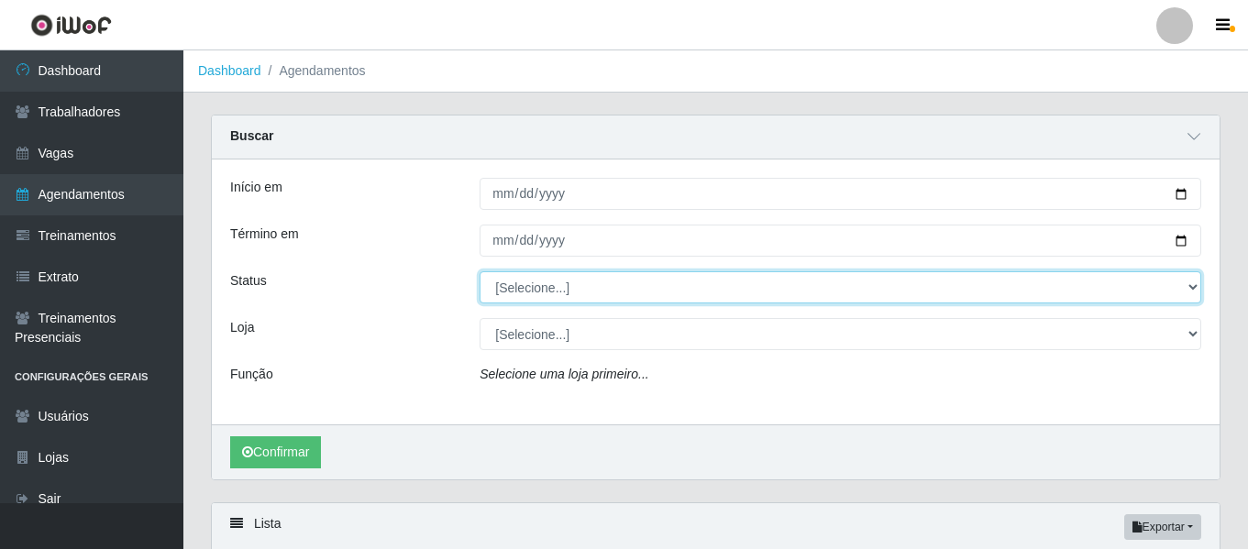
click at [1177, 283] on select "[Selecione...] AGENDADO AGUARDANDO LIBERAR EM ANDAMENTO EM REVISÃO FINALIZADO C…" at bounding box center [841, 288] width 722 height 32
select select "AGENDADO"
click at [480, 272] on select "[Selecione...] AGENDADO AGUARDANDO LIBERAR EM ANDAMENTO EM REVISÃO FINALIZADO C…" at bounding box center [841, 288] width 722 height 32
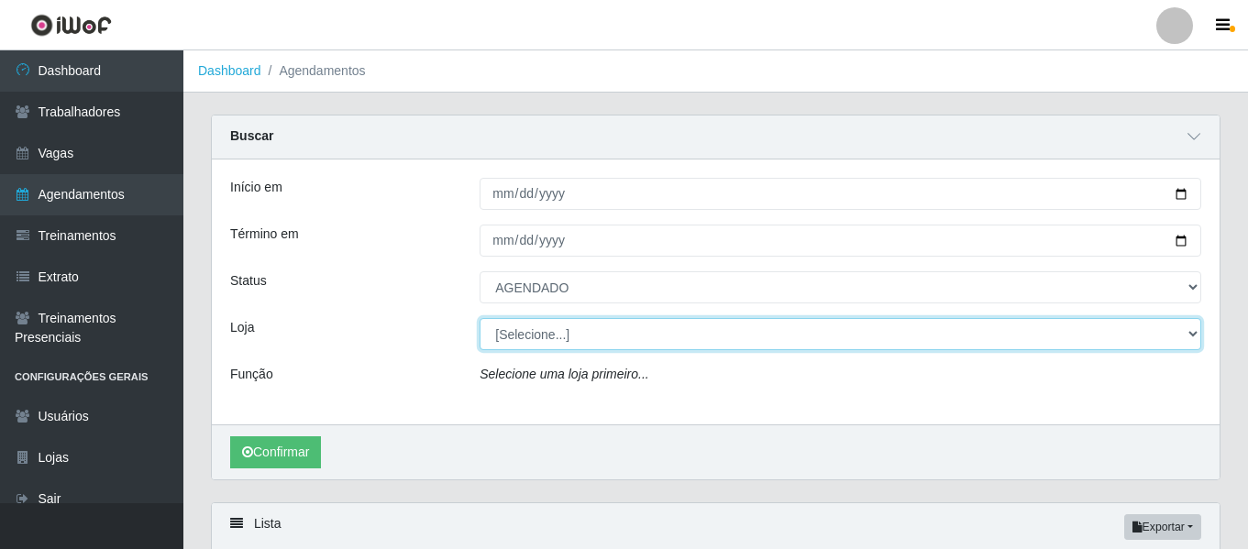
click at [1080, 336] on select "[Selecione...] [GEOGRAPHIC_DATA] - Shopping [GEOGRAPHIC_DATA]" at bounding box center [841, 334] width 722 height 32
select select "424"
click at [480, 319] on select "[Selecione...] [GEOGRAPHIC_DATA] - Shopping [GEOGRAPHIC_DATA]" at bounding box center [841, 334] width 722 height 32
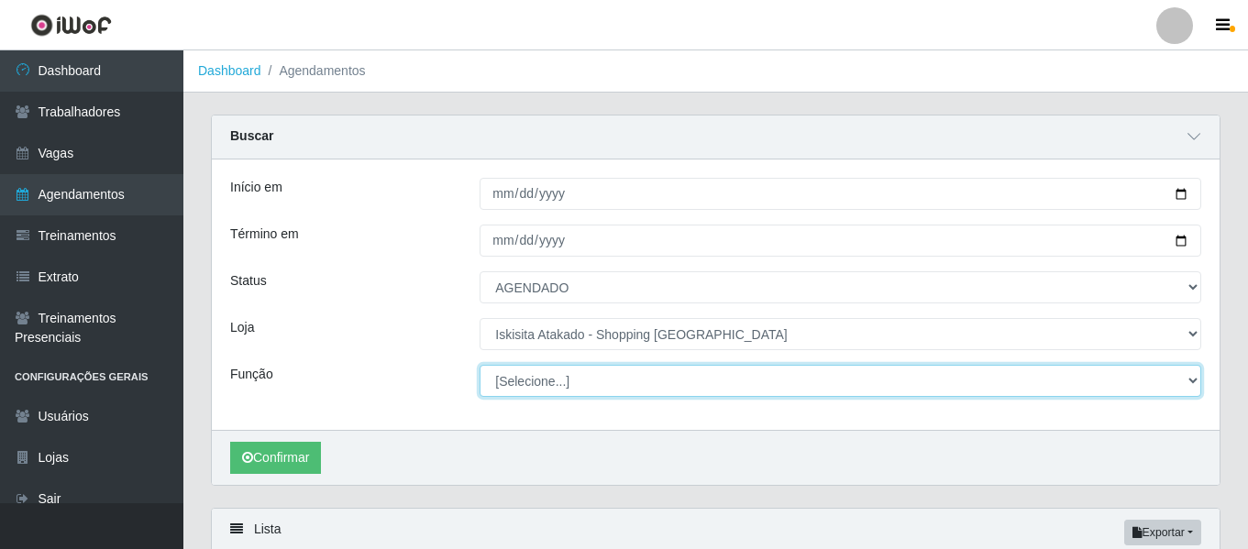
click at [548, 390] on select "[Selecione...] Auxiliar de Estacionamento Auxiliar de Estacionamento + Auxiliar…" at bounding box center [841, 381] width 722 height 32
select select "75"
click at [480, 366] on select "[Selecione...] Auxiliar de Estacionamento Auxiliar de Estacionamento + Auxiliar…" at bounding box center [841, 381] width 722 height 32
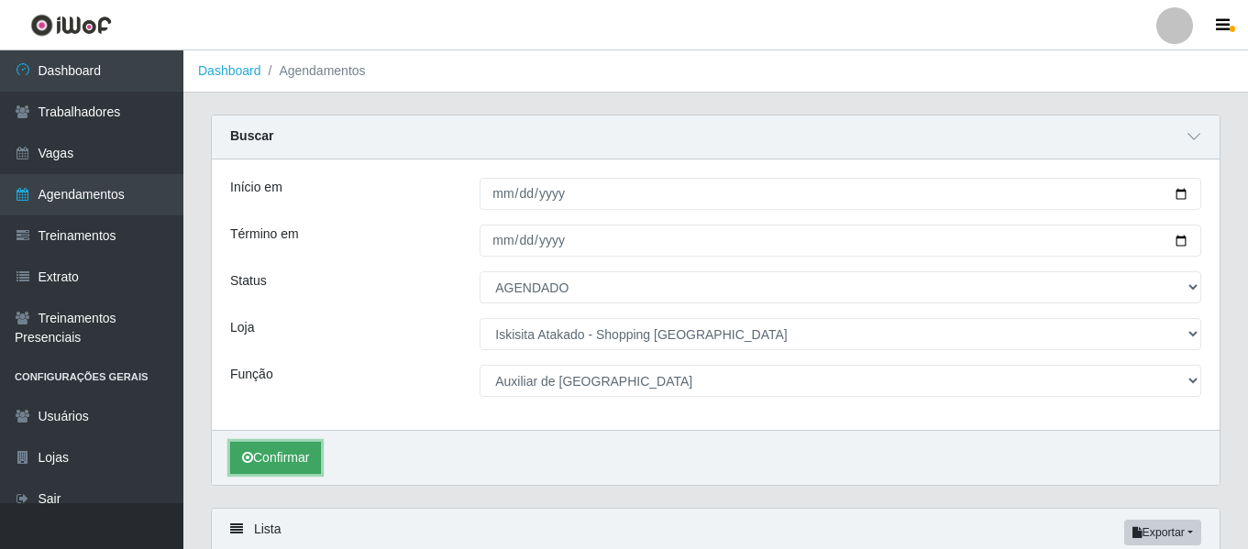
click at [296, 465] on button "Confirmar" at bounding box center [275, 458] width 91 height 32
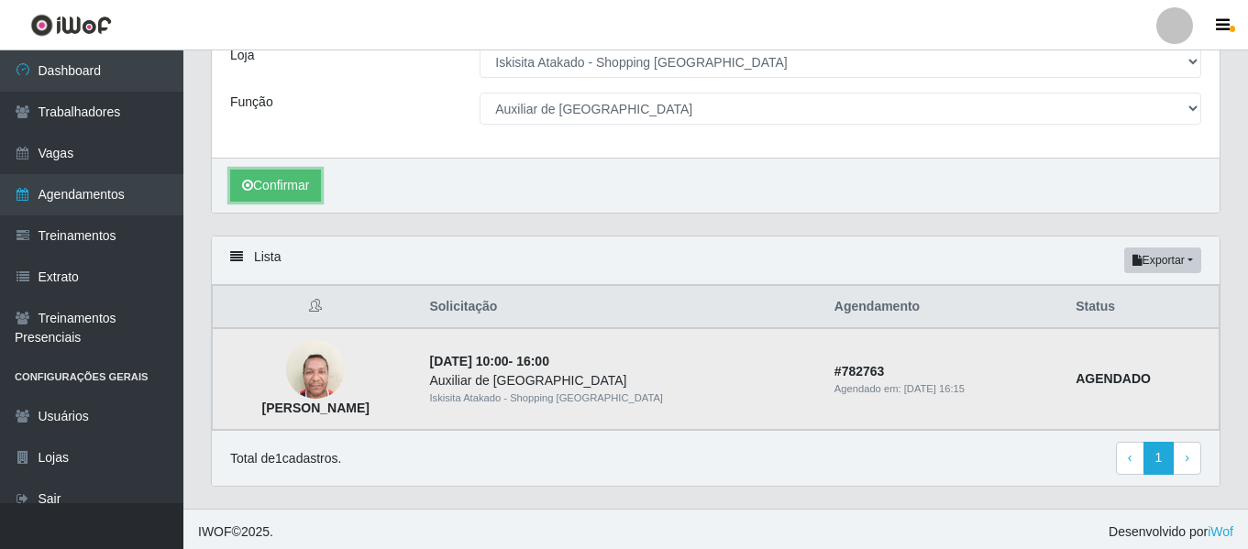
scroll to position [279, 0]
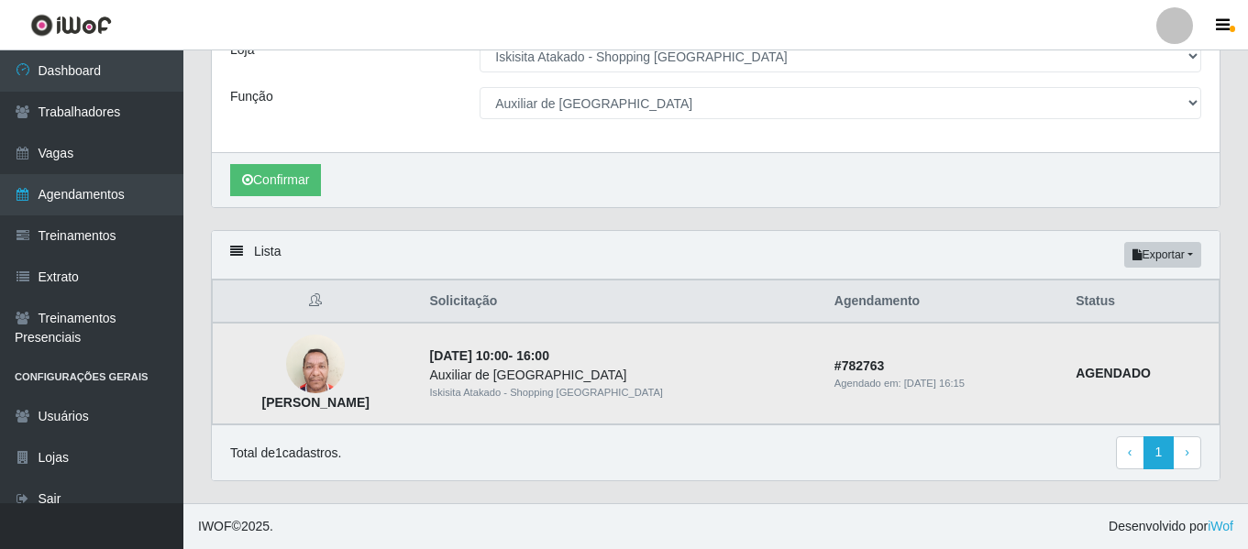
click at [345, 371] on img at bounding box center [315, 365] width 59 height 78
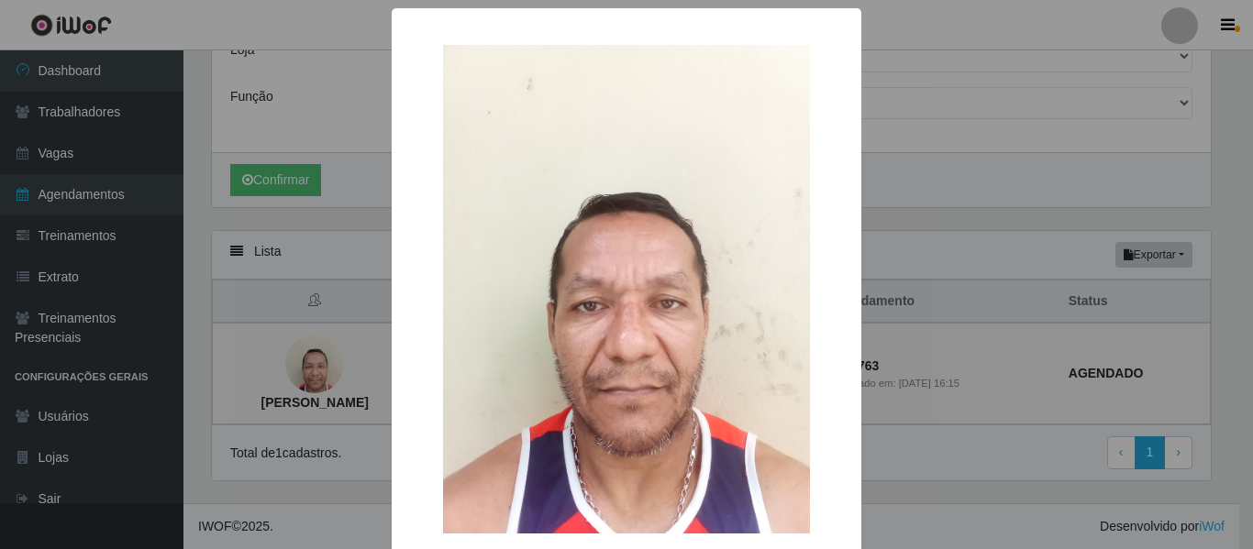
click at [978, 172] on div "× [PERSON_NAME] OK Cancel" at bounding box center [626, 274] width 1253 height 549
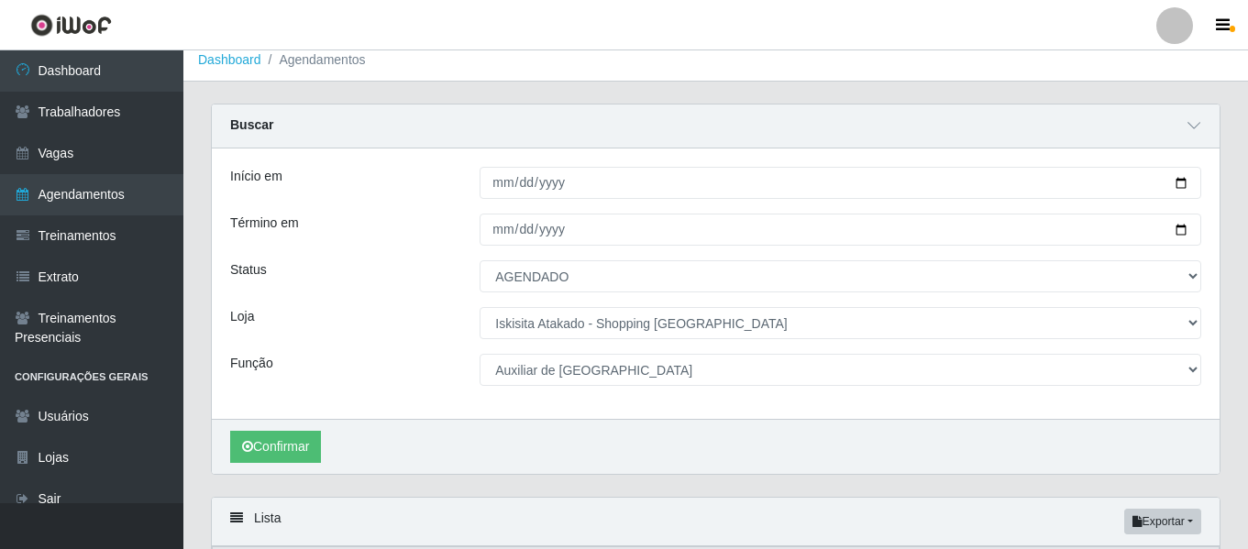
scroll to position [4, 0]
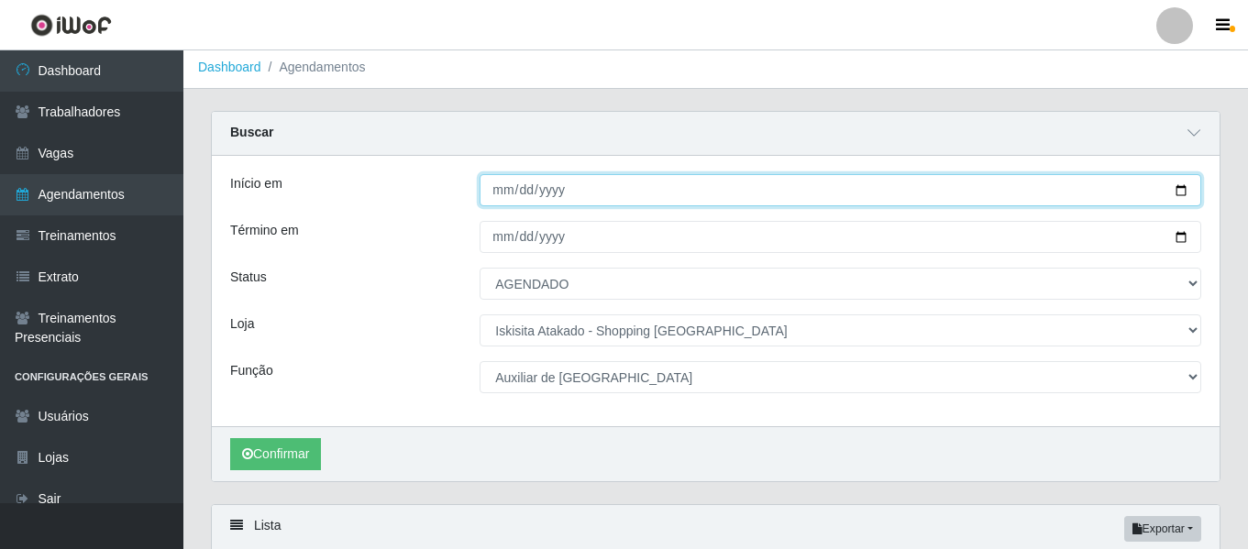
click at [1179, 188] on input "[DATE]" at bounding box center [841, 190] width 722 height 32
type input "[DATE]"
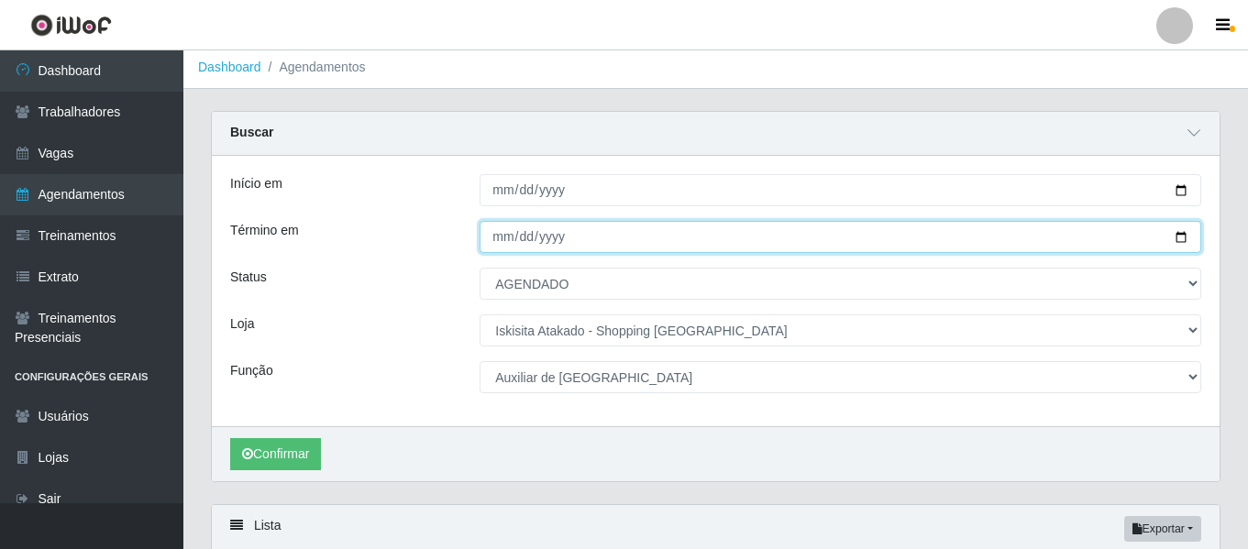
click at [1183, 232] on input "[DATE]" at bounding box center [841, 237] width 722 height 32
type input "[DATE]"
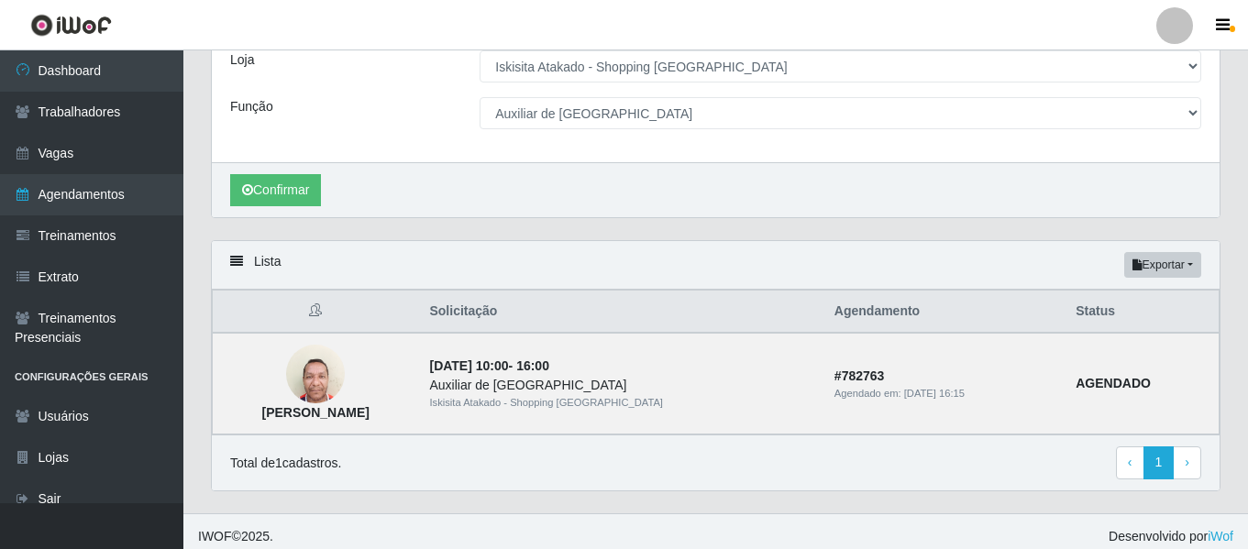
scroll to position [279, 0]
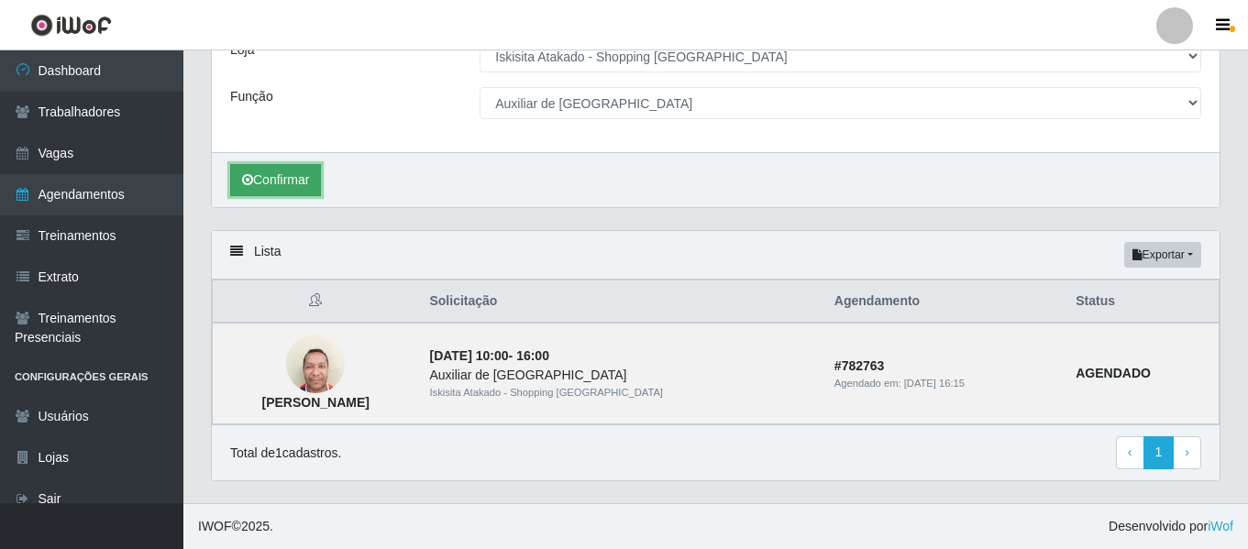
click at [288, 183] on button "Confirmar" at bounding box center [275, 180] width 91 height 32
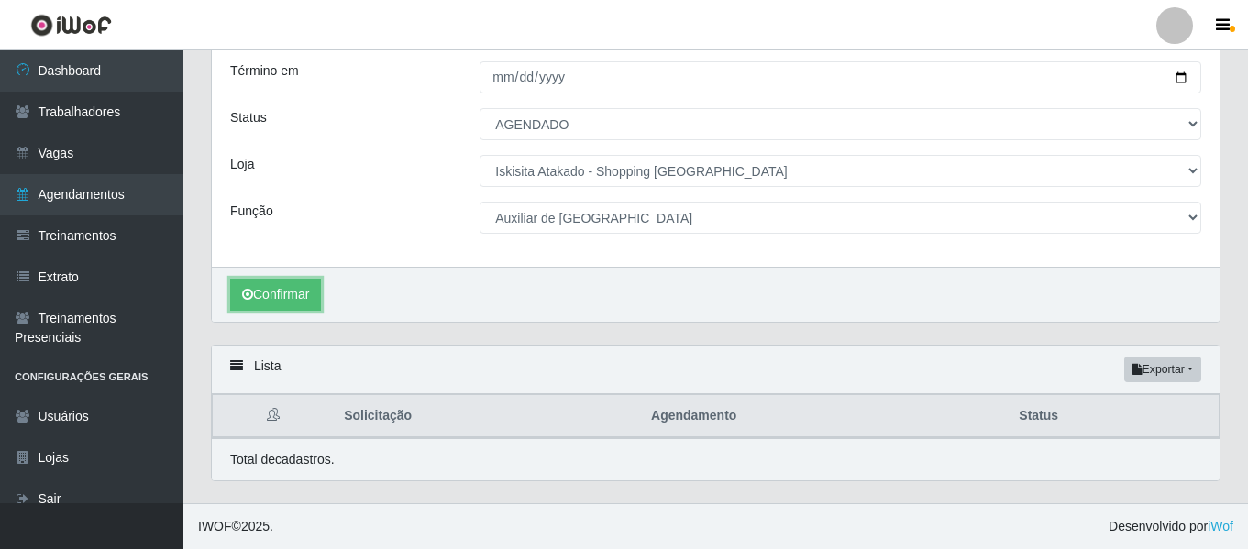
scroll to position [279, 0]
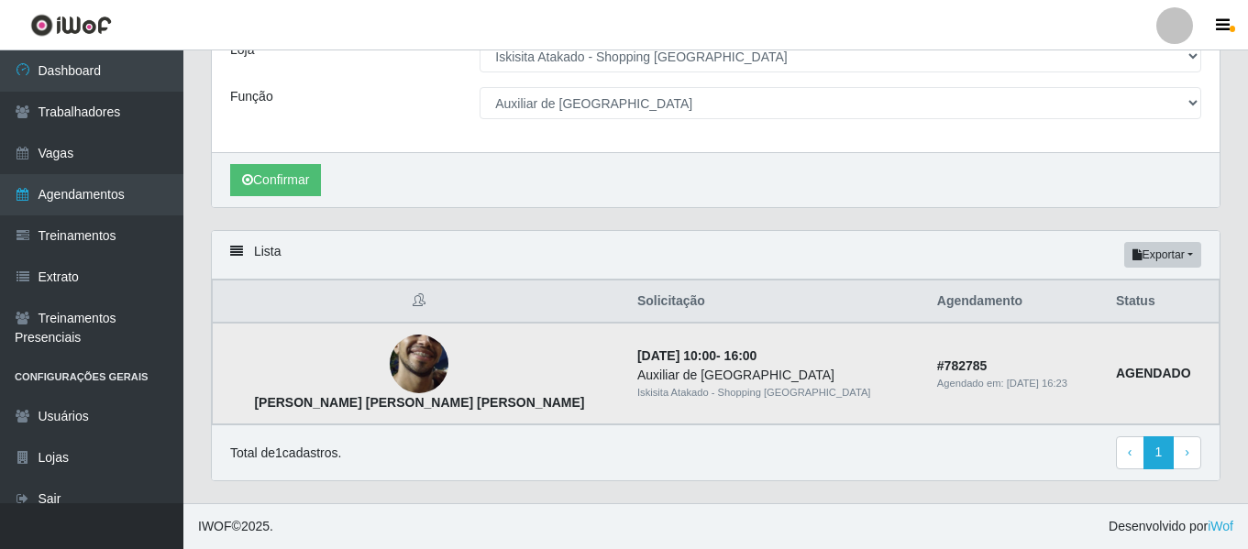
click at [390, 370] on img at bounding box center [419, 364] width 59 height 130
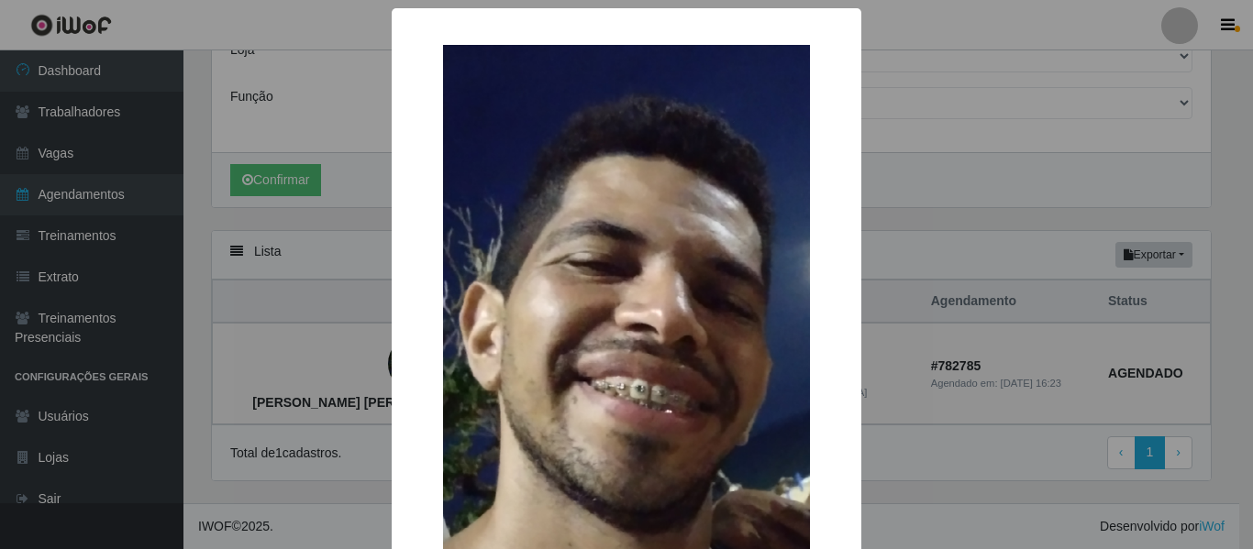
click at [1003, 167] on div "× [PERSON_NAME] [PERSON_NAME] [PERSON_NAME] OK Cancel" at bounding box center [626, 274] width 1253 height 549
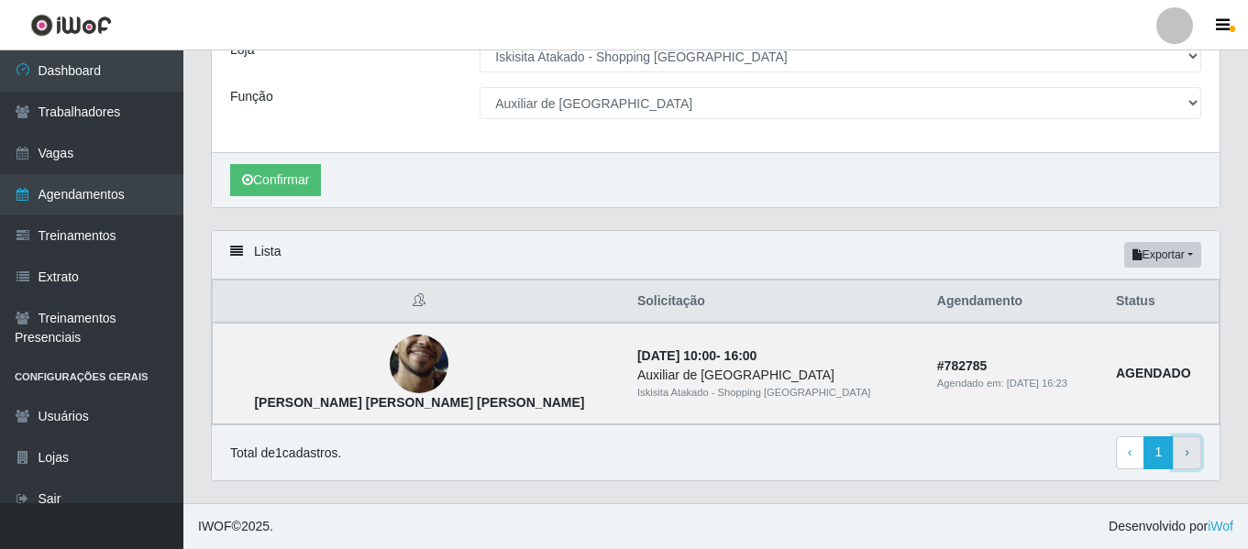
click at [1192, 454] on link "› Next" at bounding box center [1187, 453] width 28 height 33
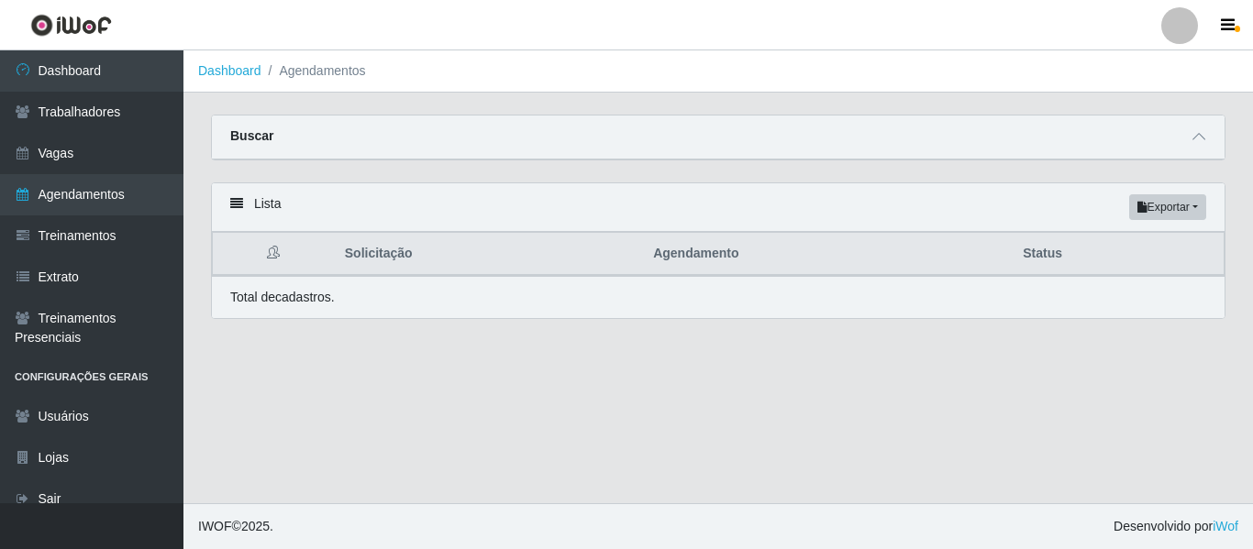
click at [1135, 457] on main "Dashboard Agendamentos Carregando... Buscar Início em [DATE] Término em [DATE] …" at bounding box center [718, 276] width 1070 height 453
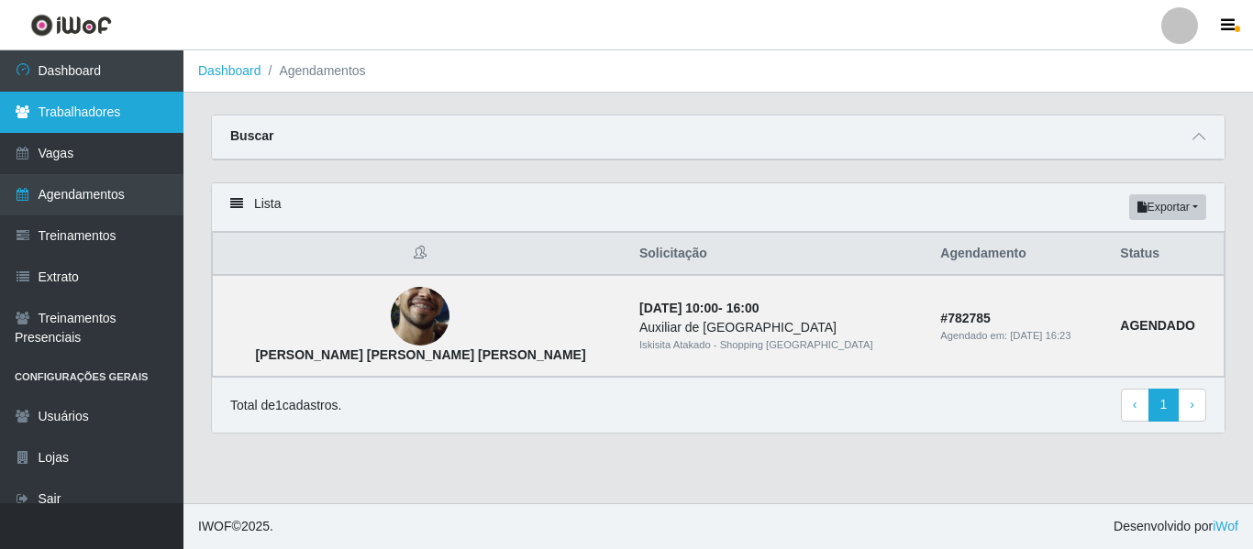
click at [67, 110] on link "Trabalhadores" at bounding box center [91, 112] width 183 height 41
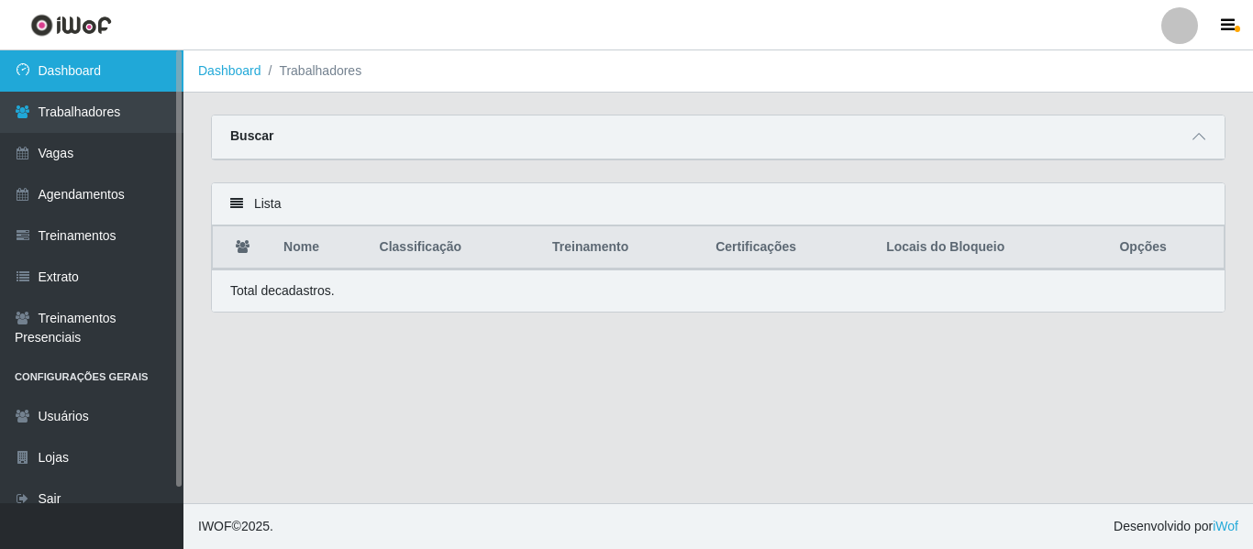
click at [87, 72] on link "Dashboard" at bounding box center [91, 70] width 183 height 41
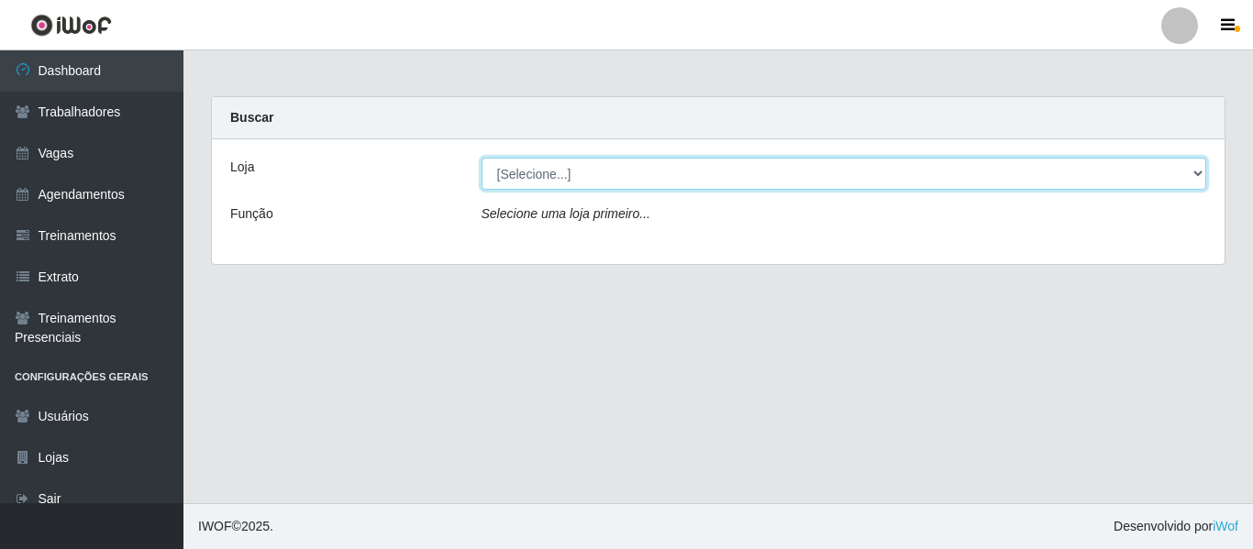
click at [596, 177] on select "[Selecione...] [GEOGRAPHIC_DATA] - Shopping [GEOGRAPHIC_DATA]" at bounding box center [845, 174] width 726 height 32
select select "424"
click at [482, 158] on select "[Selecione...] [GEOGRAPHIC_DATA] - Shopping [GEOGRAPHIC_DATA]" at bounding box center [845, 174] width 726 height 32
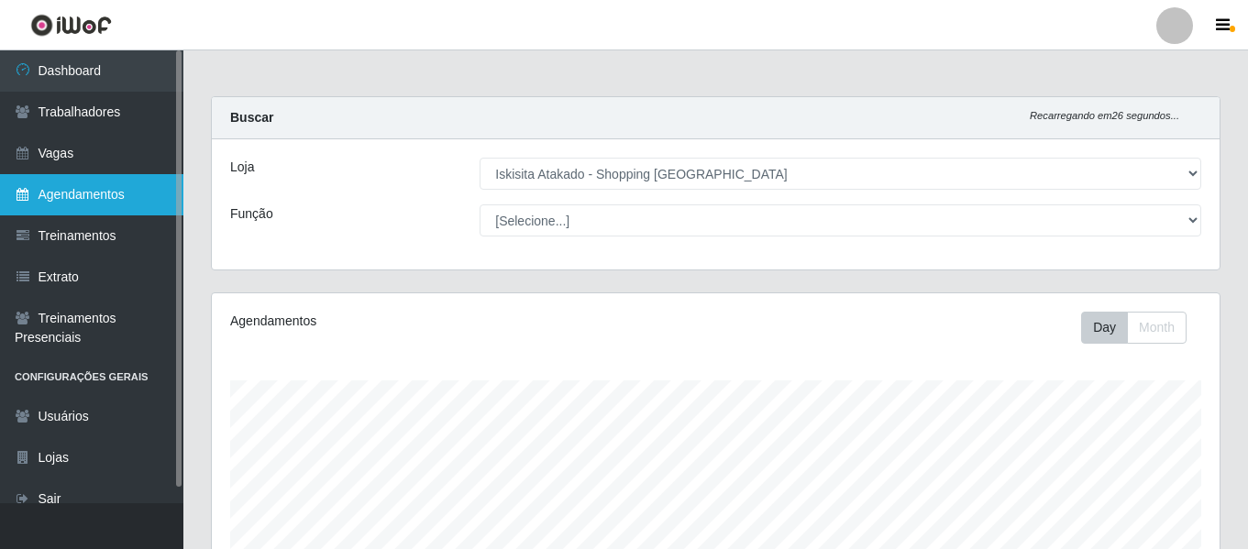
click at [115, 192] on link "Agendamentos" at bounding box center [91, 194] width 183 height 41
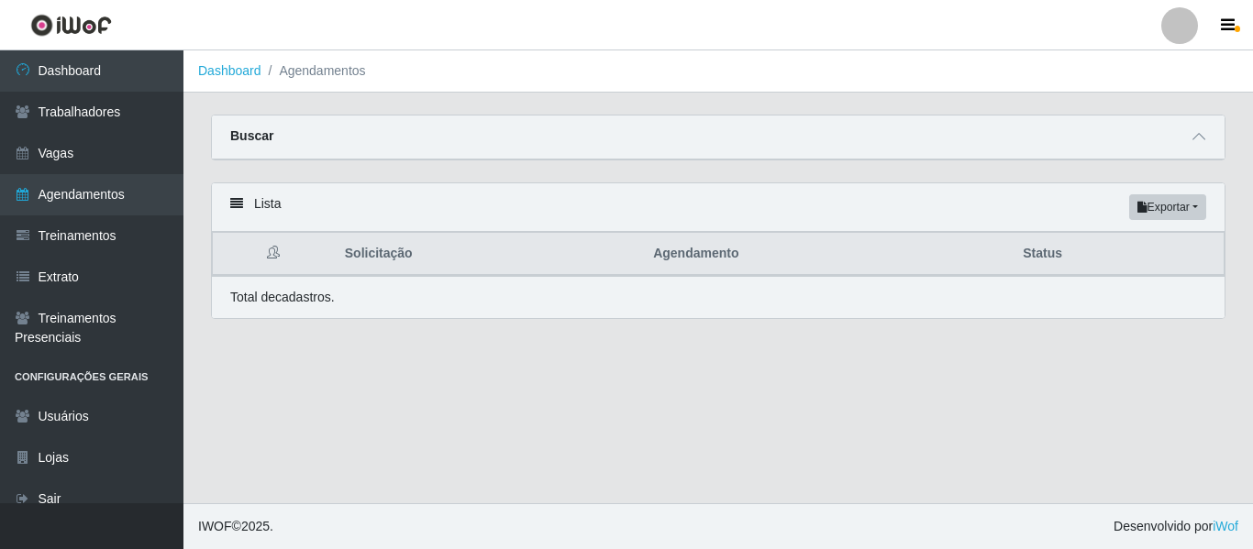
click at [872, 145] on div "Buscar" at bounding box center [718, 138] width 1013 height 44
click at [1205, 141] on span at bounding box center [1199, 137] width 22 height 21
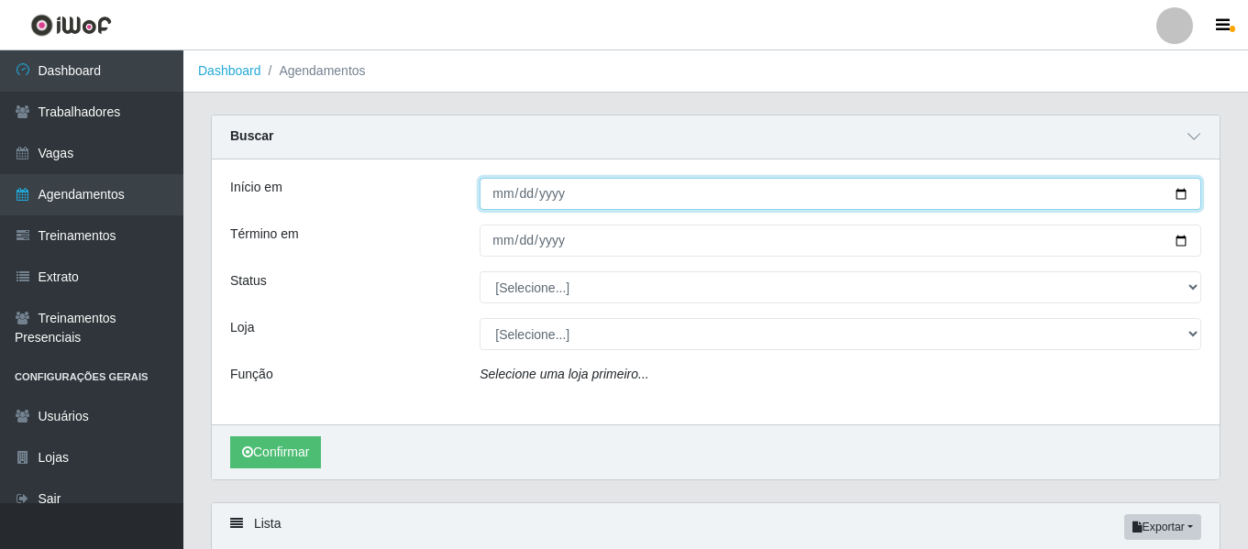
click at [1182, 199] on input "Início em" at bounding box center [841, 194] width 722 height 32
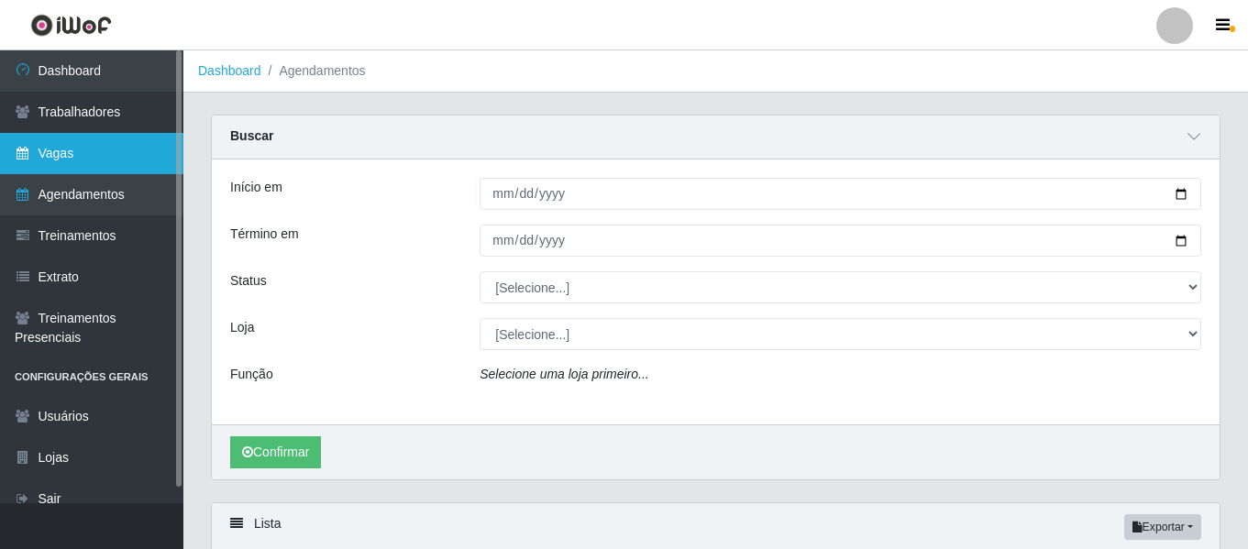
click at [80, 161] on link "Vagas" at bounding box center [91, 153] width 183 height 41
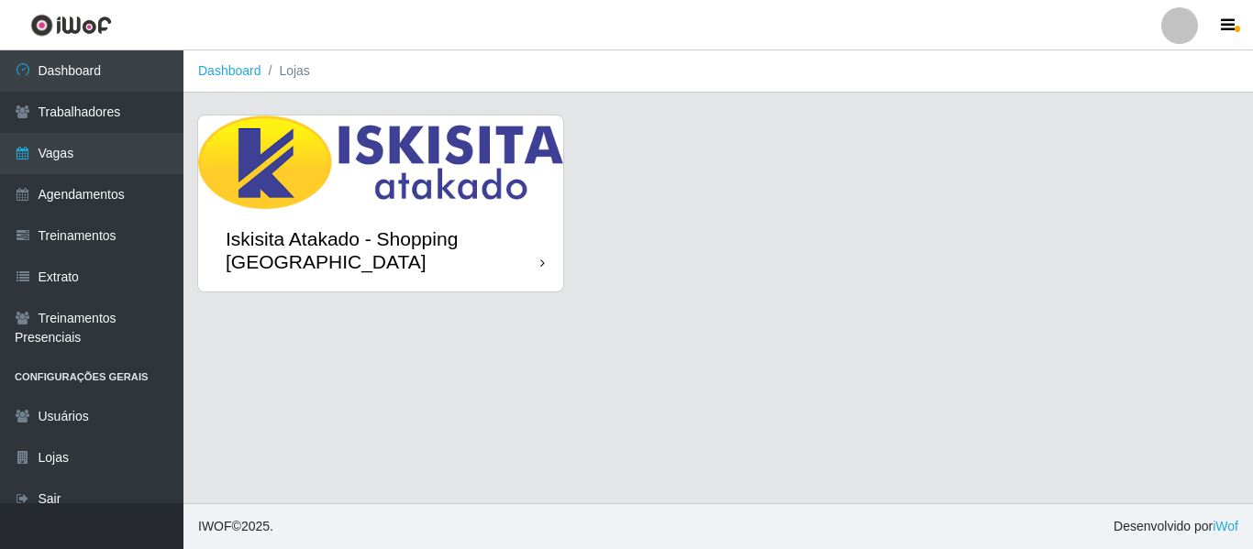
click at [489, 244] on div "Iskisita Atakado - Shopping [GEOGRAPHIC_DATA]" at bounding box center [383, 250] width 315 height 46
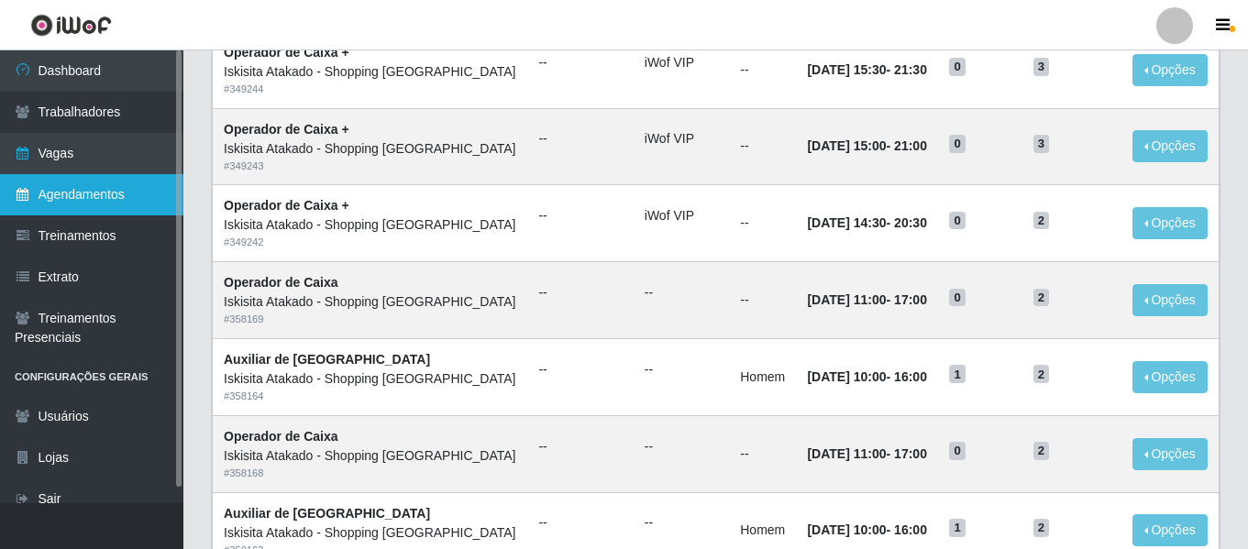
scroll to position [459, 0]
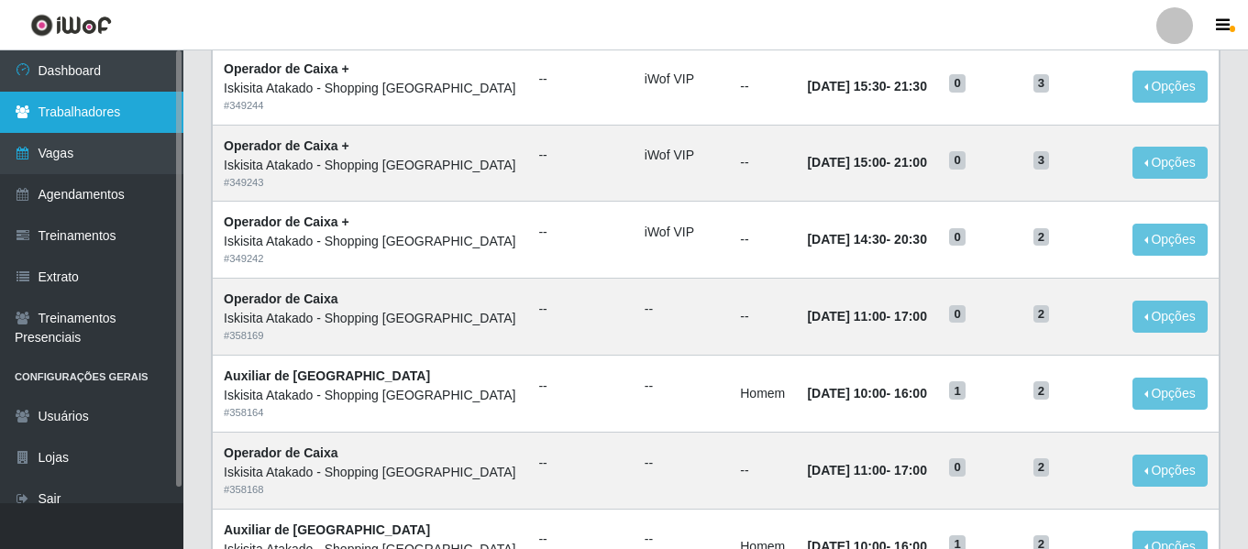
click at [88, 106] on link "Trabalhadores" at bounding box center [91, 112] width 183 height 41
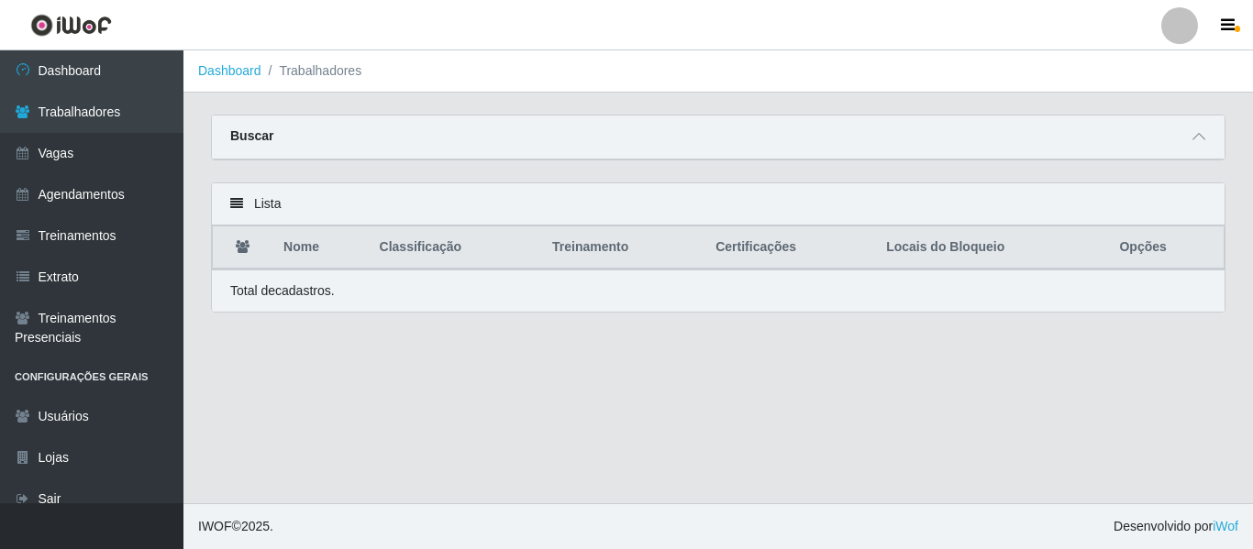
click at [1168, 144] on div "Buscar" at bounding box center [718, 138] width 1013 height 44
click at [1197, 143] on icon at bounding box center [1198, 136] width 13 height 13
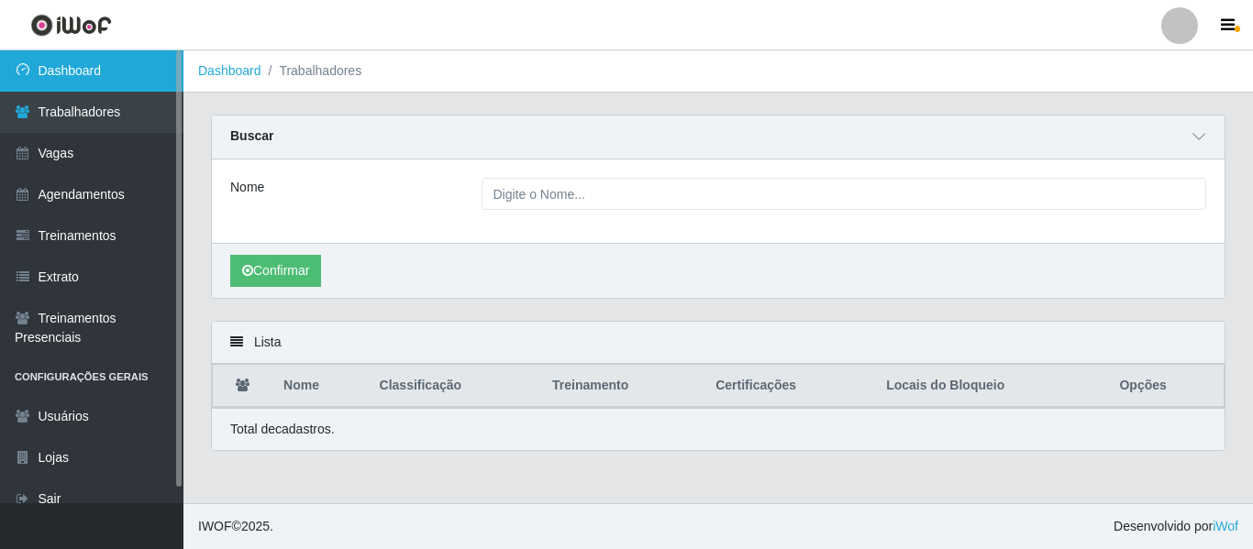
click at [85, 66] on link "Dashboard" at bounding box center [91, 70] width 183 height 41
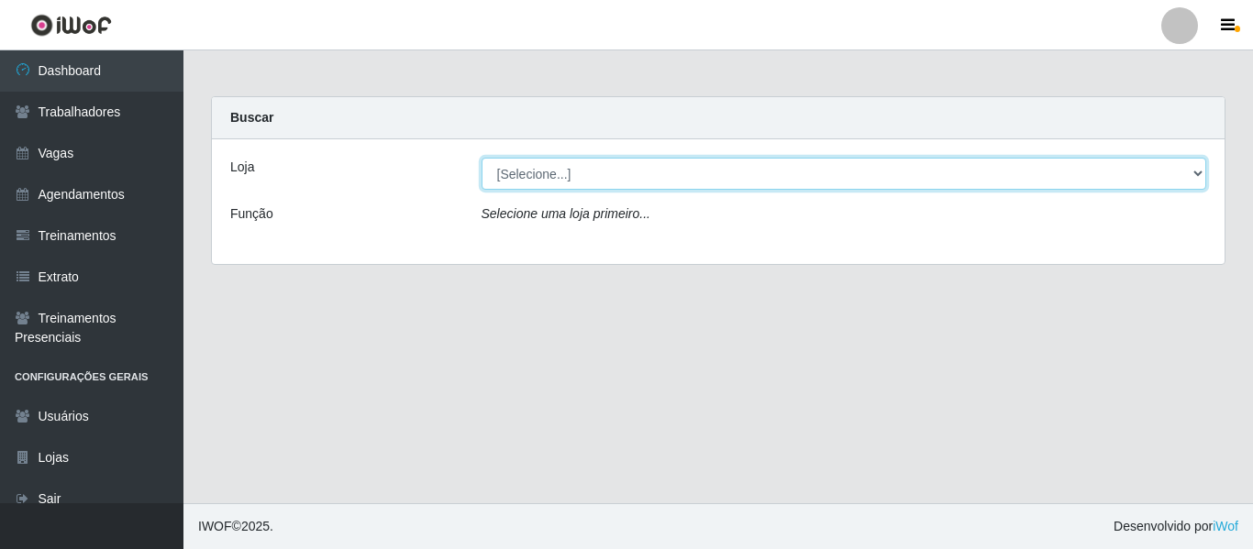
click at [781, 181] on select "[Selecione...] [GEOGRAPHIC_DATA] - Shopping [GEOGRAPHIC_DATA]" at bounding box center [845, 174] width 726 height 32
select select "424"
click at [482, 158] on select "[Selecione...] [GEOGRAPHIC_DATA] - Shopping [GEOGRAPHIC_DATA]" at bounding box center [845, 174] width 726 height 32
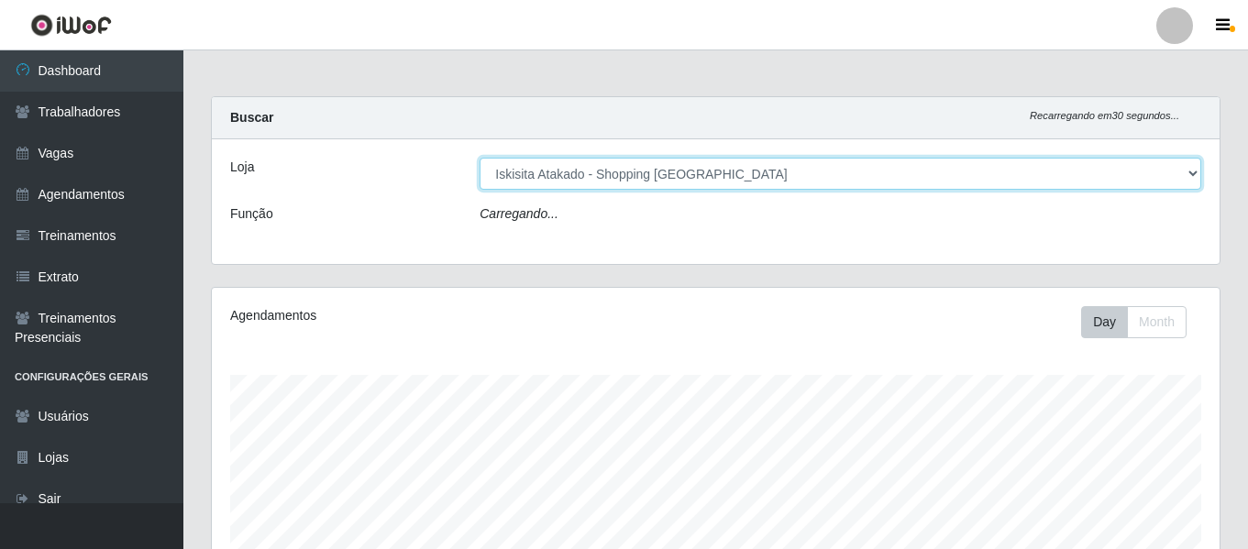
scroll to position [381, 1008]
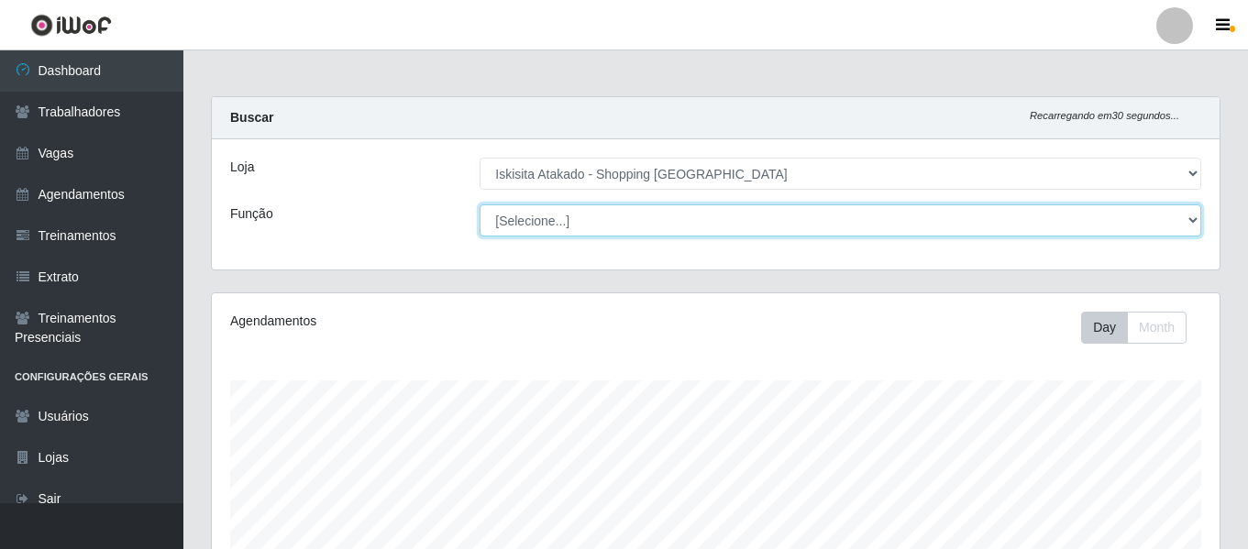
click at [1187, 213] on select "[Selecione...] Auxiliar de Estacionamento Auxiliar de Estacionamento + Auxiliar…" at bounding box center [841, 221] width 722 height 32
select select "22"
click at [480, 205] on select "[Selecione...] Auxiliar de Estacionamento Auxiliar de Estacionamento + Auxiliar…" at bounding box center [841, 221] width 722 height 32
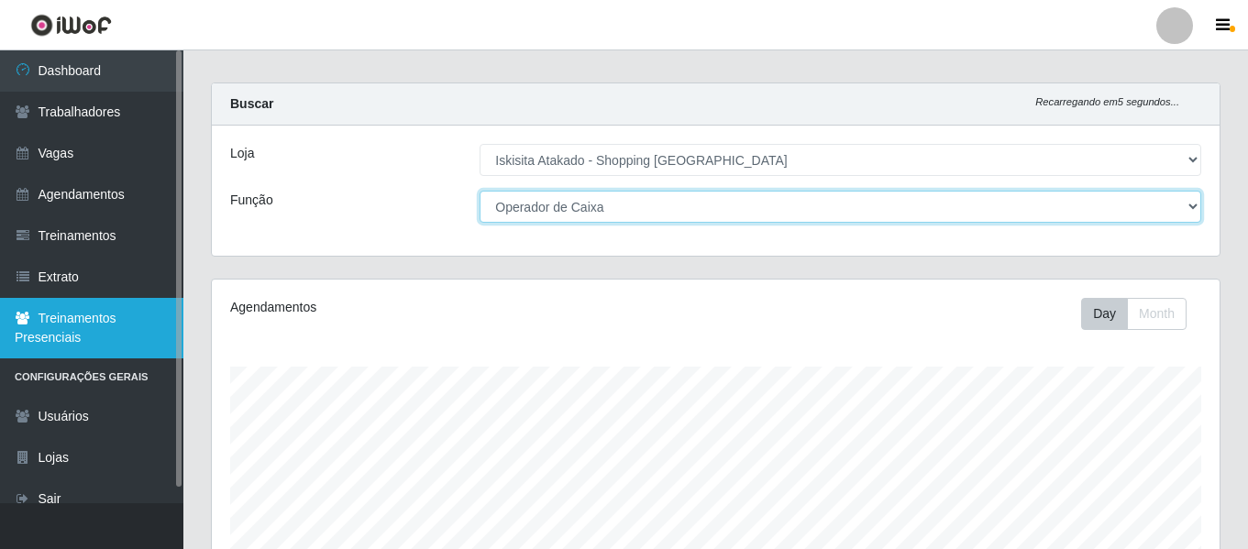
scroll to position [0, 0]
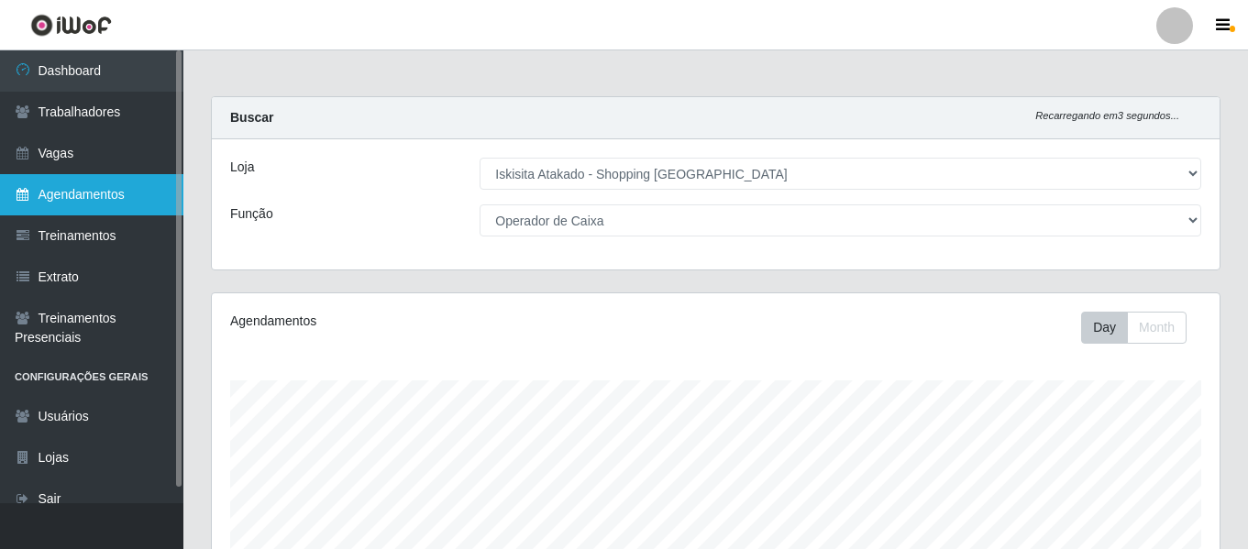
click at [72, 193] on link "Agendamentos" at bounding box center [91, 194] width 183 height 41
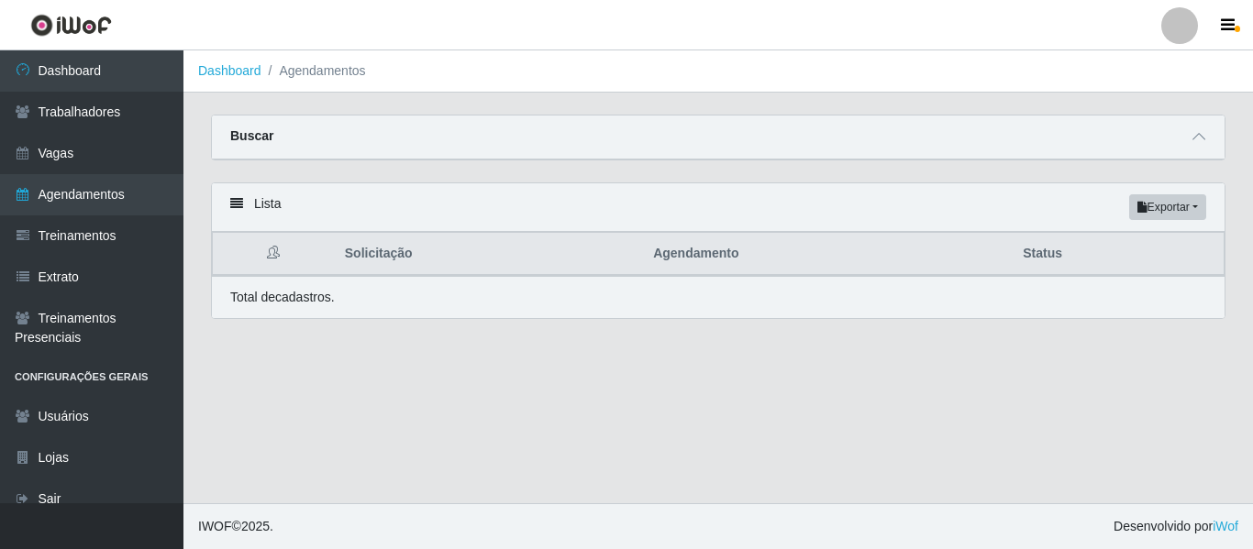
drag, startPoint x: 1072, startPoint y: 146, endPoint x: 1109, endPoint y: 135, distance: 38.3
click at [1107, 136] on div "Buscar" at bounding box center [718, 138] width 1013 height 44
click at [1198, 132] on span at bounding box center [1199, 137] width 22 height 21
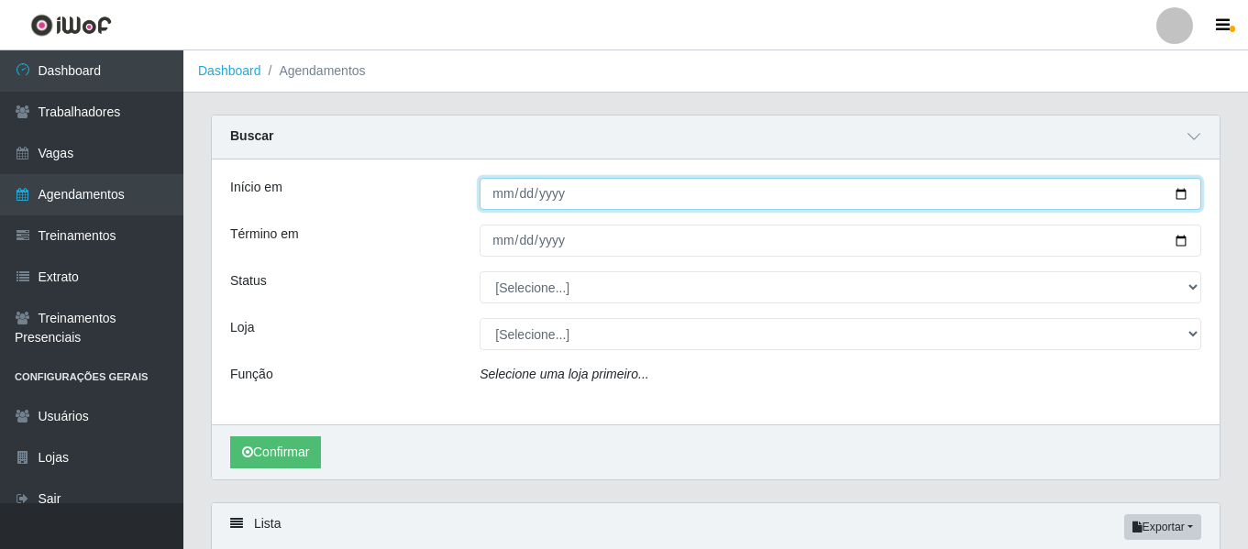
click at [1188, 195] on input "Início em" at bounding box center [841, 194] width 722 height 32
type input "[DATE]"
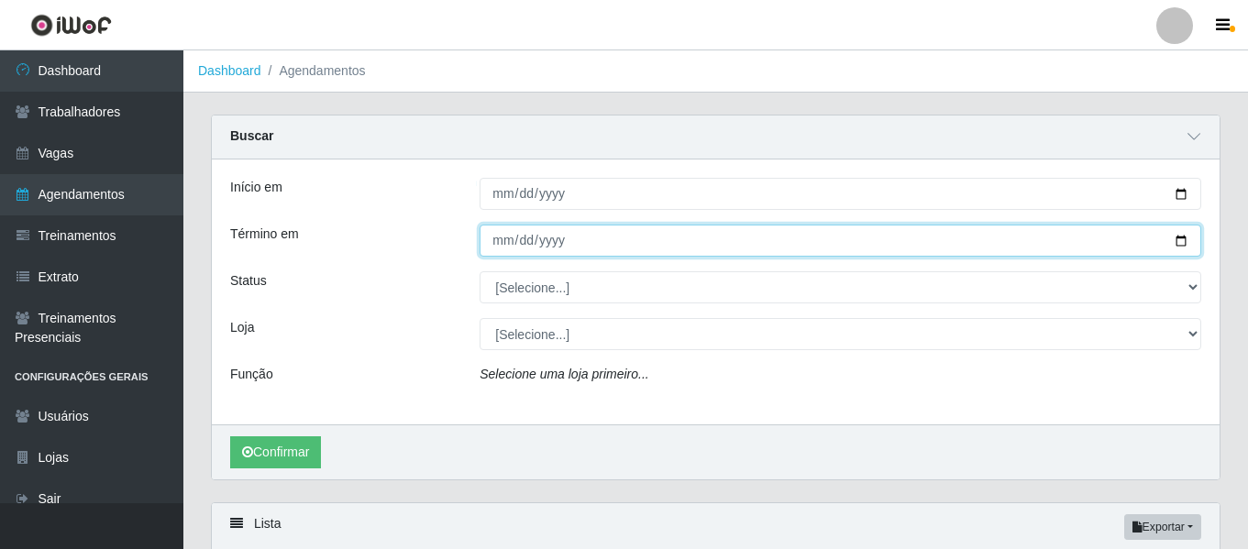
click at [1179, 241] on input "Término em" at bounding box center [841, 241] width 722 height 32
type input "[DATE]"
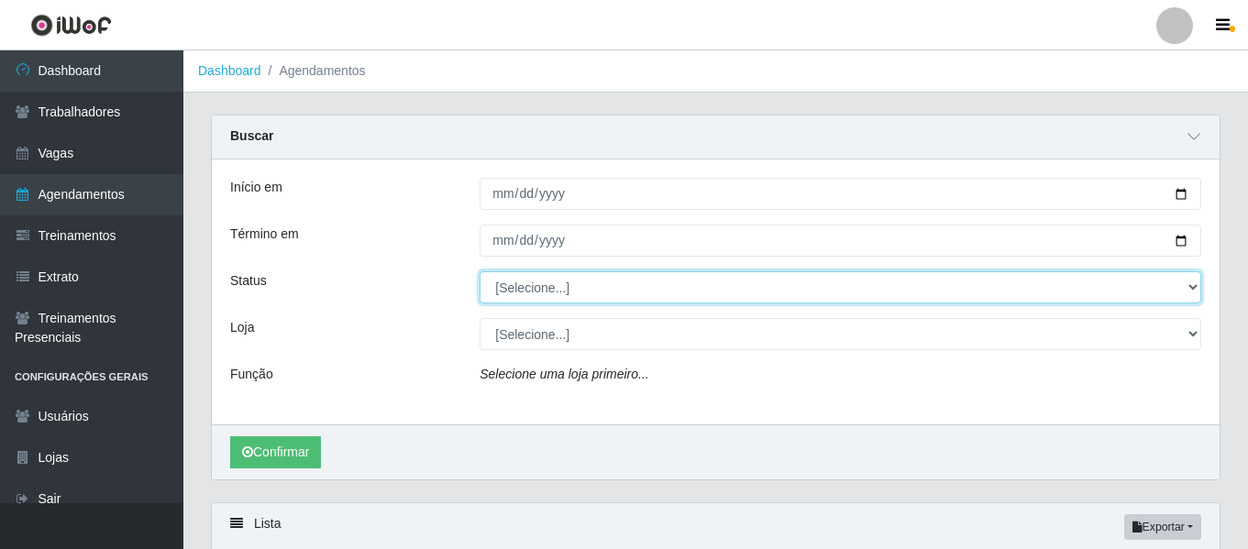
click at [1178, 288] on select "[Selecione...] AGENDADO AGUARDANDO LIBERAR EM ANDAMENTO EM REVISÃO FINALIZADO C…" at bounding box center [841, 288] width 722 height 32
select select "AGENDADO"
click at [480, 272] on select "[Selecione...] AGENDADO AGUARDANDO LIBERAR EM ANDAMENTO EM REVISÃO FINALIZADO C…" at bounding box center [841, 288] width 722 height 32
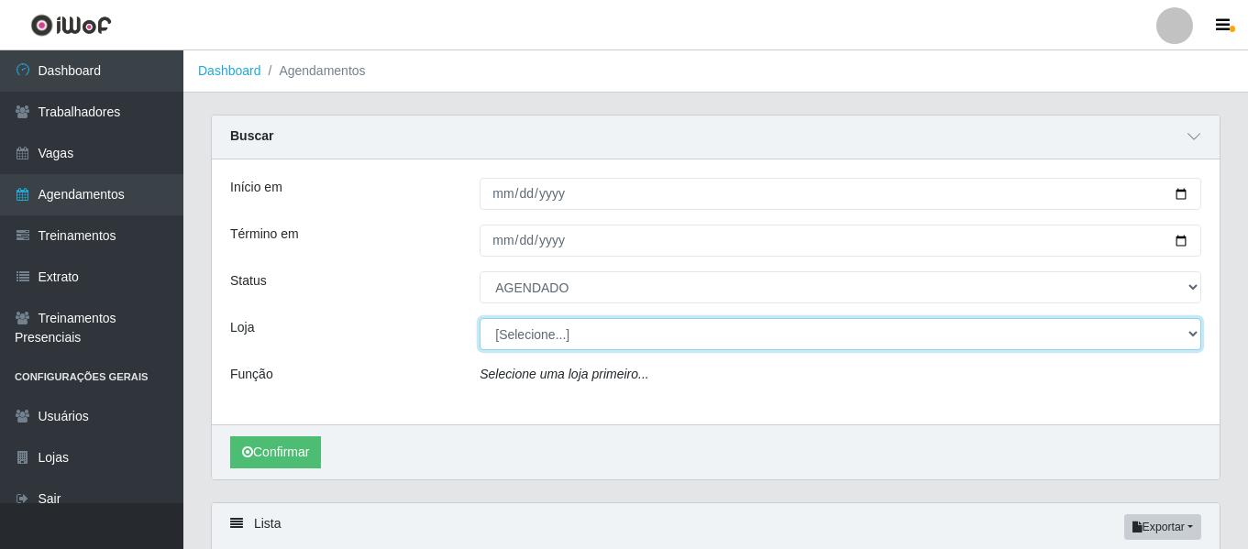
click at [777, 329] on select "[Selecione...] [GEOGRAPHIC_DATA] - Shopping [GEOGRAPHIC_DATA]" at bounding box center [841, 334] width 722 height 32
select select "424"
click at [480, 319] on select "[Selecione...] [GEOGRAPHIC_DATA] - Shopping [GEOGRAPHIC_DATA]" at bounding box center [841, 334] width 722 height 32
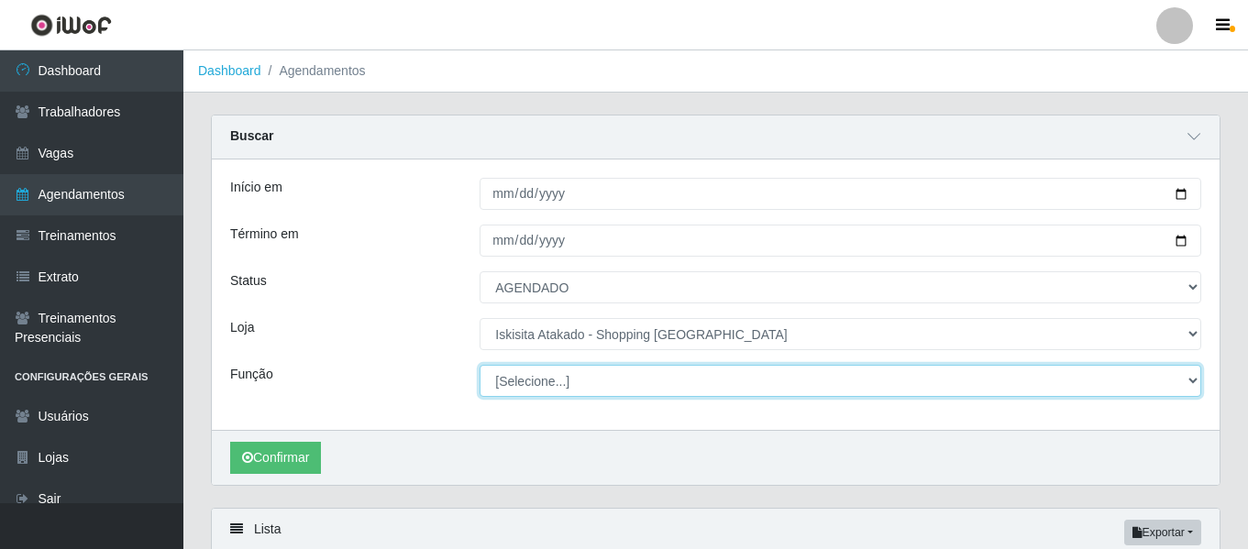
click at [603, 386] on select "[Selecione...] Auxiliar de Estacionamento Auxiliar de Estacionamento + Auxiliar…" at bounding box center [841, 381] width 722 height 32
select select "22"
click at [480, 366] on select "[Selecione...] Auxiliar de Estacionamento Auxiliar de Estacionamento + Auxiliar…" at bounding box center [841, 381] width 722 height 32
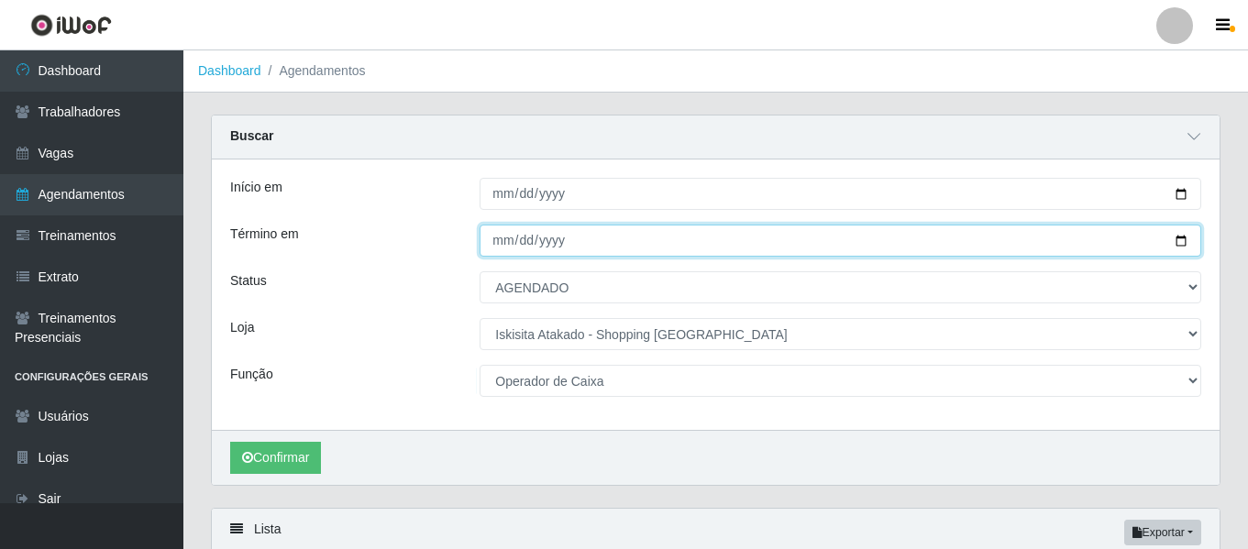
click at [581, 227] on input "[DATE]" at bounding box center [841, 241] width 722 height 32
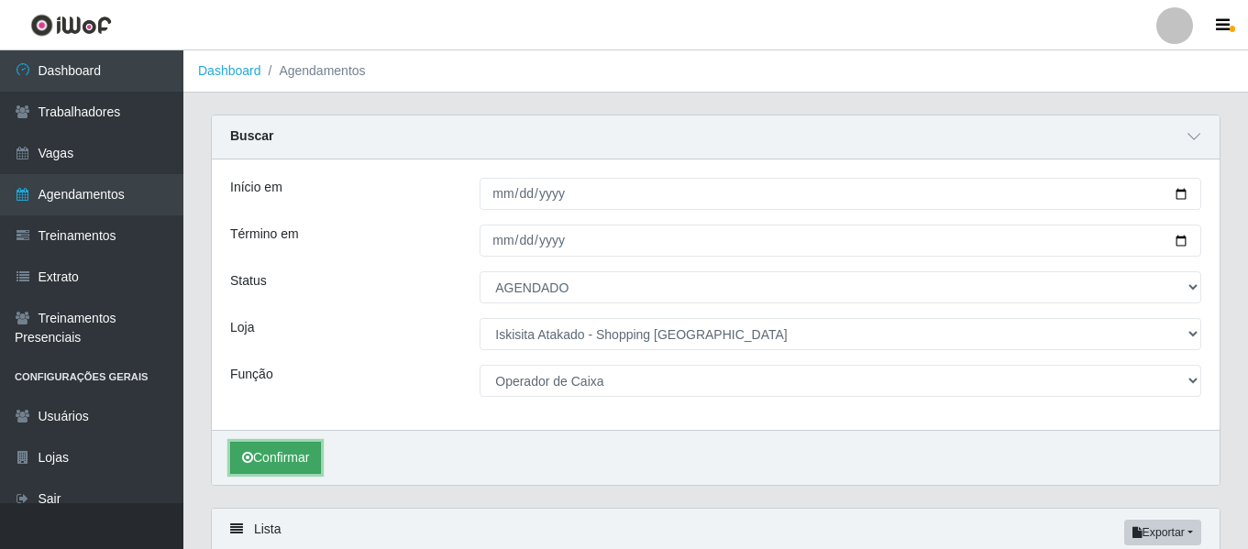
click at [313, 460] on button "Confirmar" at bounding box center [275, 458] width 91 height 32
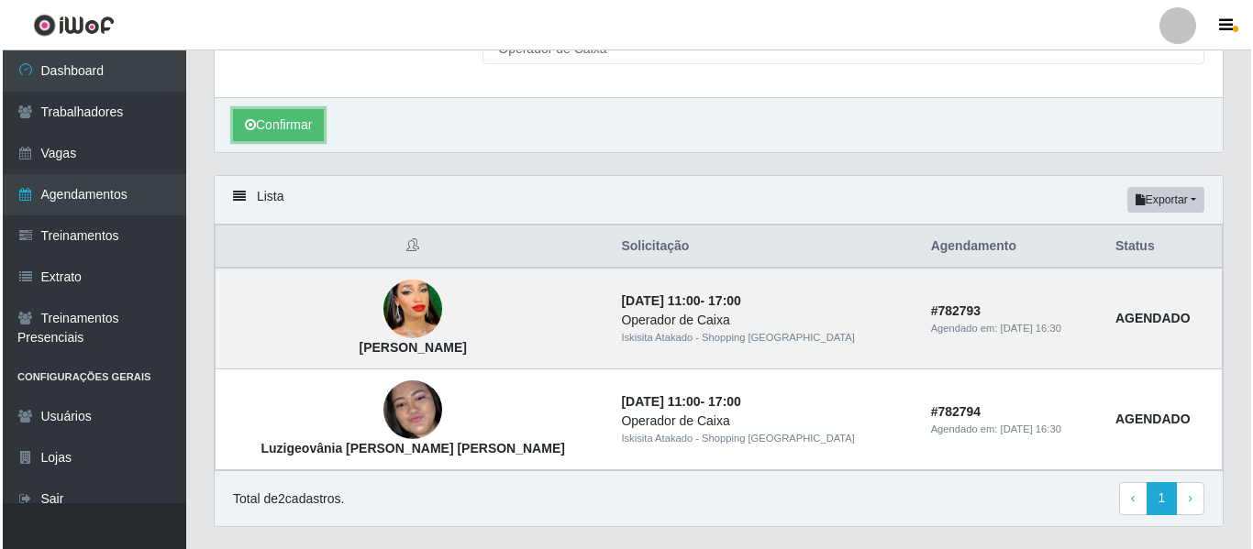
scroll to position [348, 0]
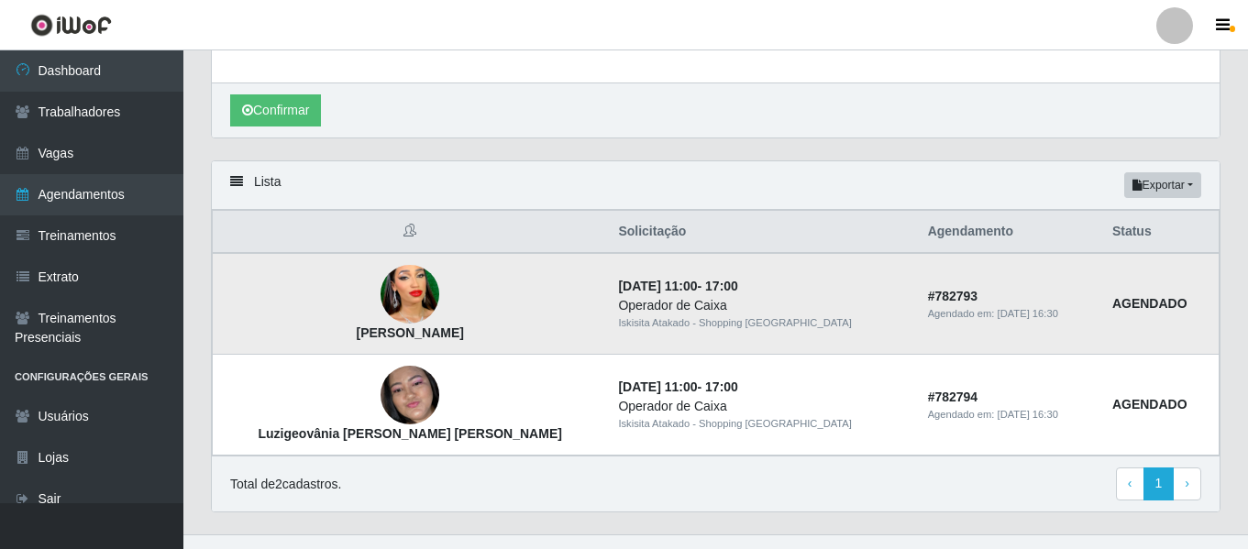
click at [381, 308] on img at bounding box center [410, 295] width 59 height 101
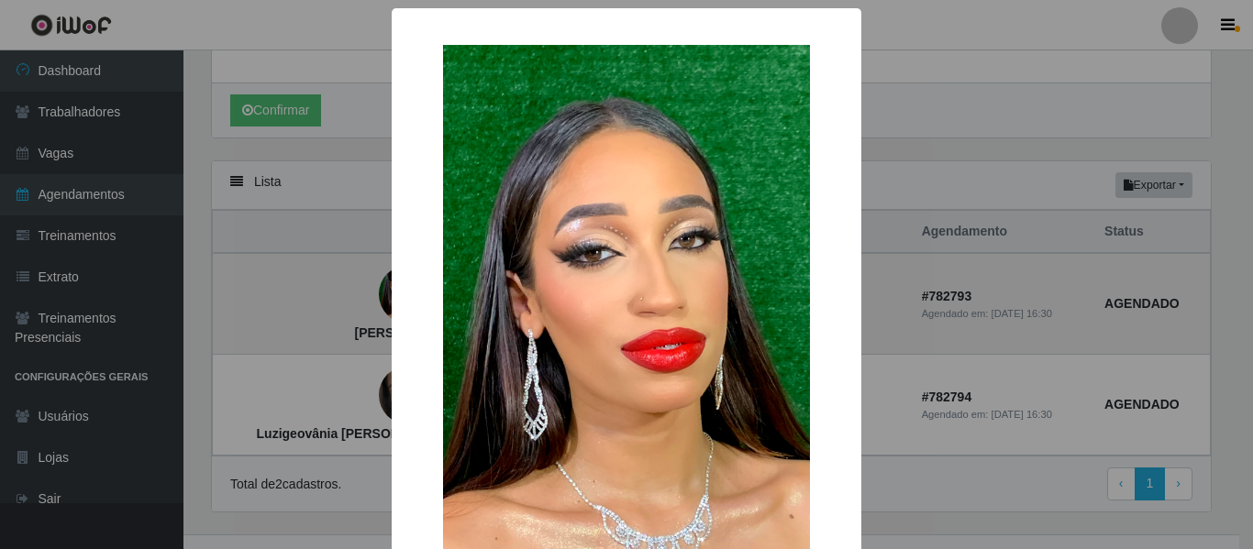
click at [354, 308] on div "× Estefany Camilly Ferreira Lima OK Cancel" at bounding box center [626, 274] width 1253 height 549
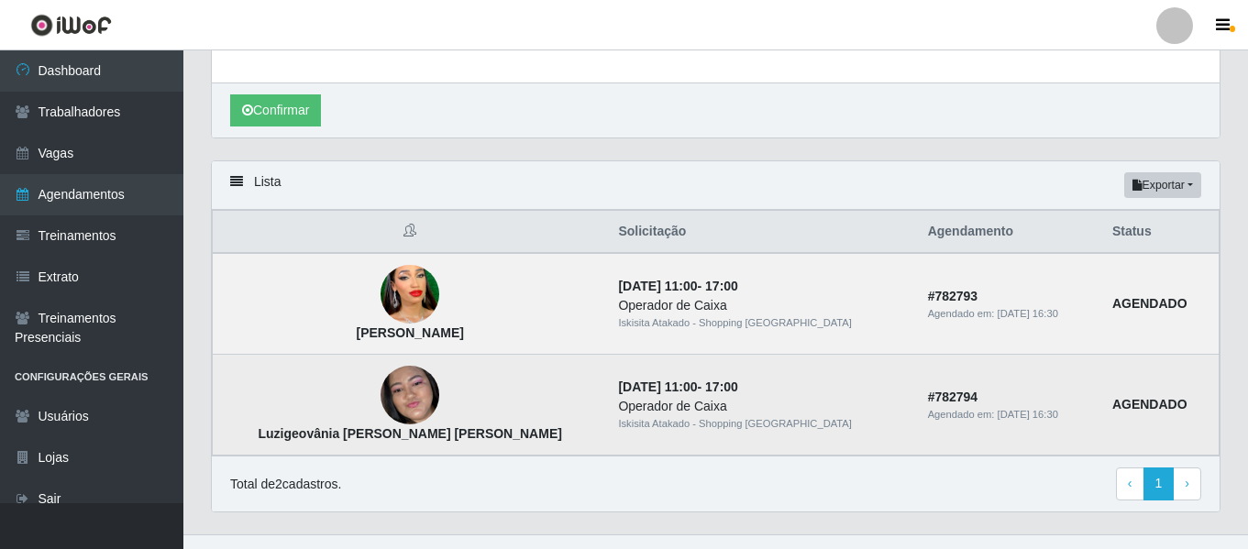
click at [381, 382] on img at bounding box center [410, 395] width 59 height 127
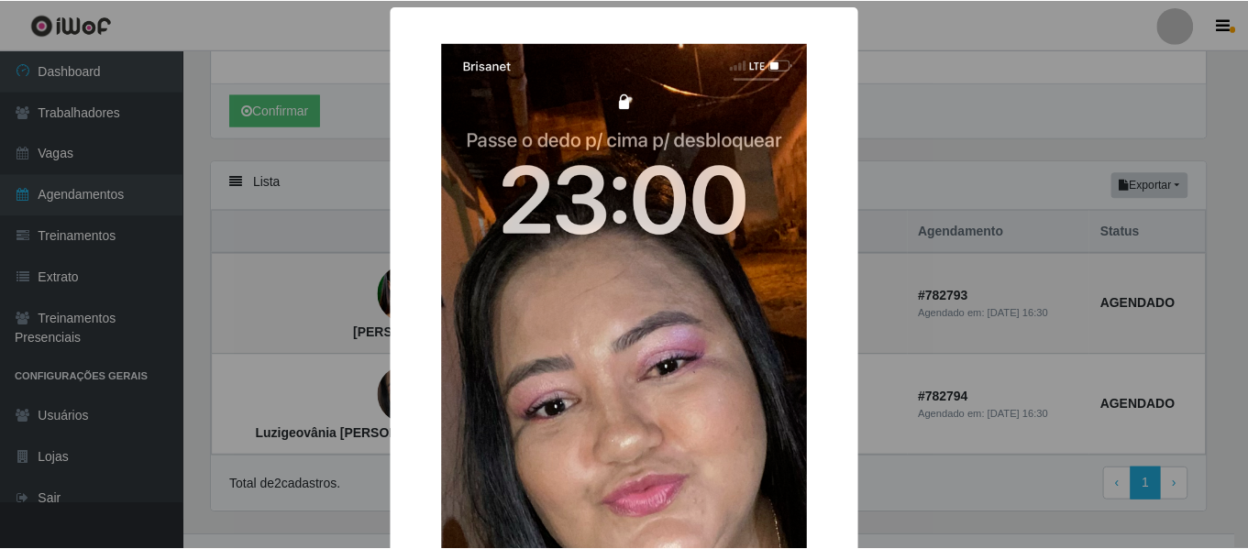
scroll to position [0, 0]
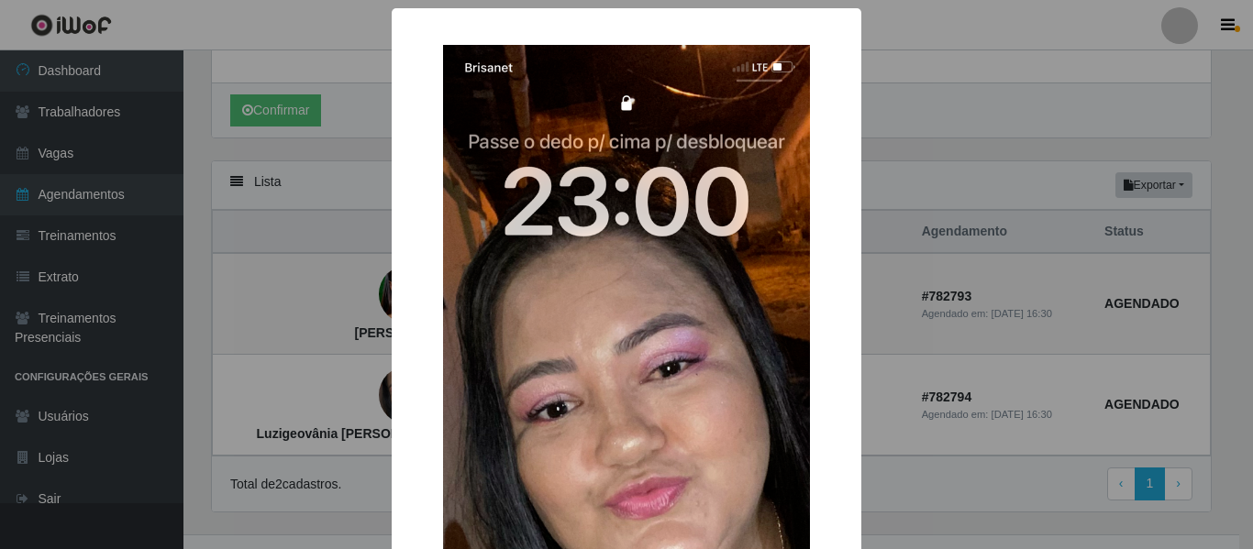
click at [959, 155] on div "× Luzigeovânia Alves da Silva OK Cancel" at bounding box center [626, 274] width 1253 height 549
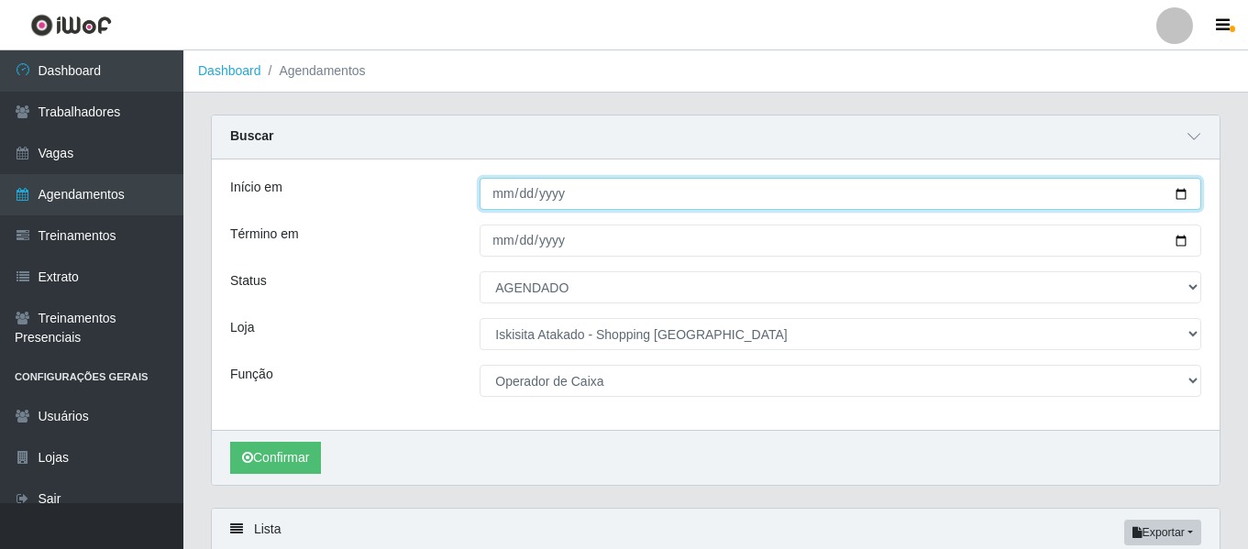
click at [1175, 197] on input "[DATE]" at bounding box center [841, 194] width 722 height 32
type input "[DATE]"
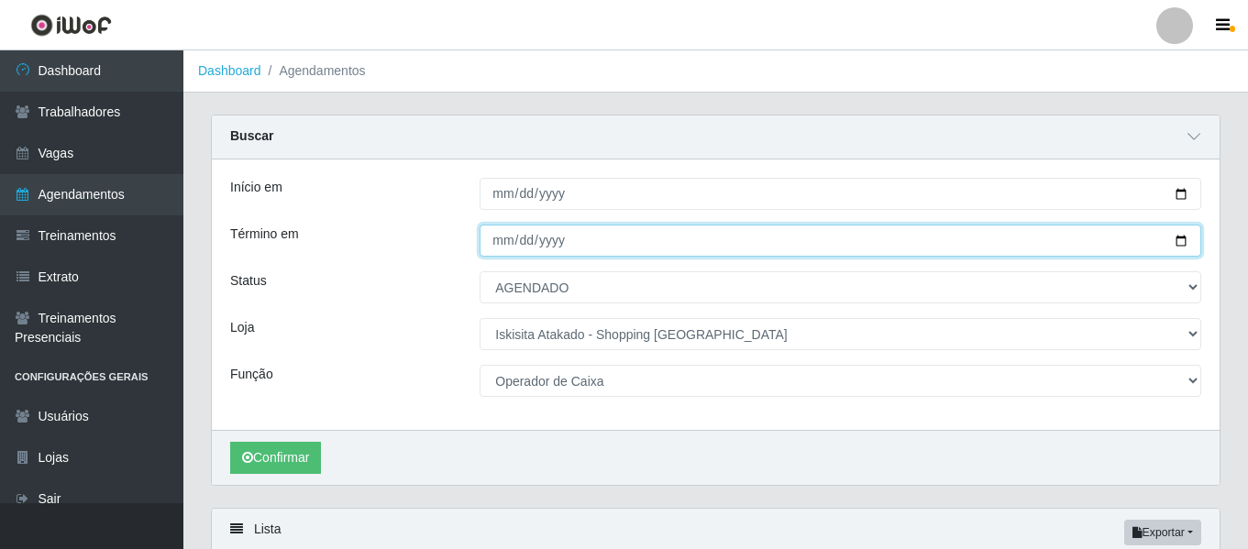
click at [1184, 238] on input "[DATE]" at bounding box center [841, 241] width 722 height 32
type input "[DATE]"
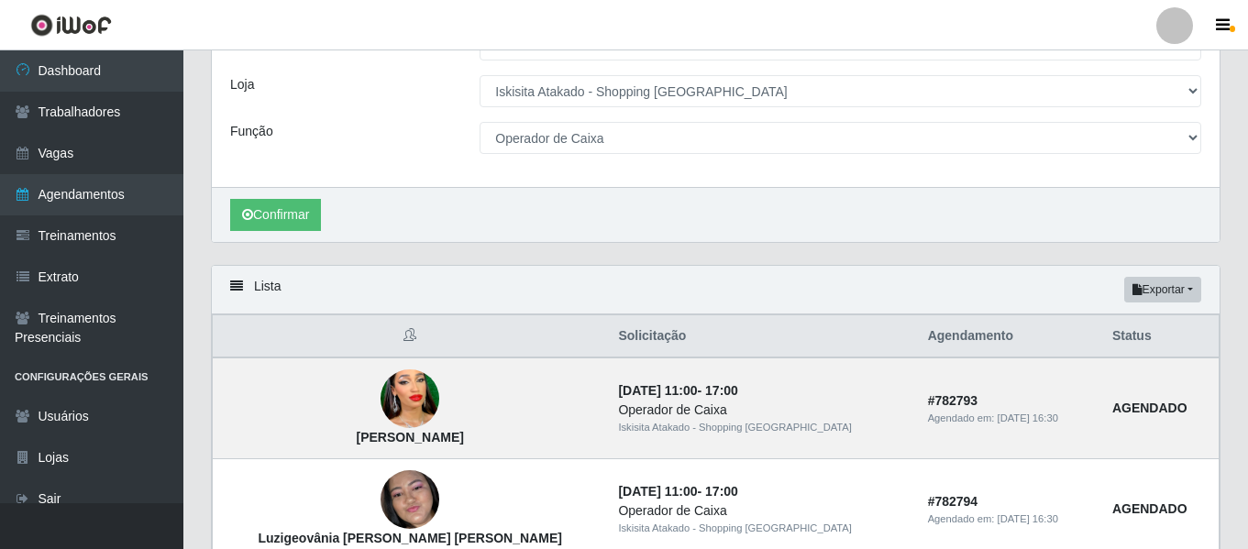
scroll to position [275, 0]
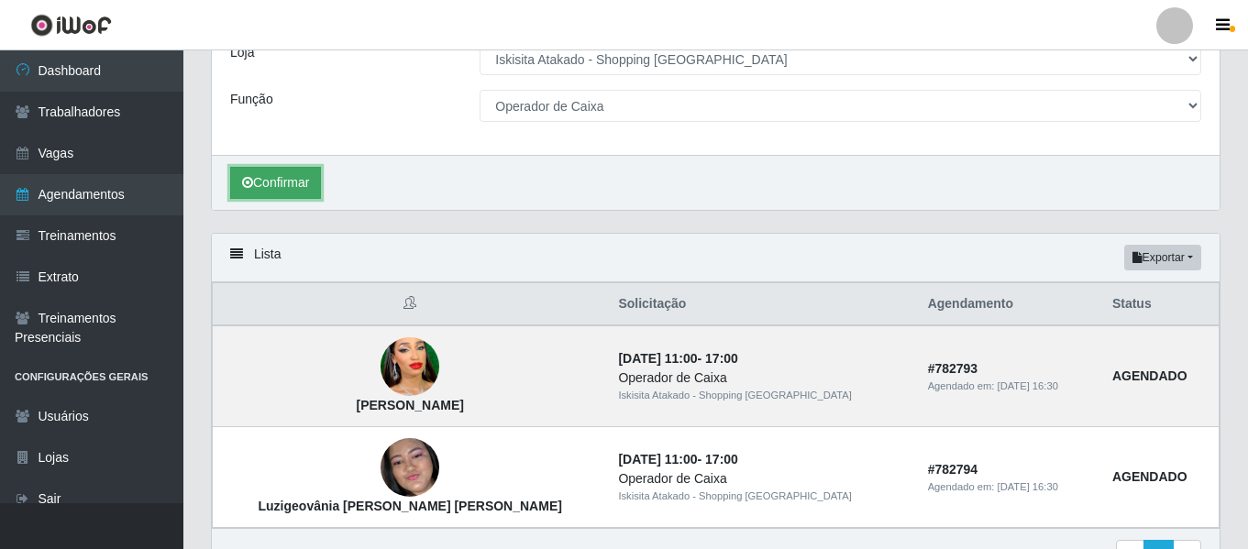
click at [250, 180] on icon "submit" at bounding box center [247, 182] width 11 height 13
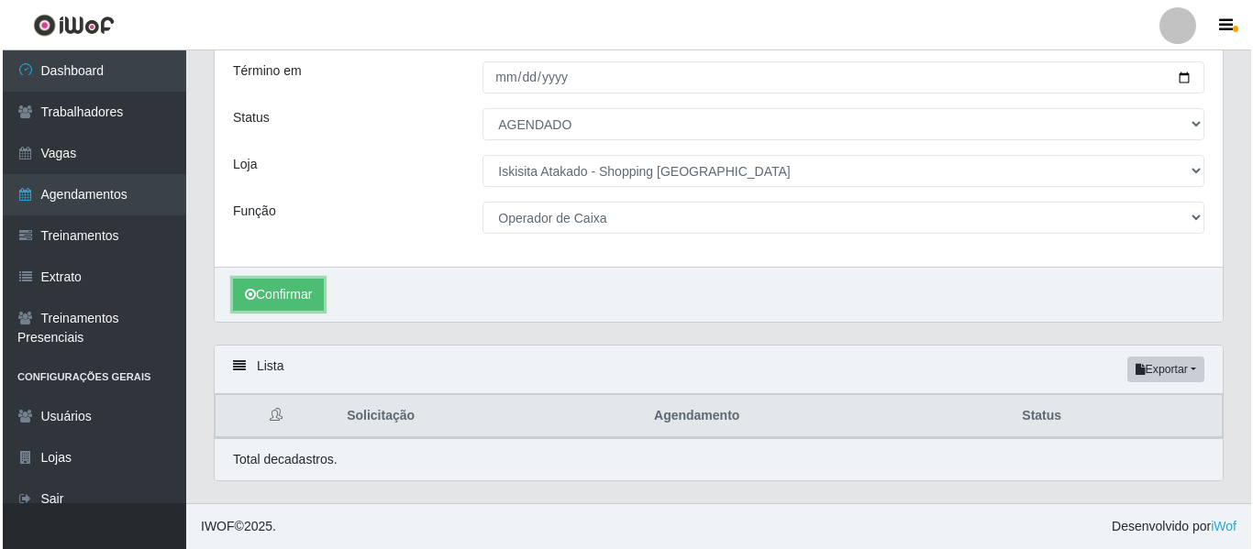
scroll to position [275, 0]
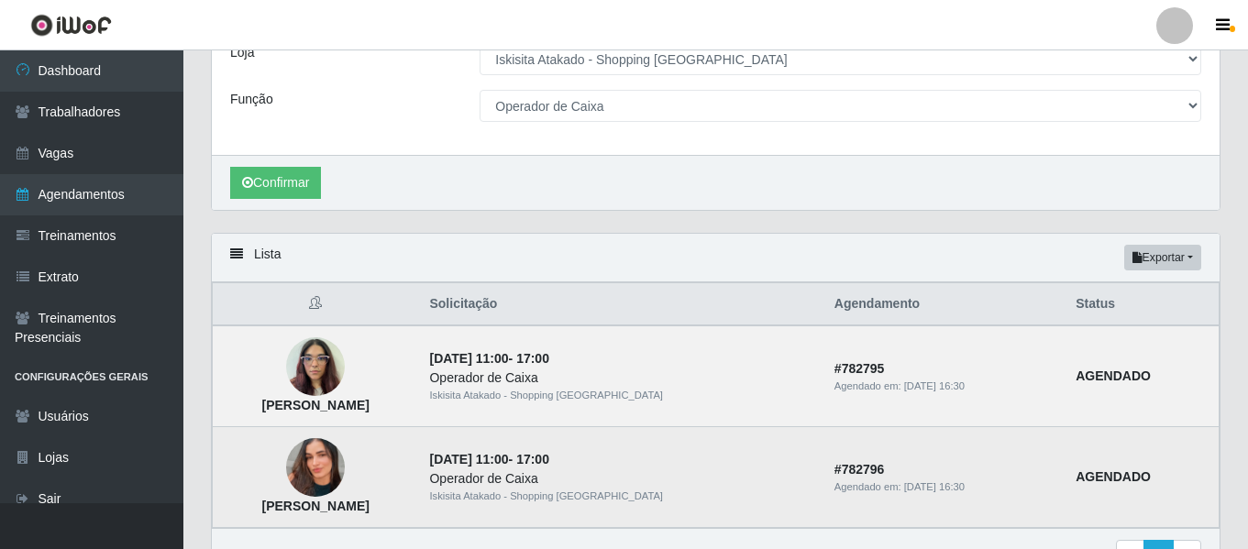
click at [337, 468] on img at bounding box center [315, 468] width 59 height 105
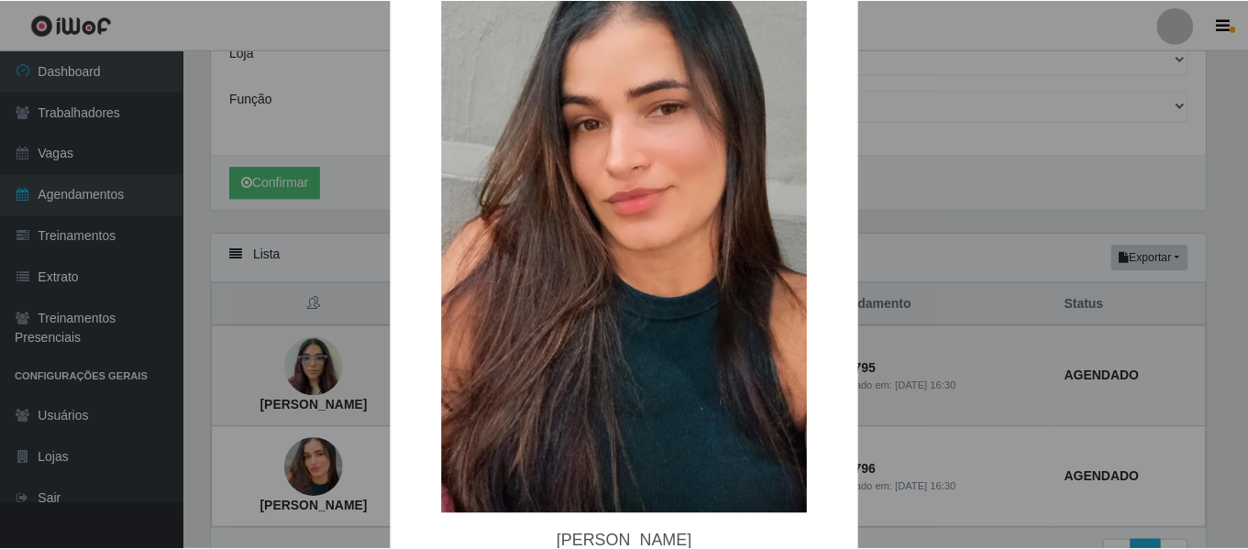
scroll to position [0, 0]
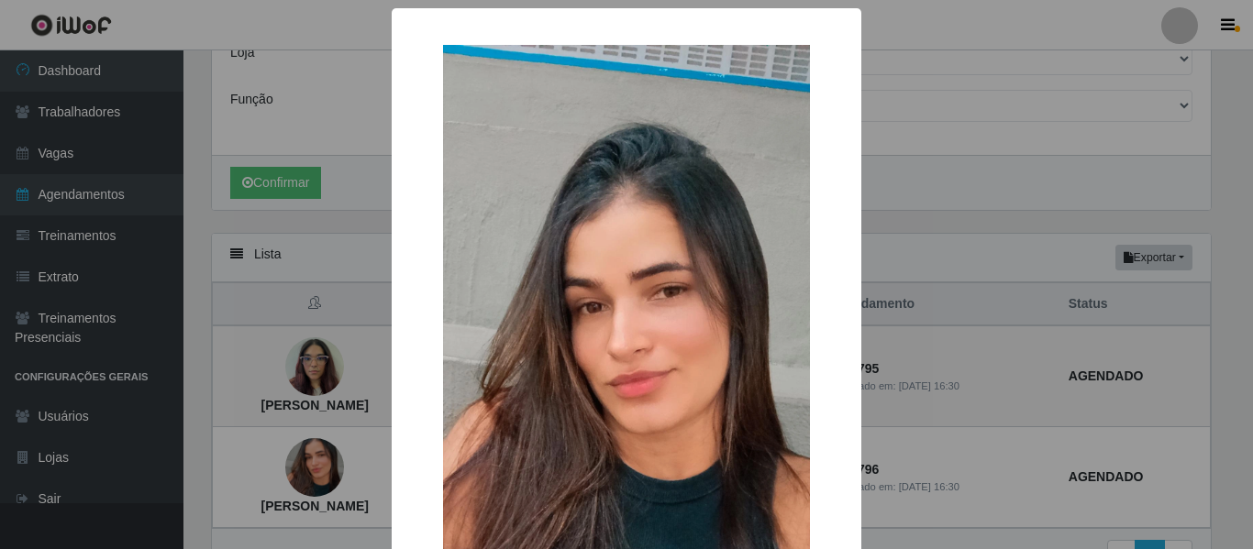
click at [1225, 127] on div "× Williane Silva de Morais OK Cancel" at bounding box center [626, 274] width 1253 height 549
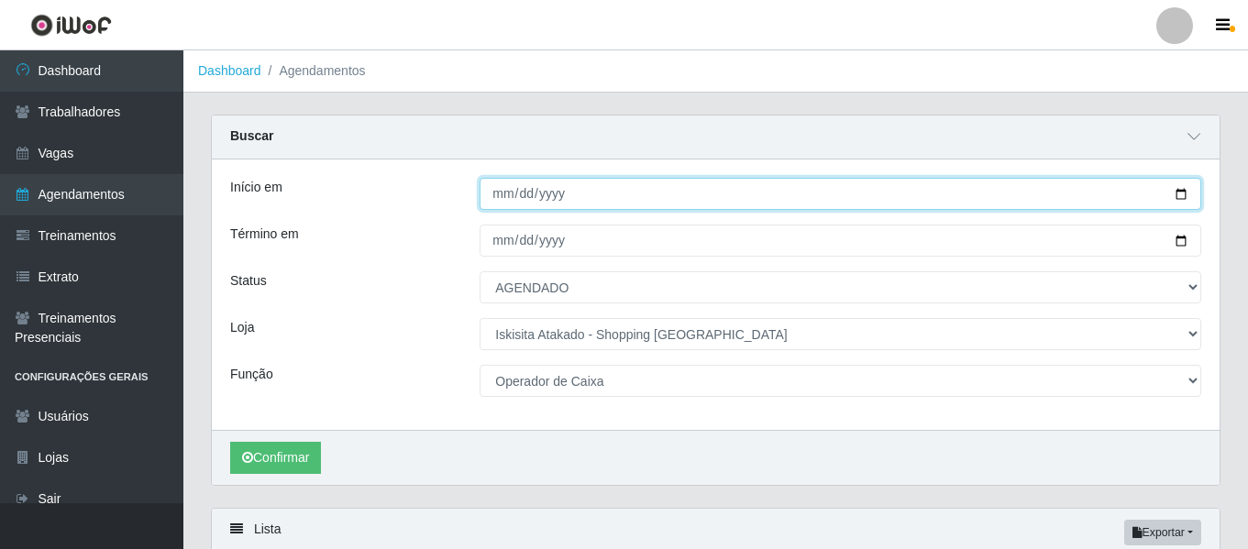
click at [1187, 199] on input "[DATE]" at bounding box center [841, 194] width 722 height 32
type input "[DATE]"
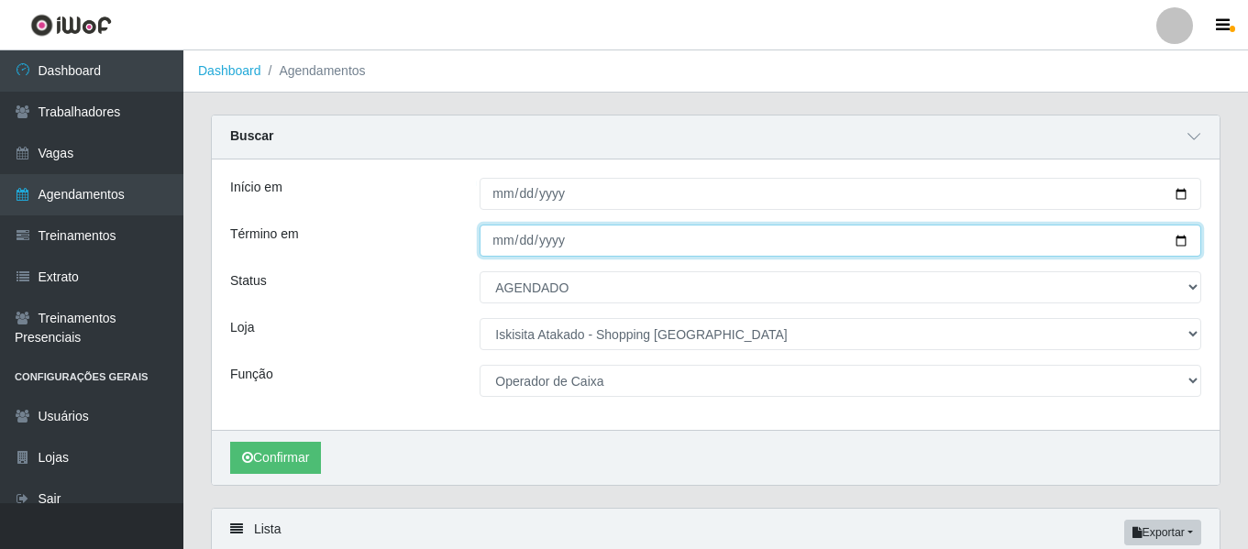
click at [1182, 245] on input "[DATE]" at bounding box center [841, 241] width 722 height 32
type input "[DATE]"
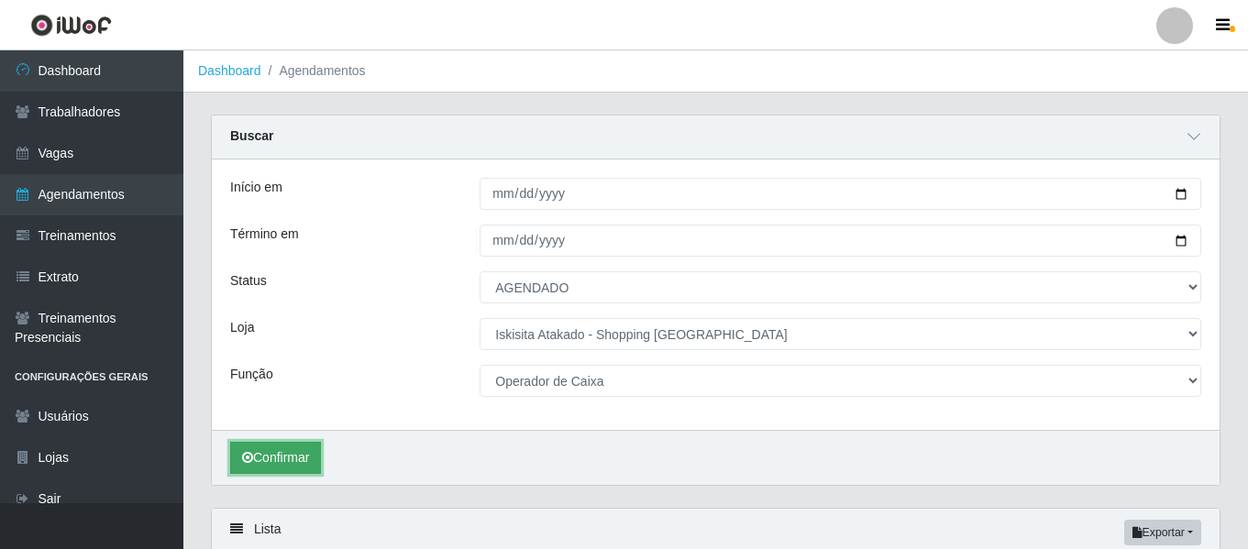
click at [307, 460] on button "Confirmar" at bounding box center [275, 458] width 91 height 32
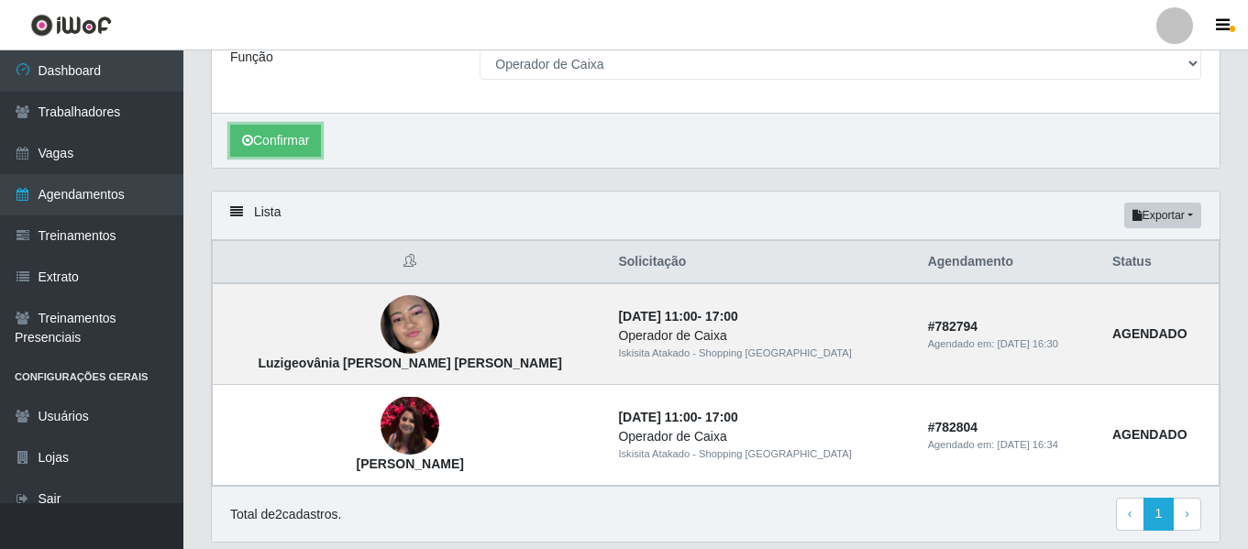
scroll to position [367, 0]
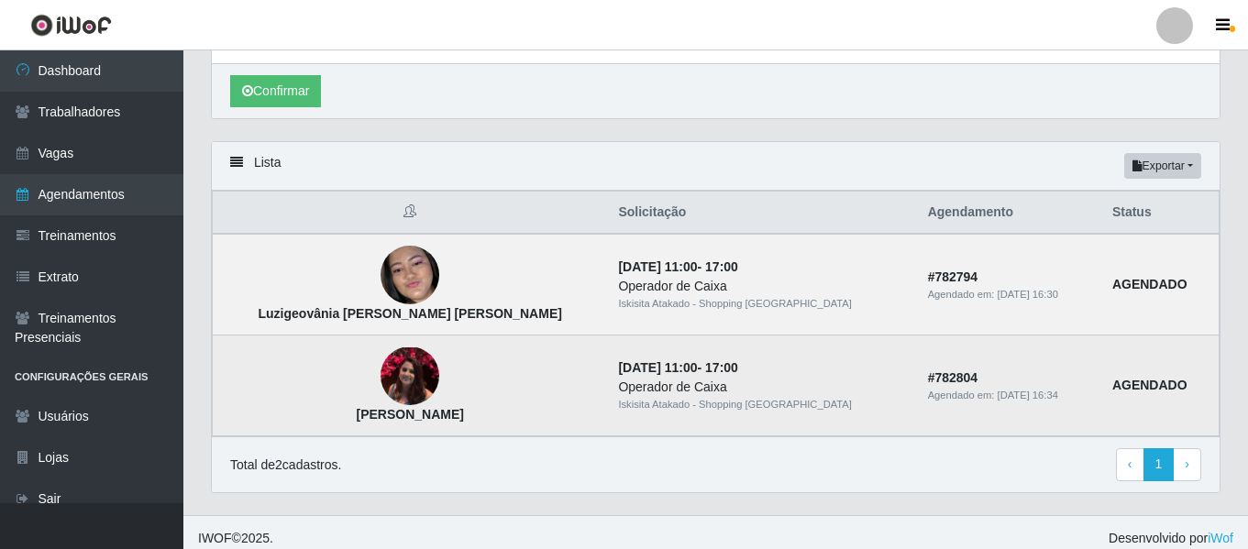
click at [381, 370] on img at bounding box center [410, 376] width 59 height 57
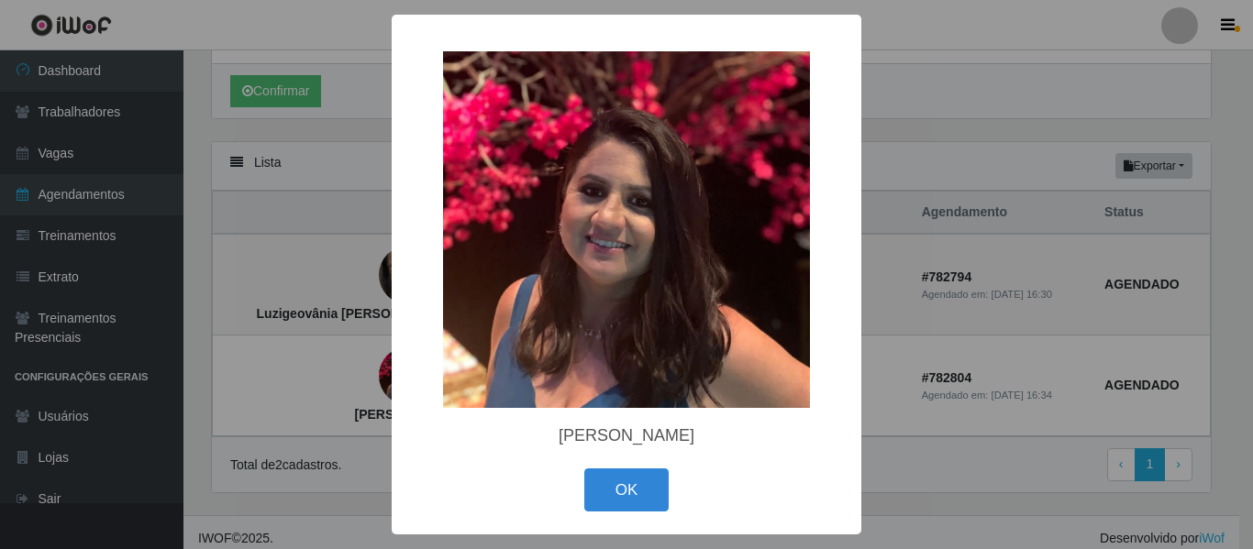
click at [1018, 74] on div "× Maria Margarida de Araújo OK Cancel" at bounding box center [626, 274] width 1253 height 549
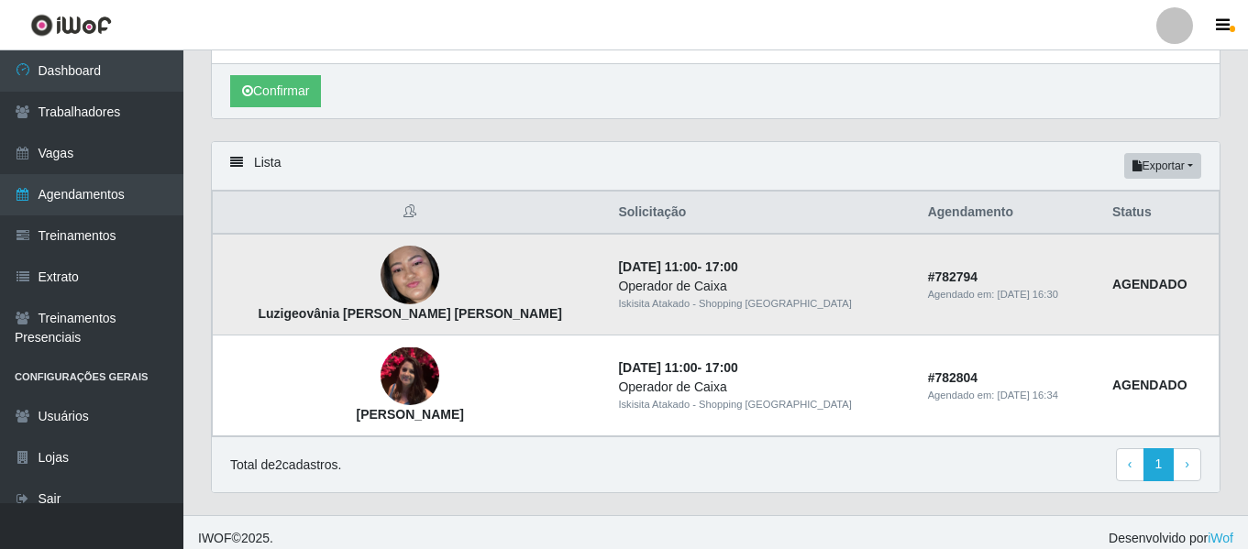
click at [381, 278] on img at bounding box center [410, 275] width 59 height 127
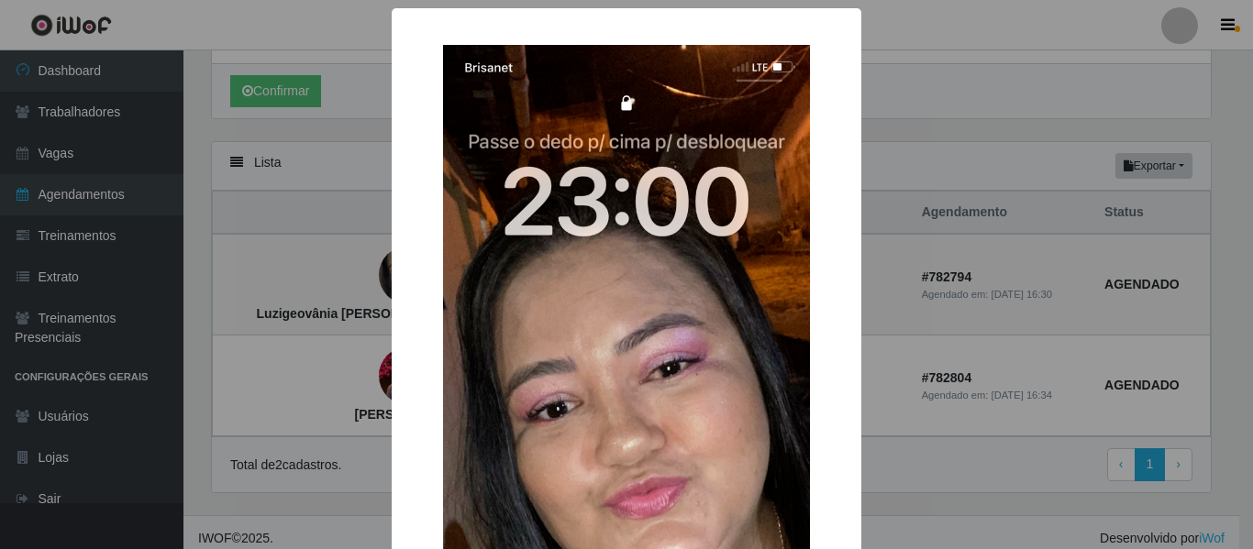
click at [1036, 104] on div "× Luzigeovânia Alves da Silva OK Cancel" at bounding box center [626, 274] width 1253 height 549
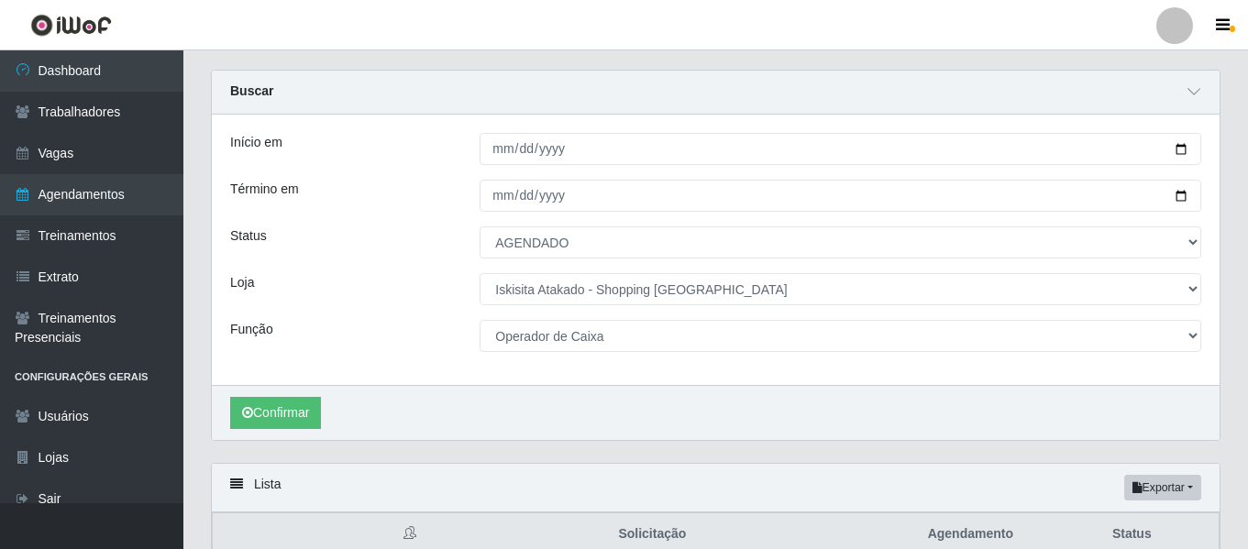
scroll to position [0, 0]
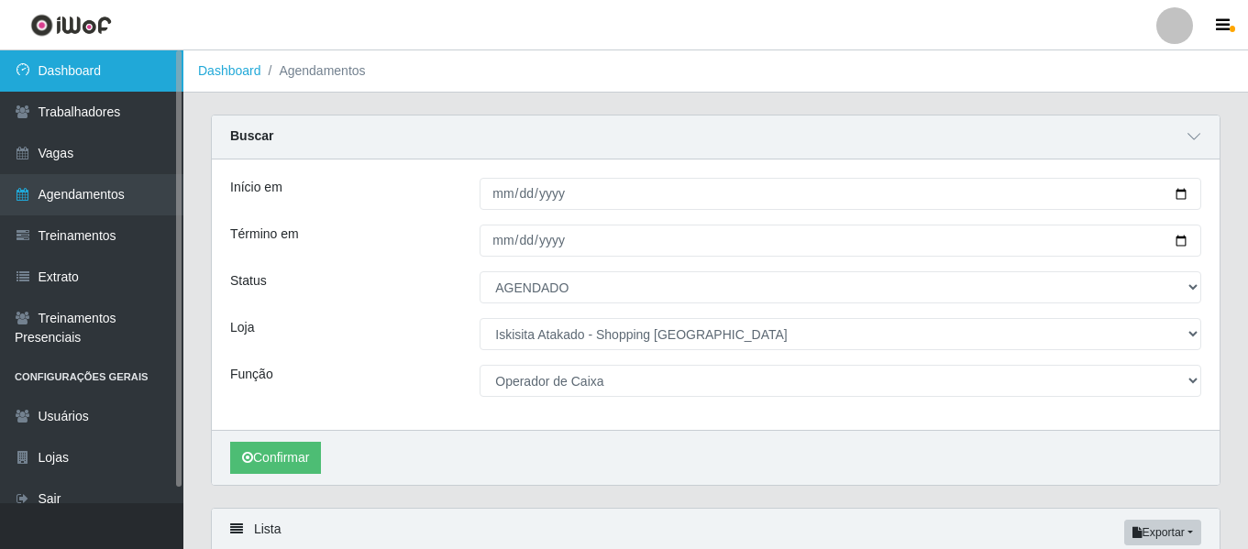
click at [112, 81] on link "Dashboard" at bounding box center [91, 70] width 183 height 41
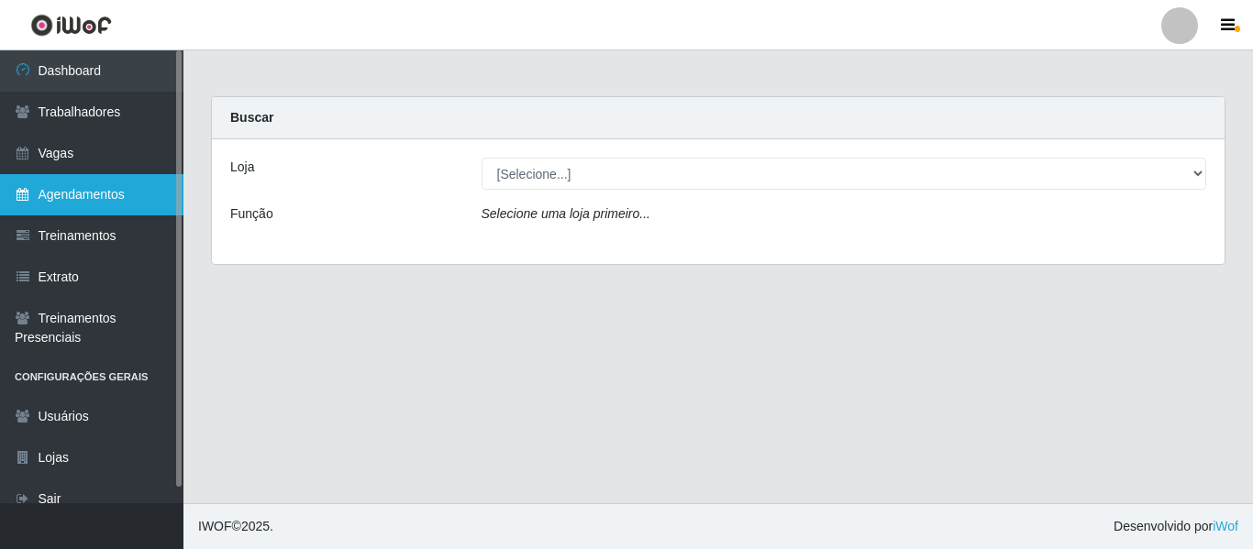
click at [67, 194] on link "Agendamentos" at bounding box center [91, 194] width 183 height 41
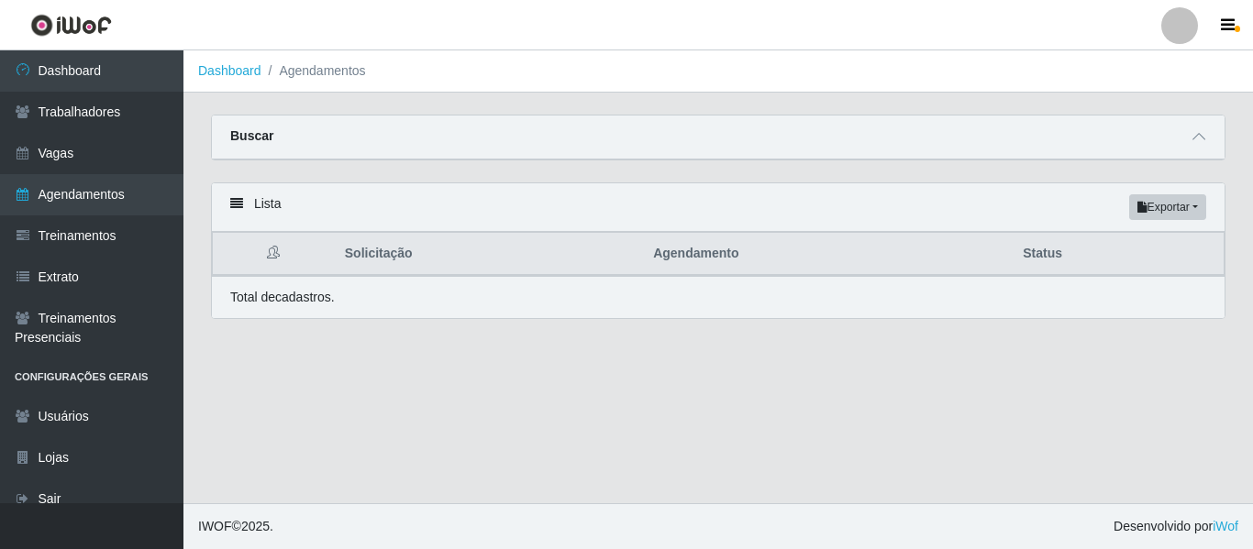
click at [1179, 132] on div "Buscar" at bounding box center [718, 138] width 1013 height 44
click at [1200, 140] on icon at bounding box center [1198, 136] width 13 height 13
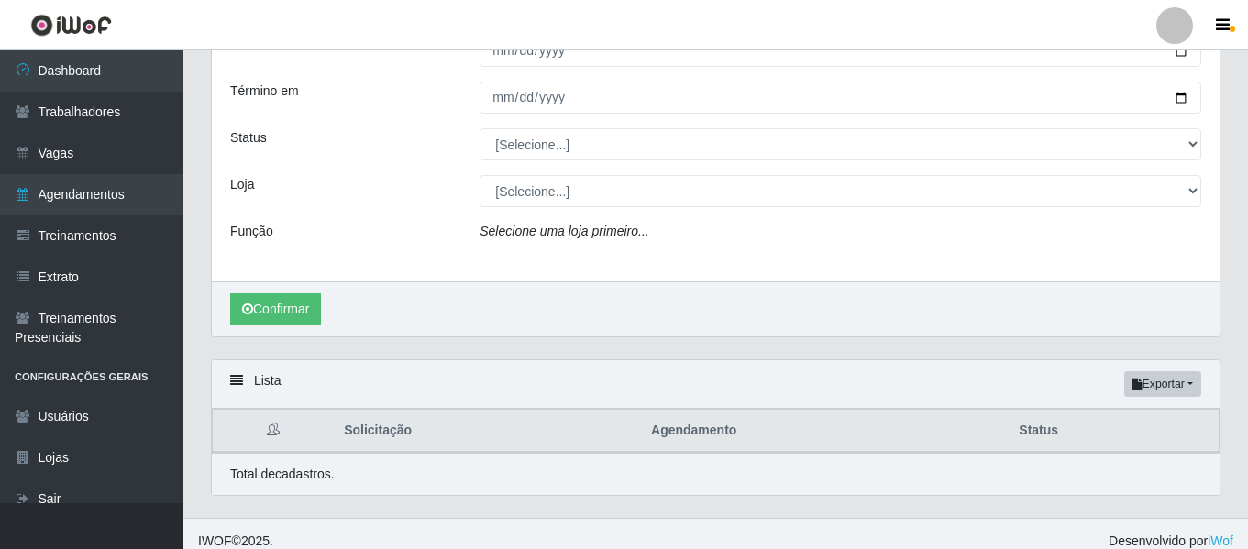
scroll to position [159, 0]
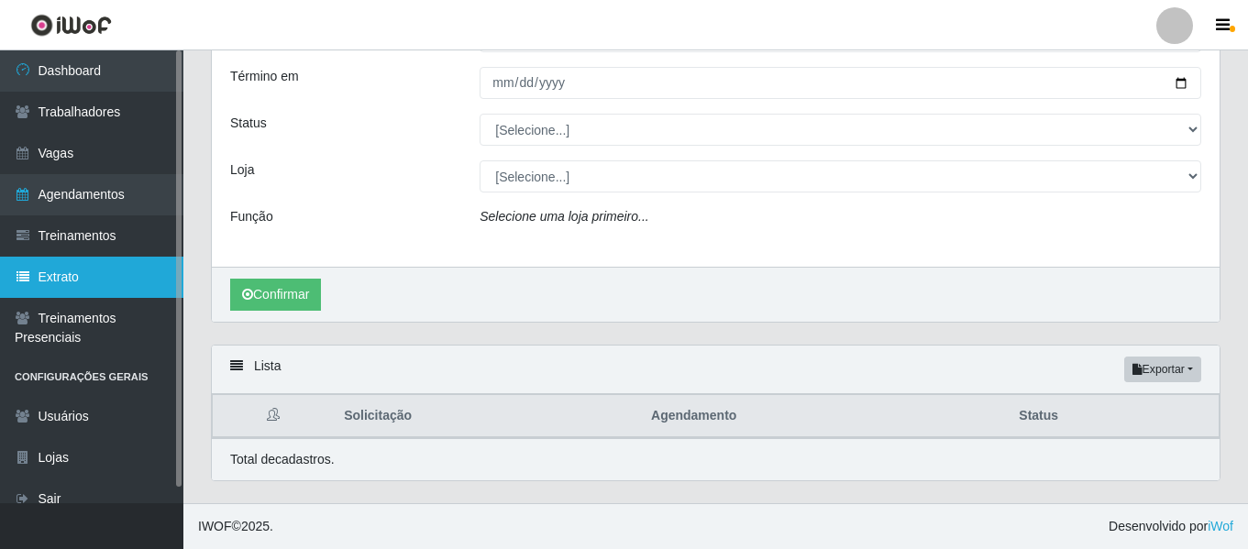
click at [58, 272] on link "Extrato" at bounding box center [91, 277] width 183 height 41
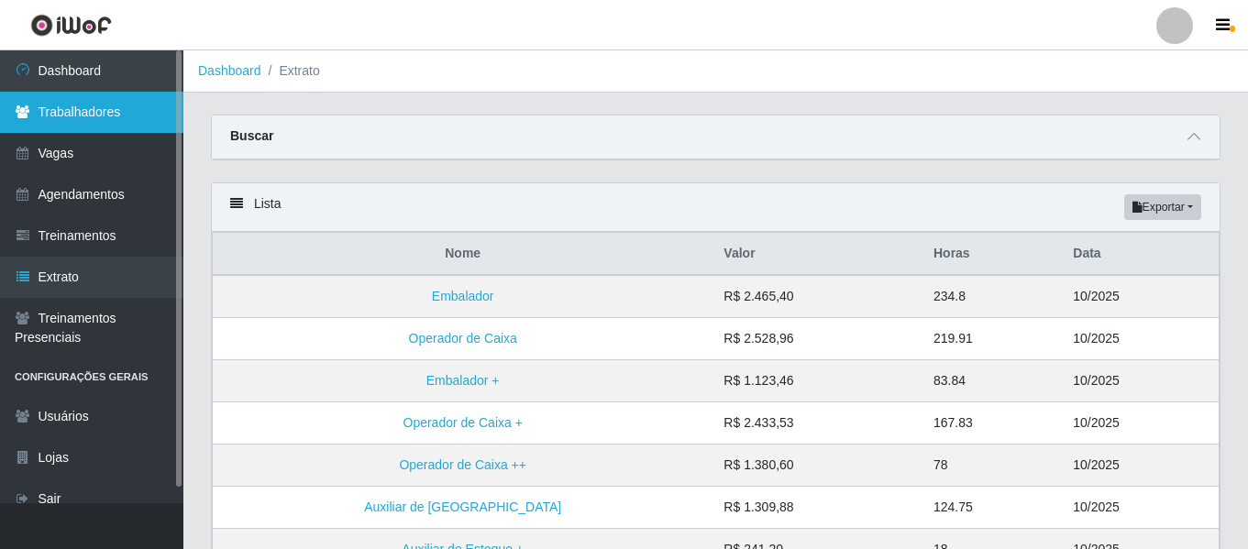
click at [73, 122] on link "Trabalhadores" at bounding box center [91, 112] width 183 height 41
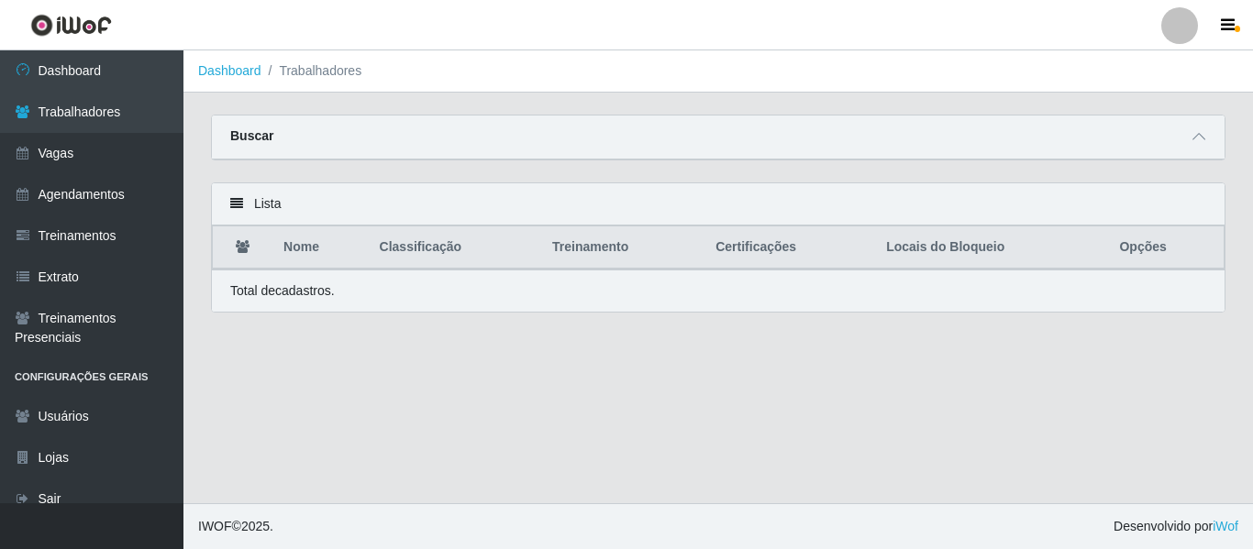
click at [335, 134] on div "Buscar" at bounding box center [718, 138] width 1013 height 44
click at [1197, 148] on span at bounding box center [1199, 137] width 22 height 21
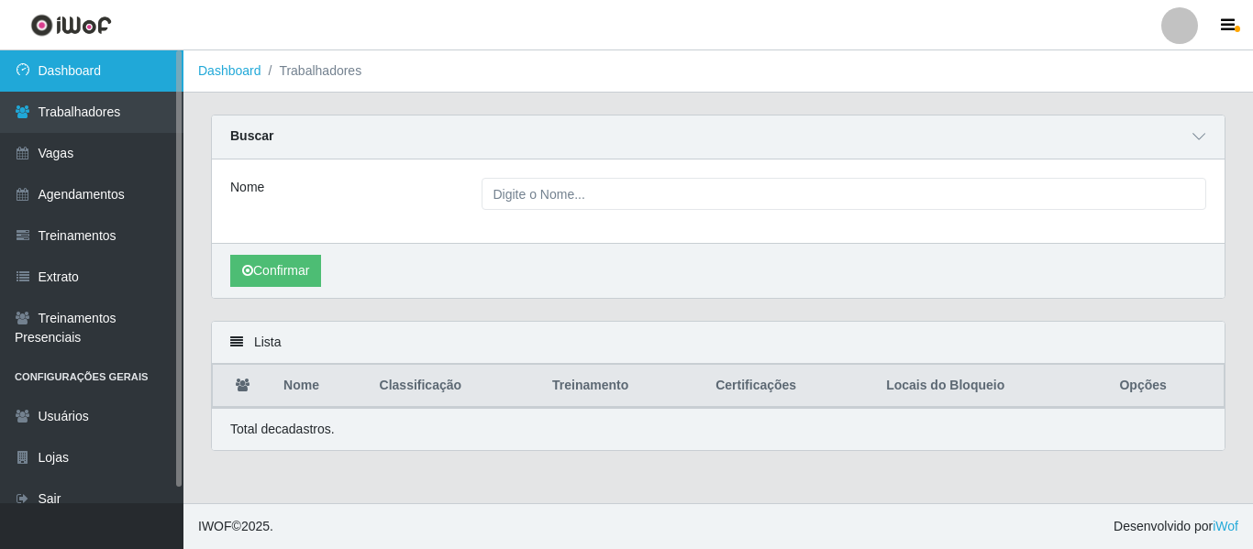
click at [81, 72] on link "Dashboard" at bounding box center [91, 70] width 183 height 41
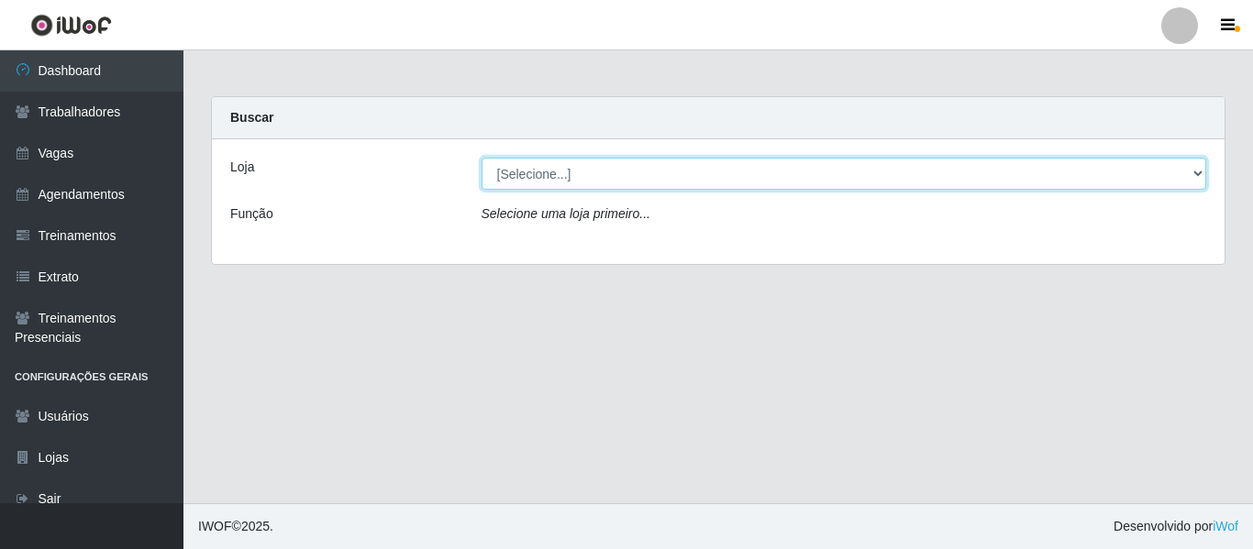
click at [1123, 169] on select "[Selecione...] [GEOGRAPHIC_DATA] - Shopping [GEOGRAPHIC_DATA]" at bounding box center [845, 174] width 726 height 32
select select "424"
click at [482, 158] on select "[Selecione...] [GEOGRAPHIC_DATA] - Shopping [GEOGRAPHIC_DATA]" at bounding box center [845, 174] width 726 height 32
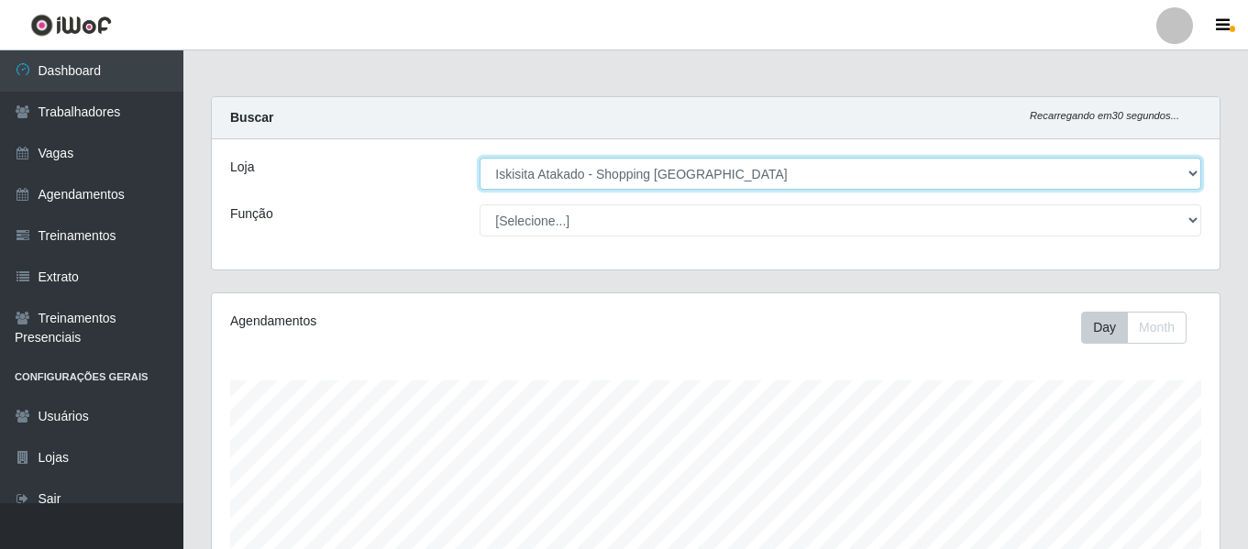
scroll to position [381, 1008]
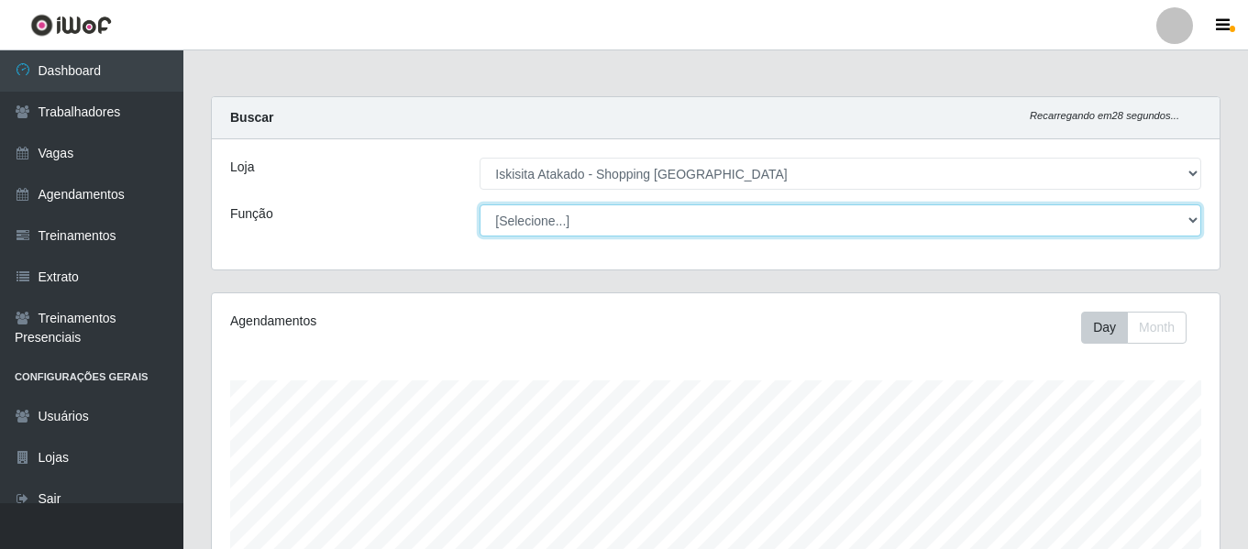
click at [1198, 224] on select "[Selecione...] Auxiliar de Estacionamento Auxiliar de Estacionamento + Auxiliar…" at bounding box center [841, 221] width 722 height 32
select select "22"
click at [480, 205] on select "[Selecione...] Auxiliar de Estacionamento Auxiliar de Estacionamento + Auxiliar…" at bounding box center [841, 221] width 722 height 32
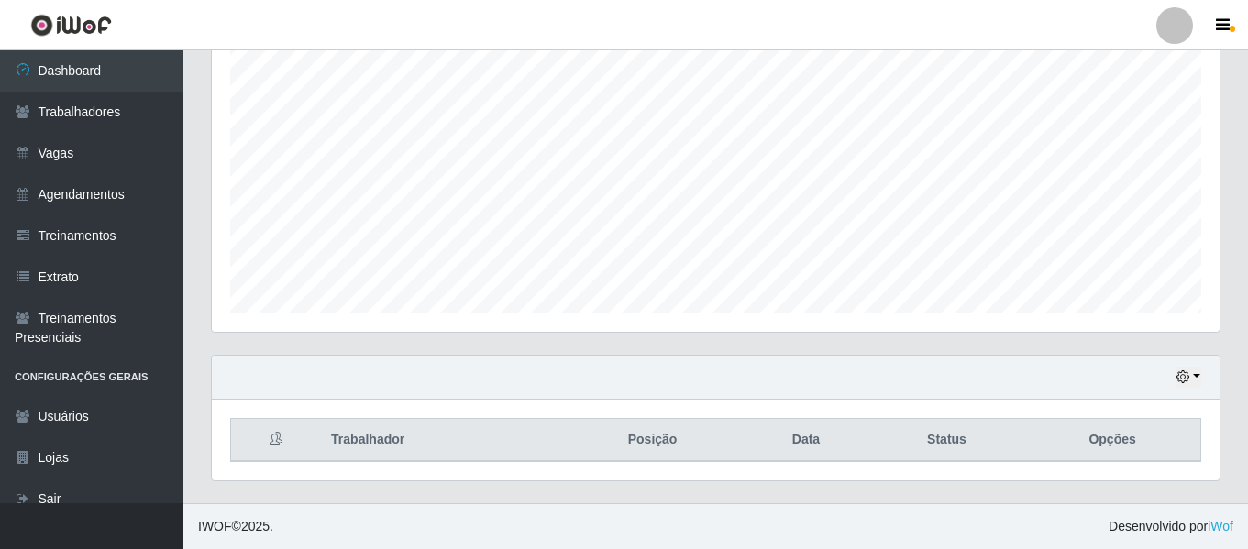
scroll to position [0, 0]
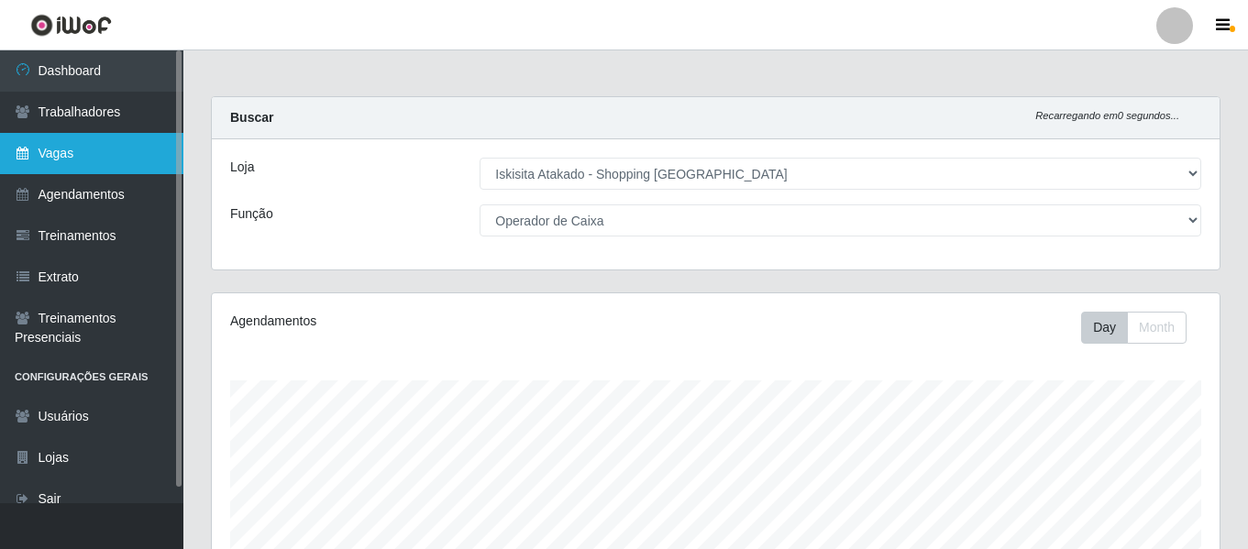
click at [87, 157] on link "Vagas" at bounding box center [91, 153] width 183 height 41
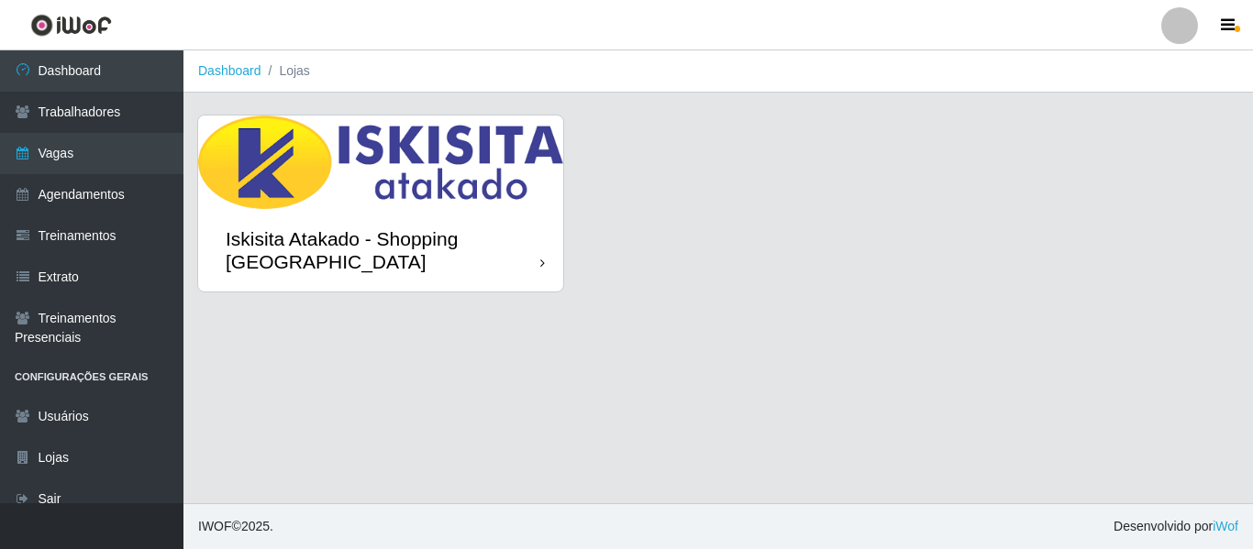
click at [490, 184] on img at bounding box center [380, 163] width 365 height 94
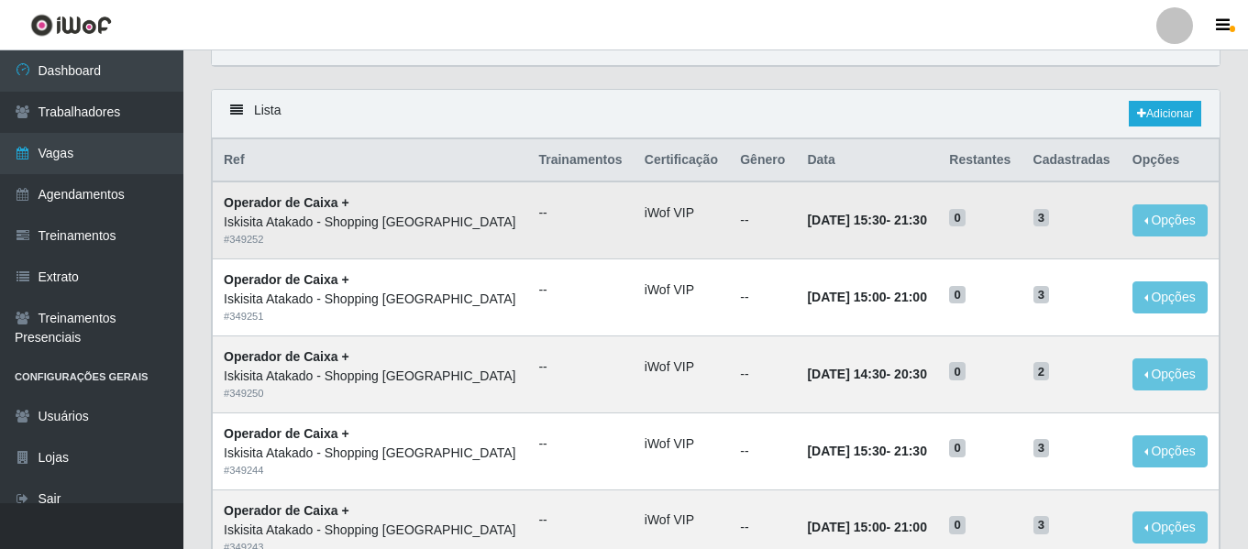
scroll to position [92, 0]
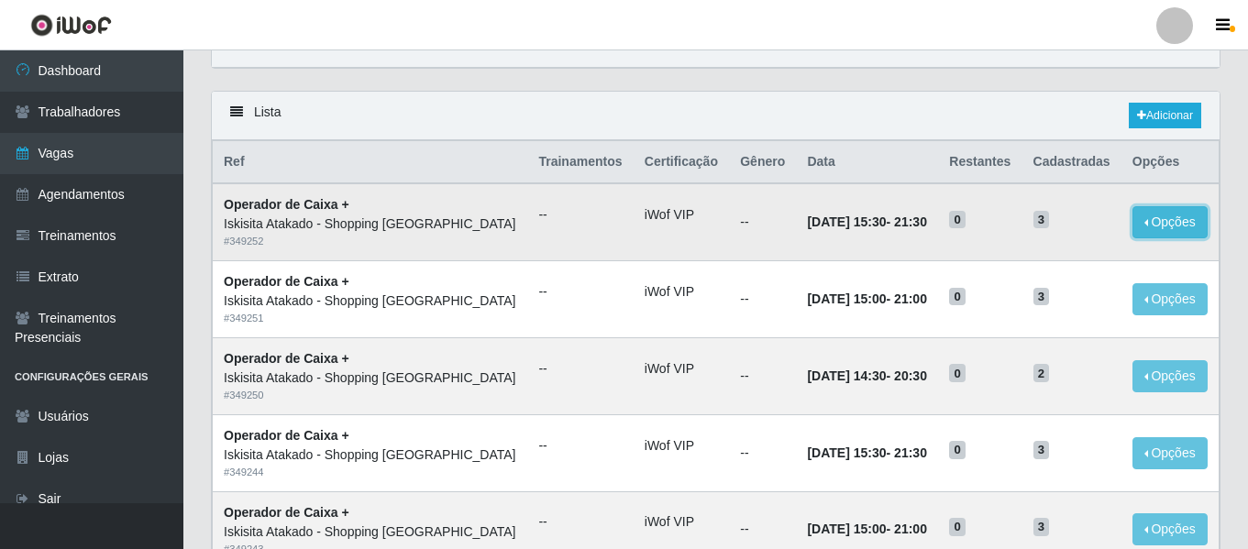
click at [1167, 225] on button "Opções" at bounding box center [1170, 222] width 75 height 32
click at [796, 220] on td "26/10/2025, 15:30 - 21:30" at bounding box center [867, 221] width 142 height 77
click at [316, 212] on strong "Operador de Caixa +" at bounding box center [287, 204] width 126 height 15
drag, startPoint x: 316, startPoint y: 214, endPoint x: 294, endPoint y: 211, distance: 21.3
click at [315, 212] on strong "Operador de Caixa +" at bounding box center [287, 204] width 126 height 15
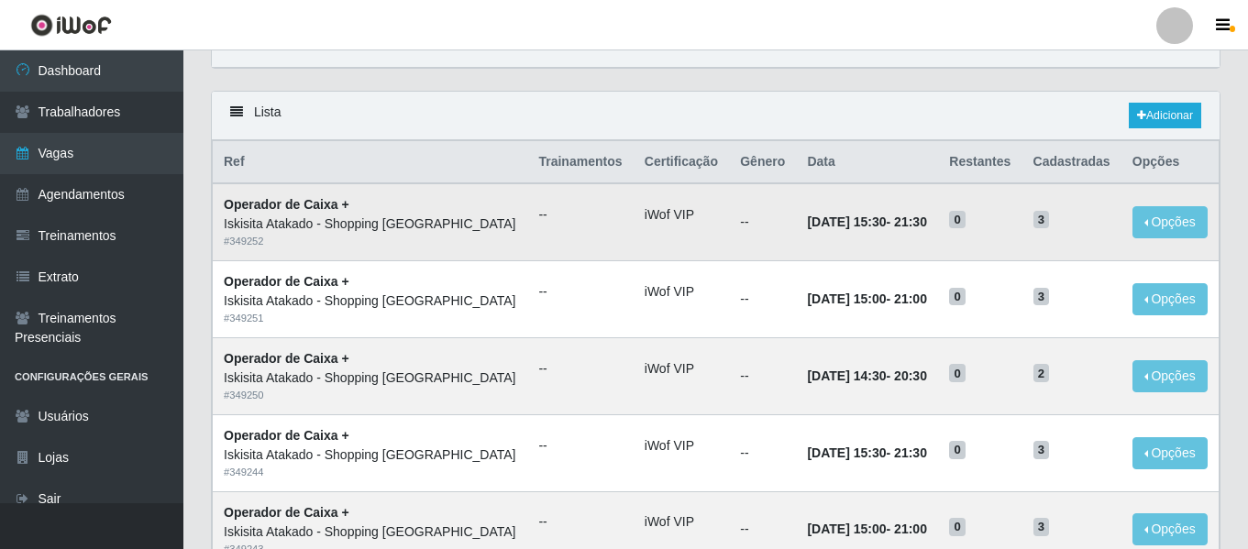
click at [221, 232] on td "Operador de Caixa + Iskisita Atakado - Shopping Midway Mall # 349252" at bounding box center [371, 221] width 316 height 77
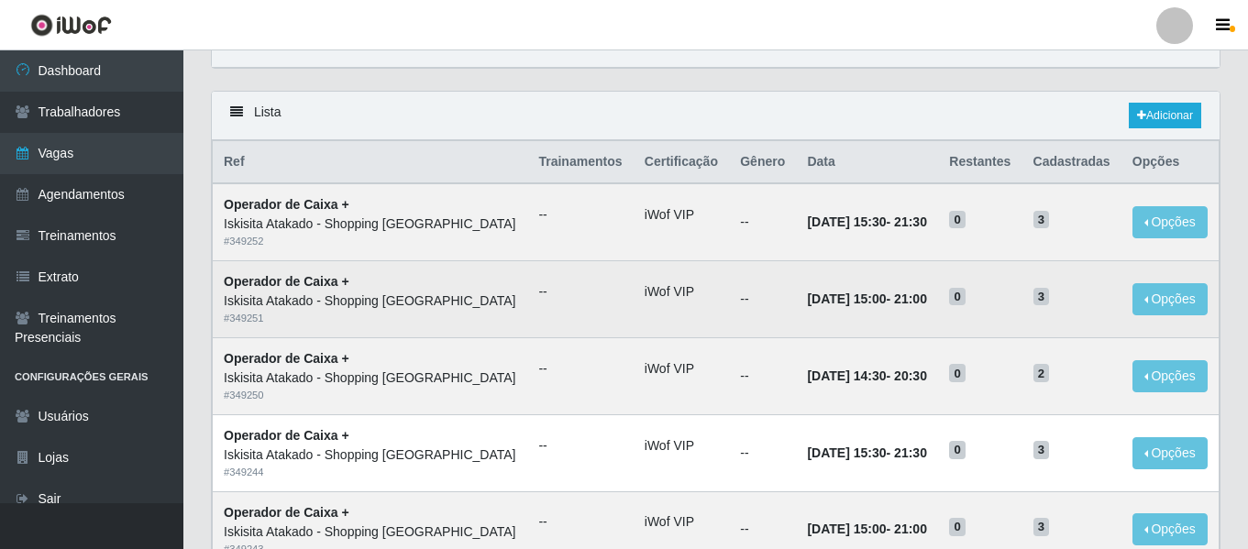
click at [293, 267] on td "Operador de Caixa + Iskisita Atakado - Shopping Midway Mall # 349251" at bounding box center [371, 299] width 316 height 77
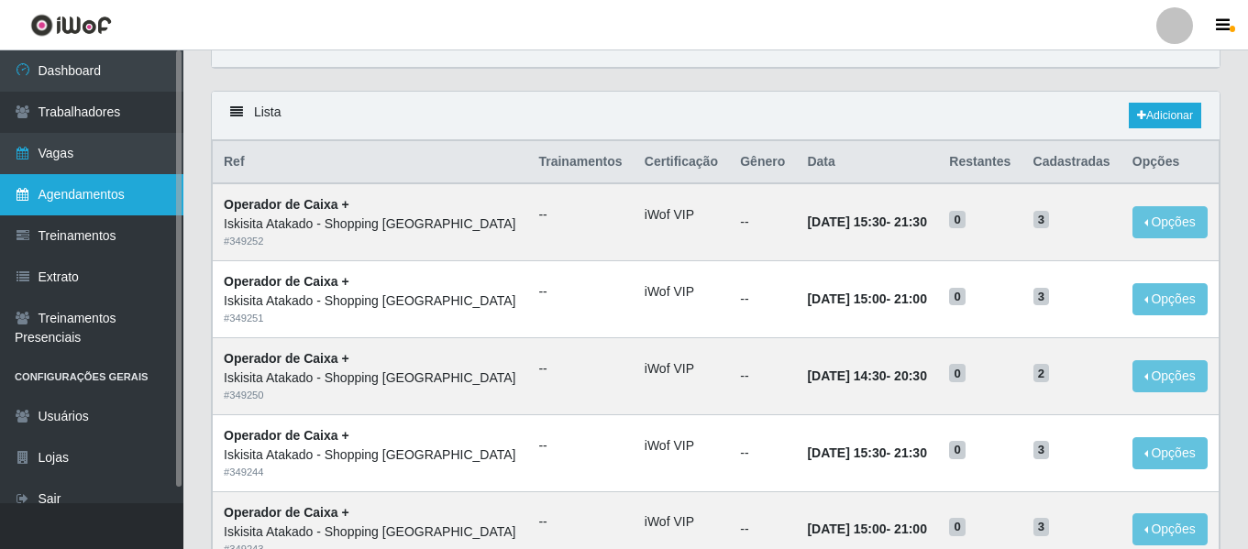
click at [87, 198] on link "Agendamentos" at bounding box center [91, 194] width 183 height 41
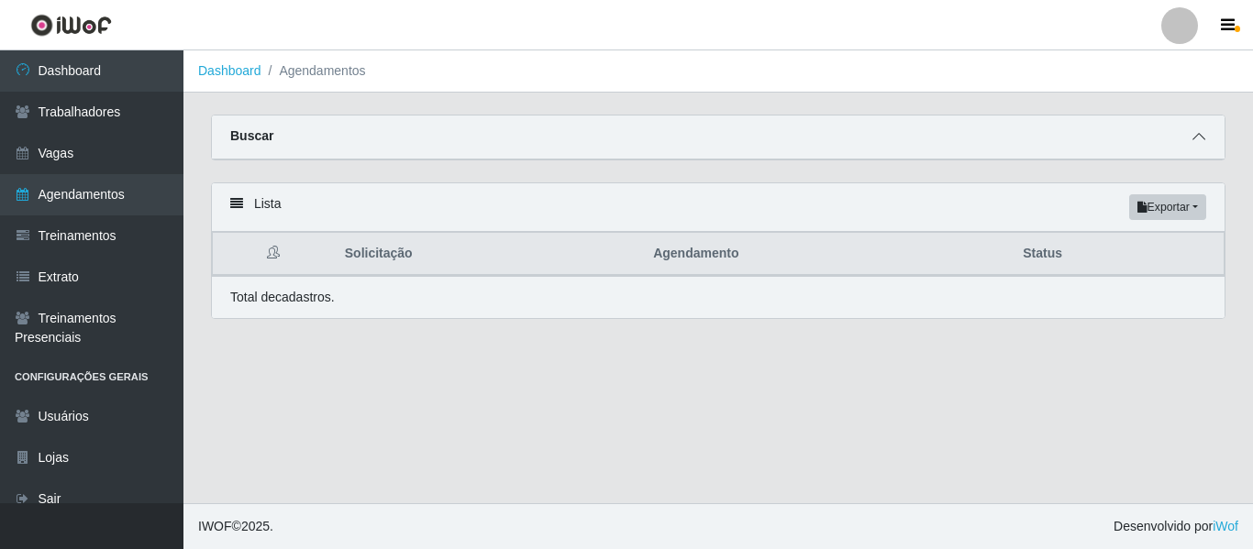
click at [1195, 139] on icon at bounding box center [1198, 136] width 13 height 13
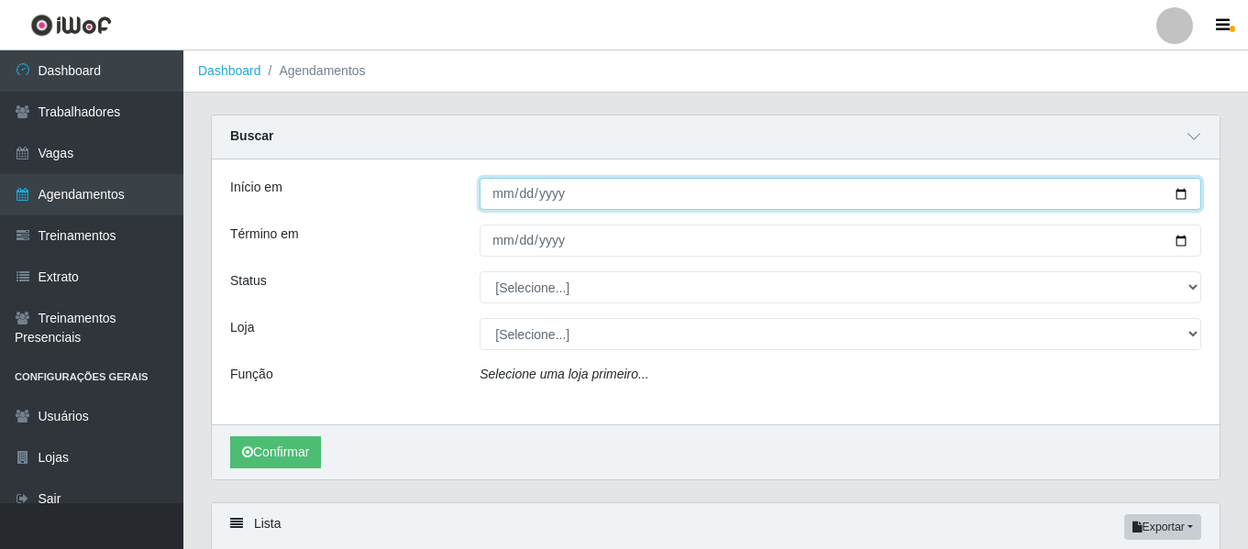
click at [1178, 194] on input "Início em" at bounding box center [841, 194] width 722 height 32
type input "[DATE]"
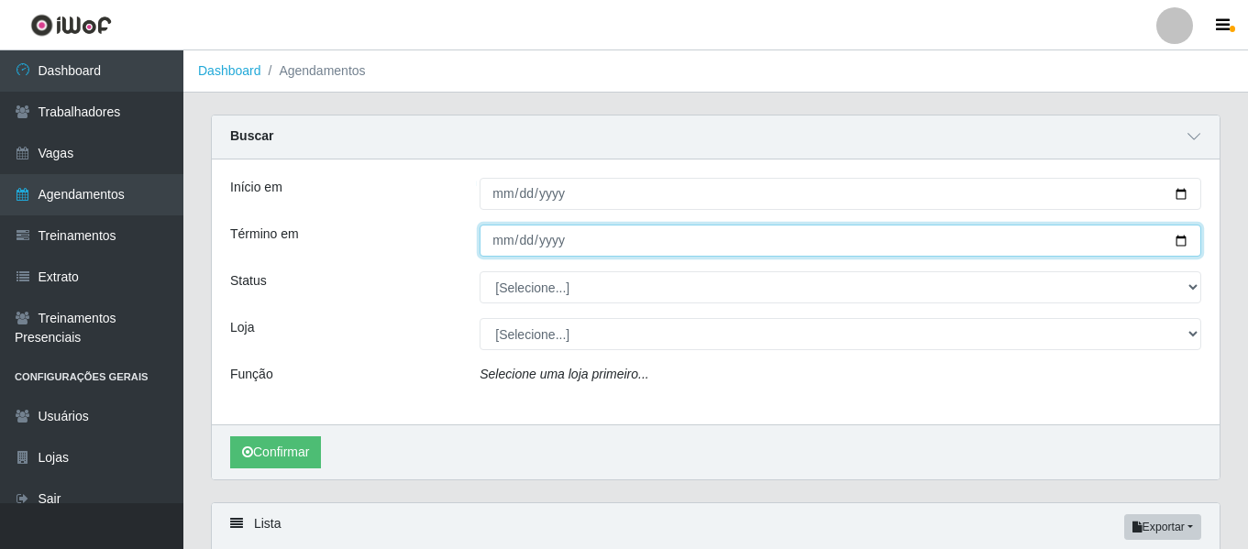
click at [1180, 245] on input "Término em" at bounding box center [841, 241] width 722 height 32
type input "[DATE]"
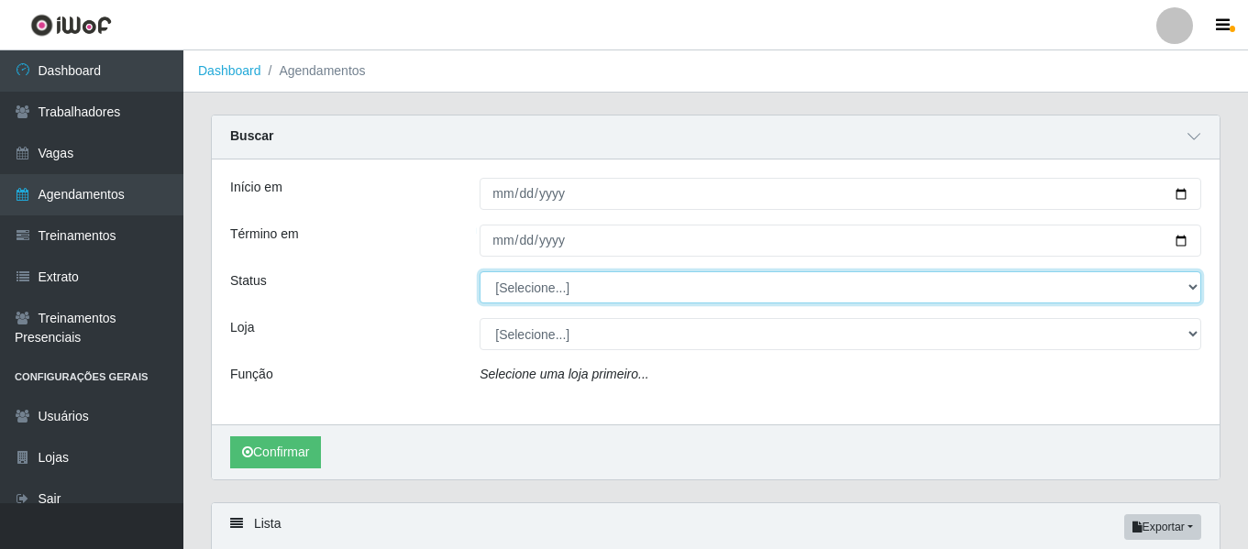
click at [605, 291] on select "[Selecione...] AGENDADO AGUARDANDO LIBERAR EM ANDAMENTO EM REVISÃO FINALIZADO C…" at bounding box center [841, 288] width 722 height 32
select select "CANCELADO"
click at [480, 272] on select "[Selecione...] AGENDADO AGUARDANDO LIBERAR EM ANDAMENTO EM REVISÃO FINALIZADO C…" at bounding box center [841, 288] width 722 height 32
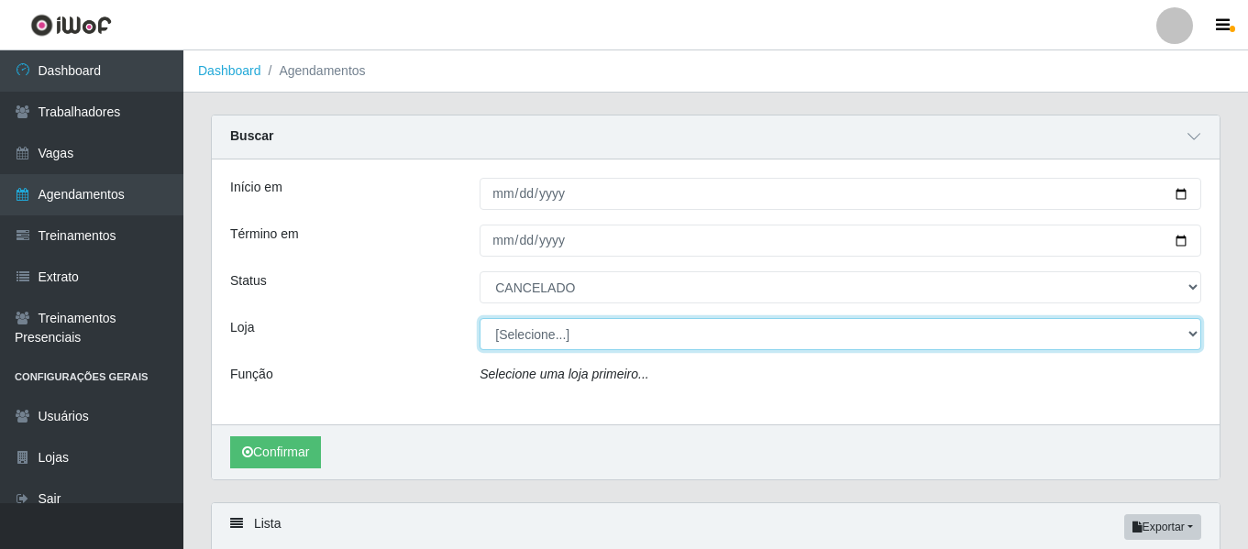
click at [704, 331] on select "[Selecione...] [GEOGRAPHIC_DATA] - Shopping [GEOGRAPHIC_DATA]" at bounding box center [841, 334] width 722 height 32
select select "424"
click at [480, 319] on select "[Selecione...] [GEOGRAPHIC_DATA] - Shopping [GEOGRAPHIC_DATA]" at bounding box center [841, 334] width 722 height 32
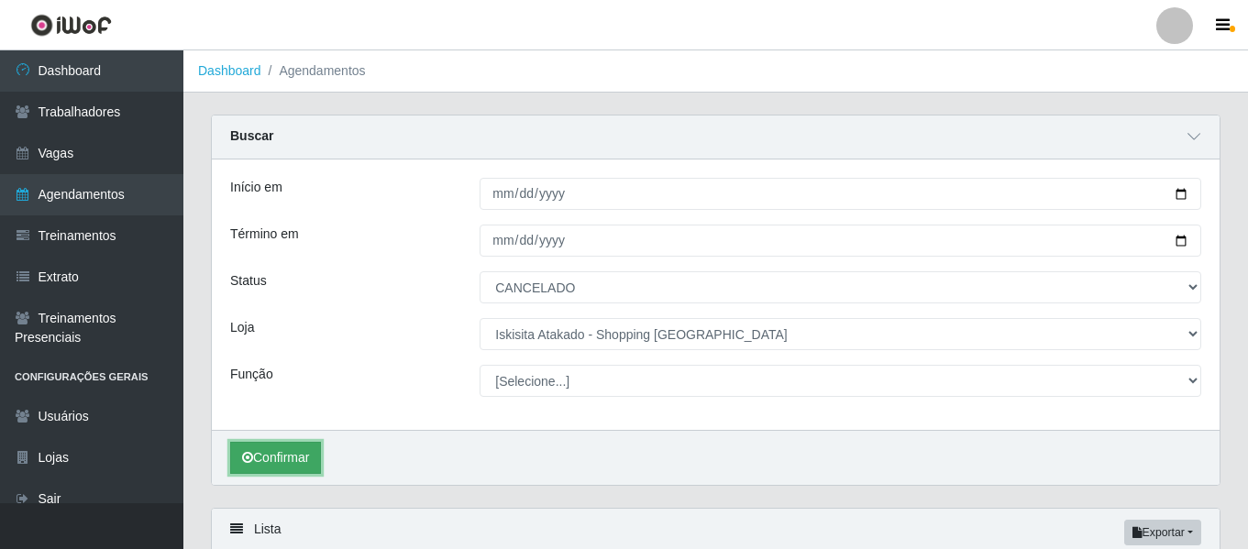
click at [279, 468] on button "Confirmar" at bounding box center [275, 458] width 91 height 32
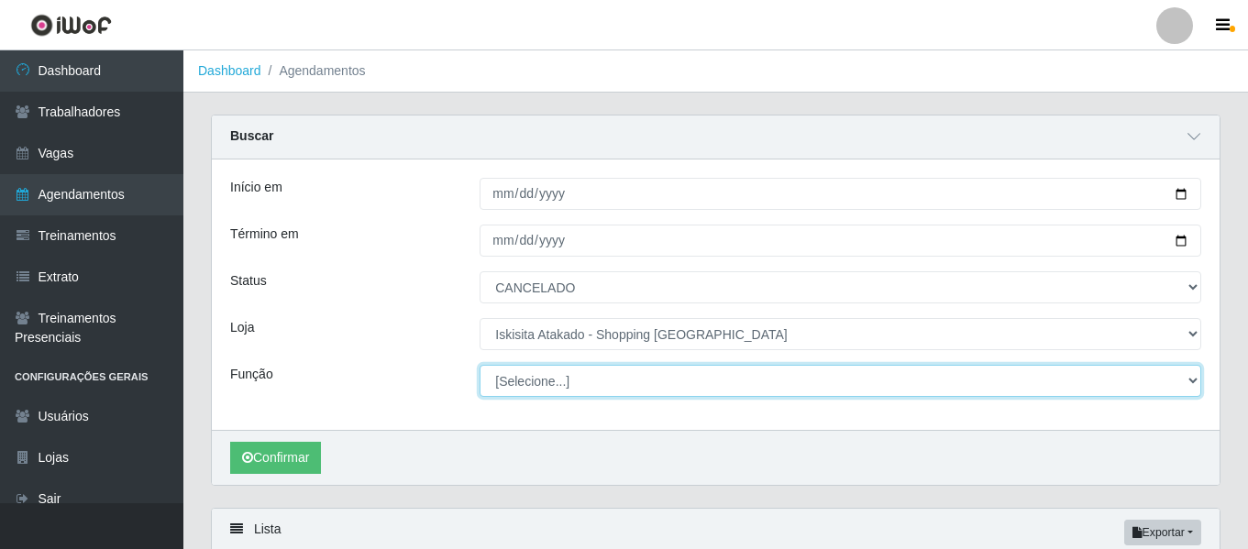
click at [564, 372] on select "[Selecione...] Auxiliar de Estacionamento Auxiliar de Estacionamento + Auxiliar…" at bounding box center [841, 381] width 722 height 32
select select "22"
click at [480, 366] on select "[Selecione...] Auxiliar de Estacionamento Auxiliar de Estacionamento + Auxiliar…" at bounding box center [841, 381] width 722 height 32
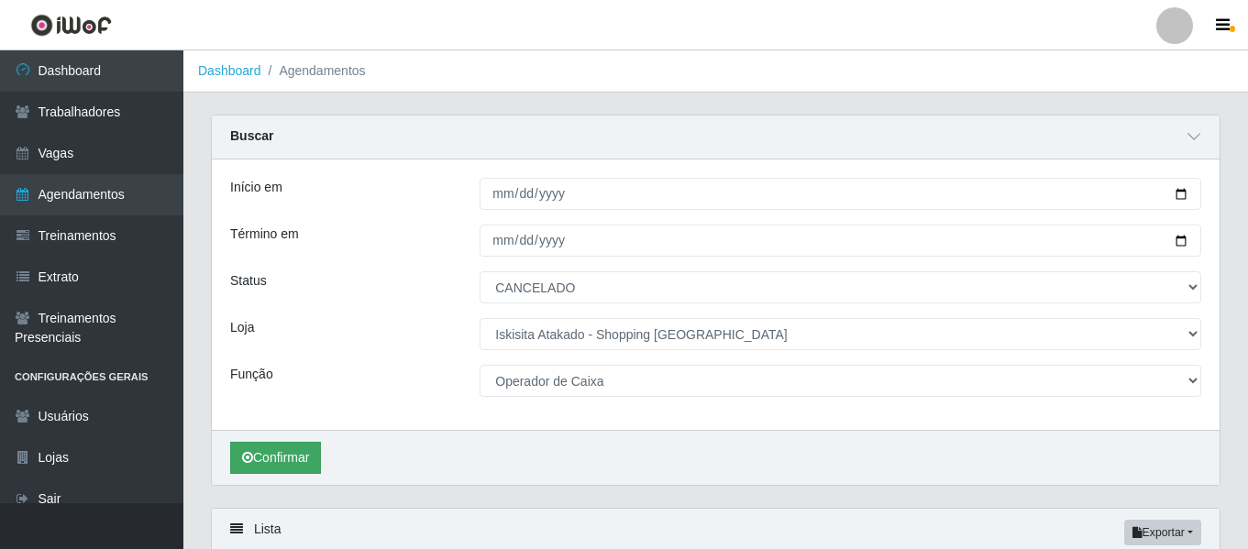
click at [291, 477] on div "Confirmar" at bounding box center [716, 457] width 1008 height 55
click at [288, 462] on button "Confirmar" at bounding box center [275, 458] width 91 height 32
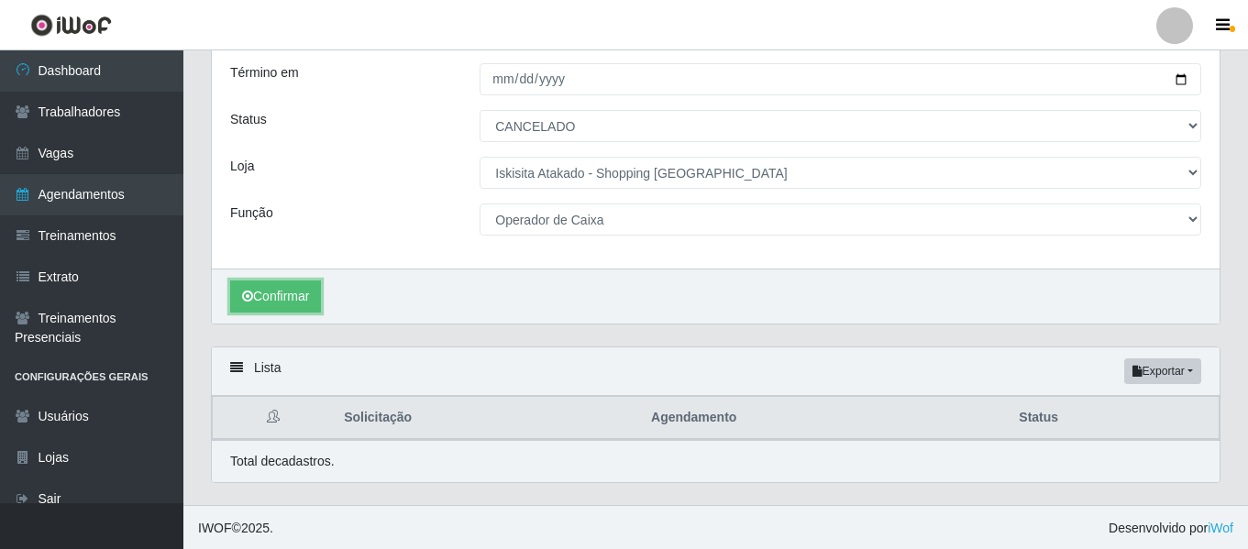
scroll to position [164, 0]
click at [295, 288] on button "Confirmar" at bounding box center [275, 295] width 91 height 32
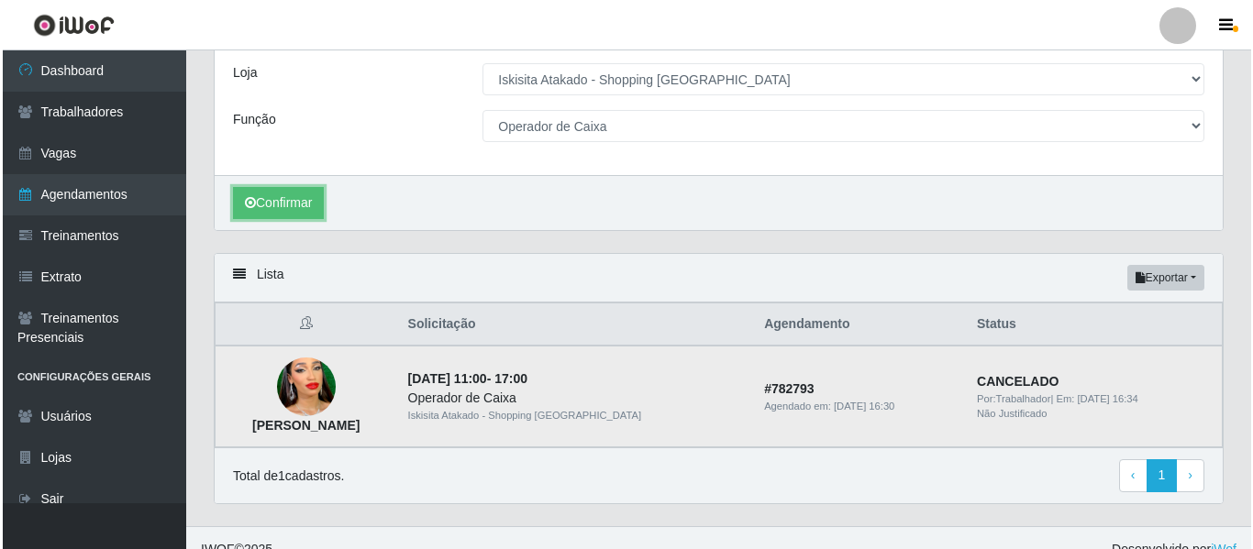
scroll to position [279, 0]
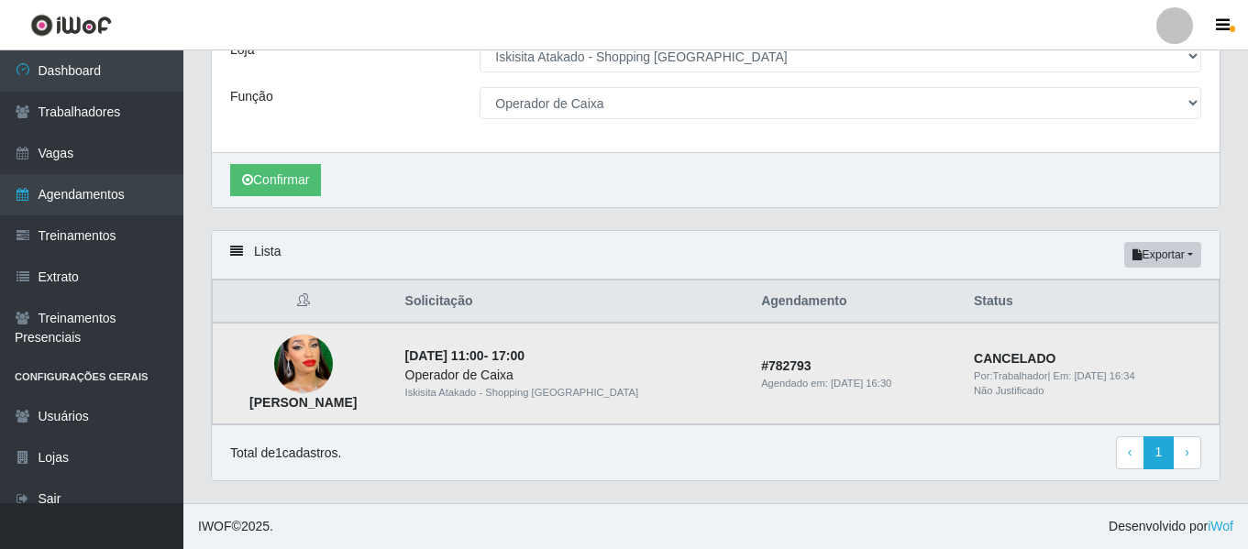
click at [333, 372] on img at bounding box center [303, 365] width 59 height 101
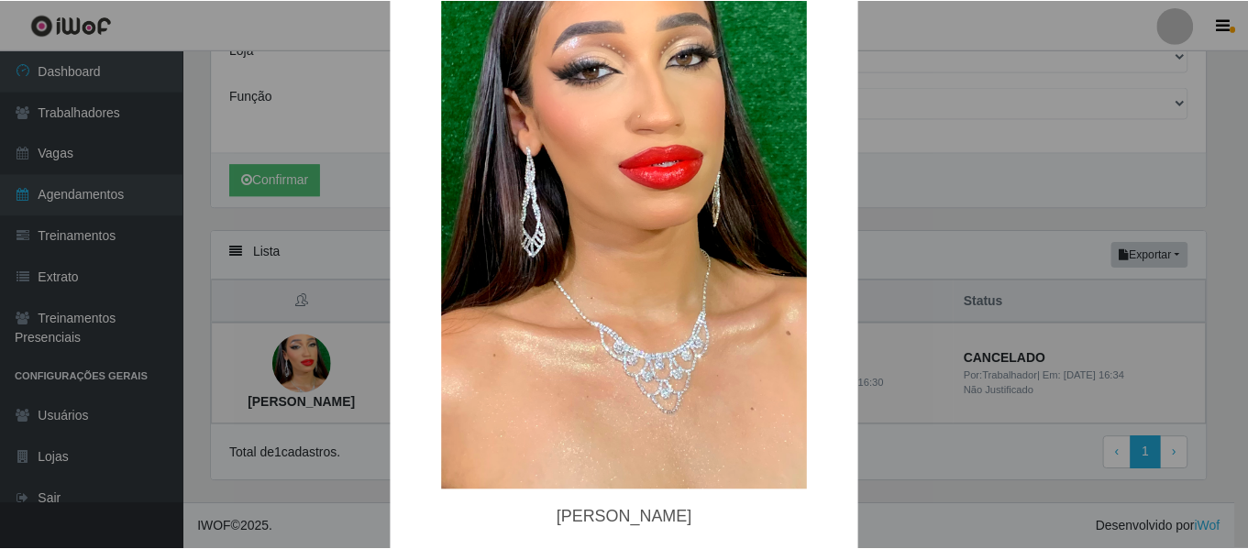
scroll to position [92, 0]
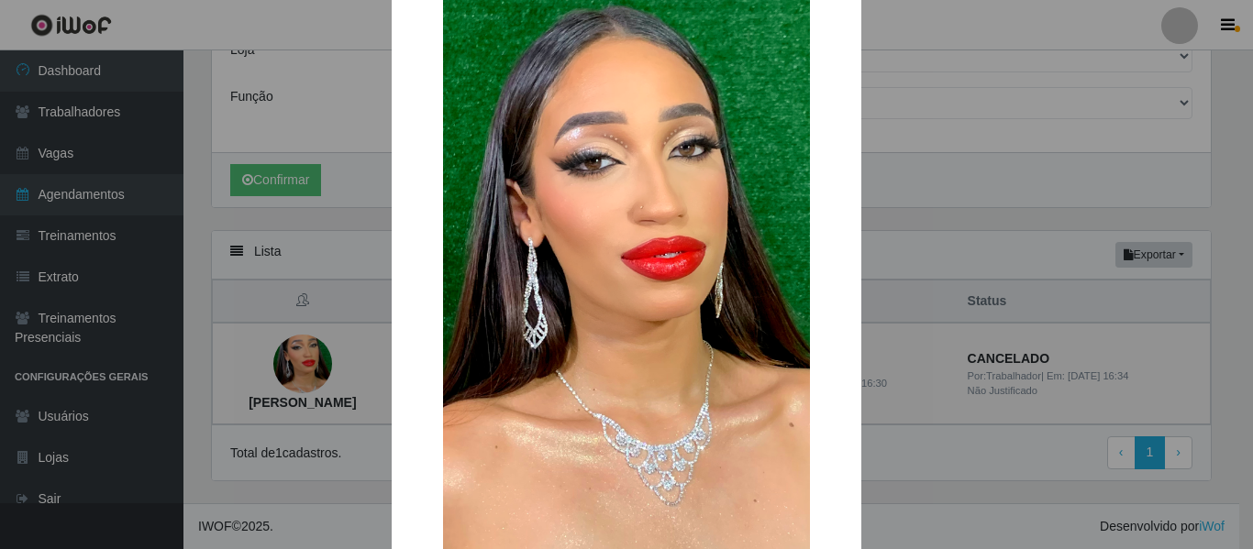
click at [978, 190] on div "× Estefany Camilly Ferreira Lima OK Cancel" at bounding box center [626, 274] width 1253 height 549
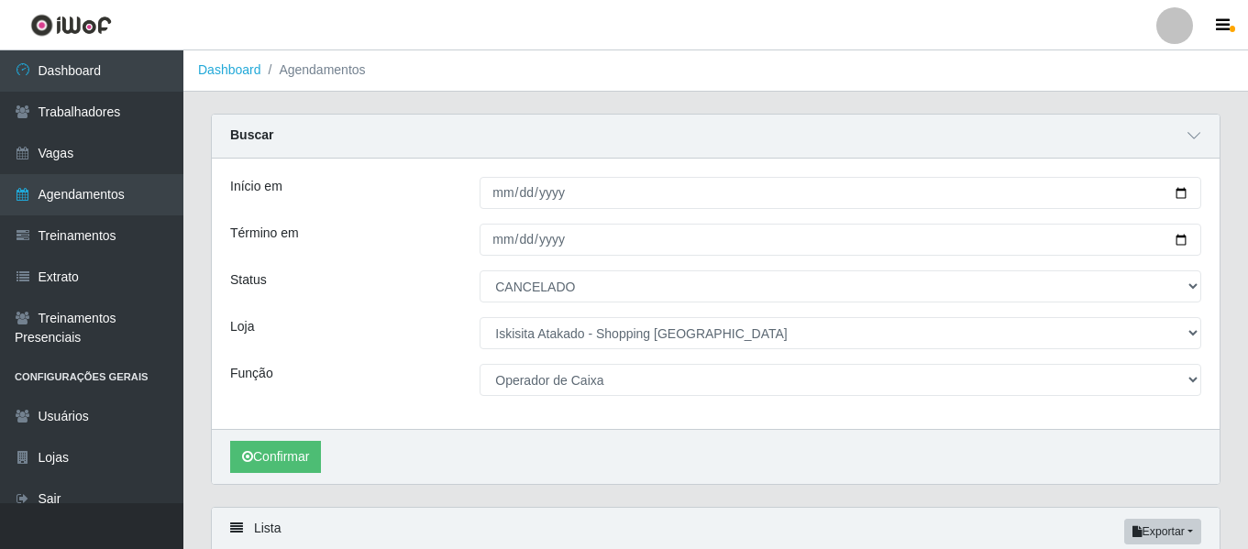
scroll to position [0, 0]
